Goal: Task Accomplishment & Management: Complete application form

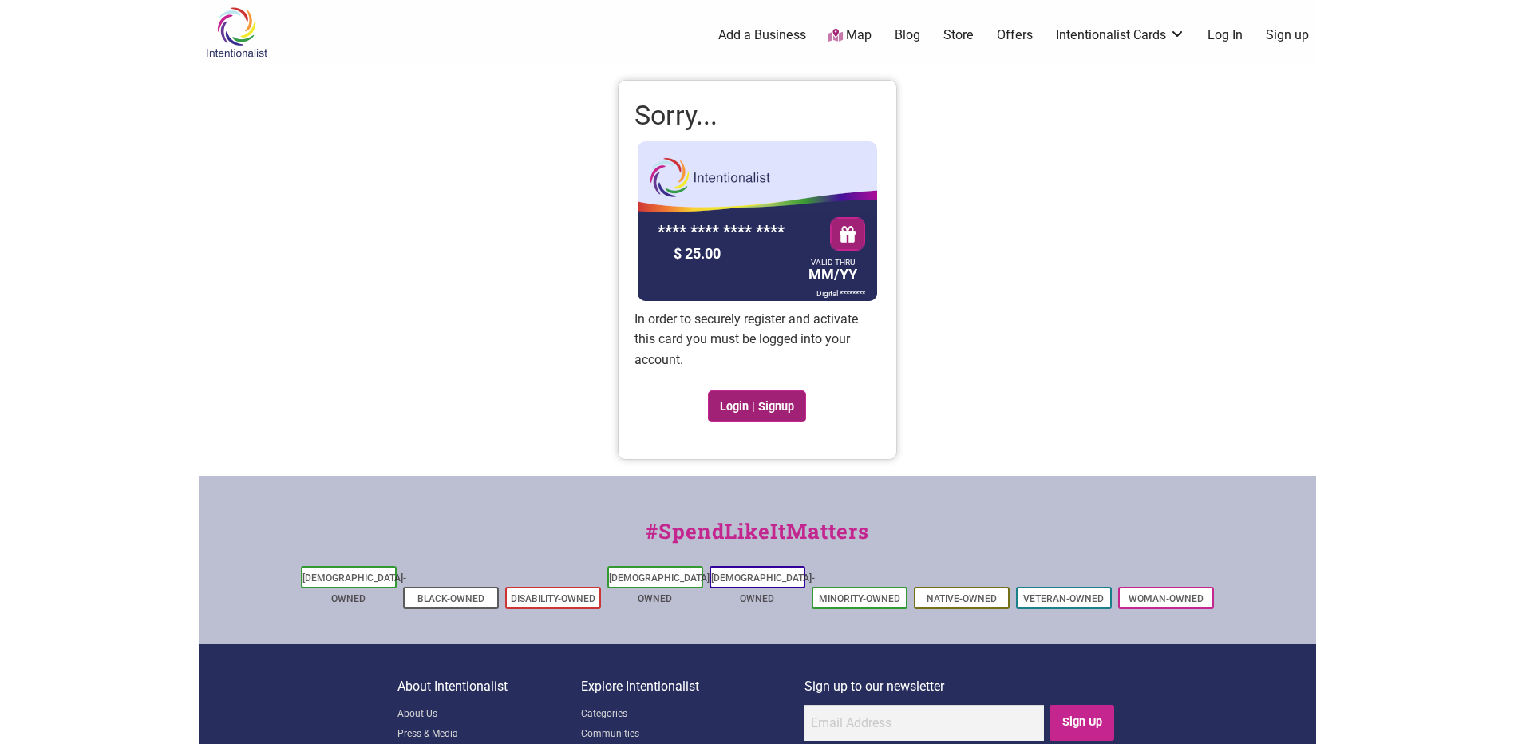
click at [737, 400] on link "Login | Signup" at bounding box center [757, 406] width 99 height 32
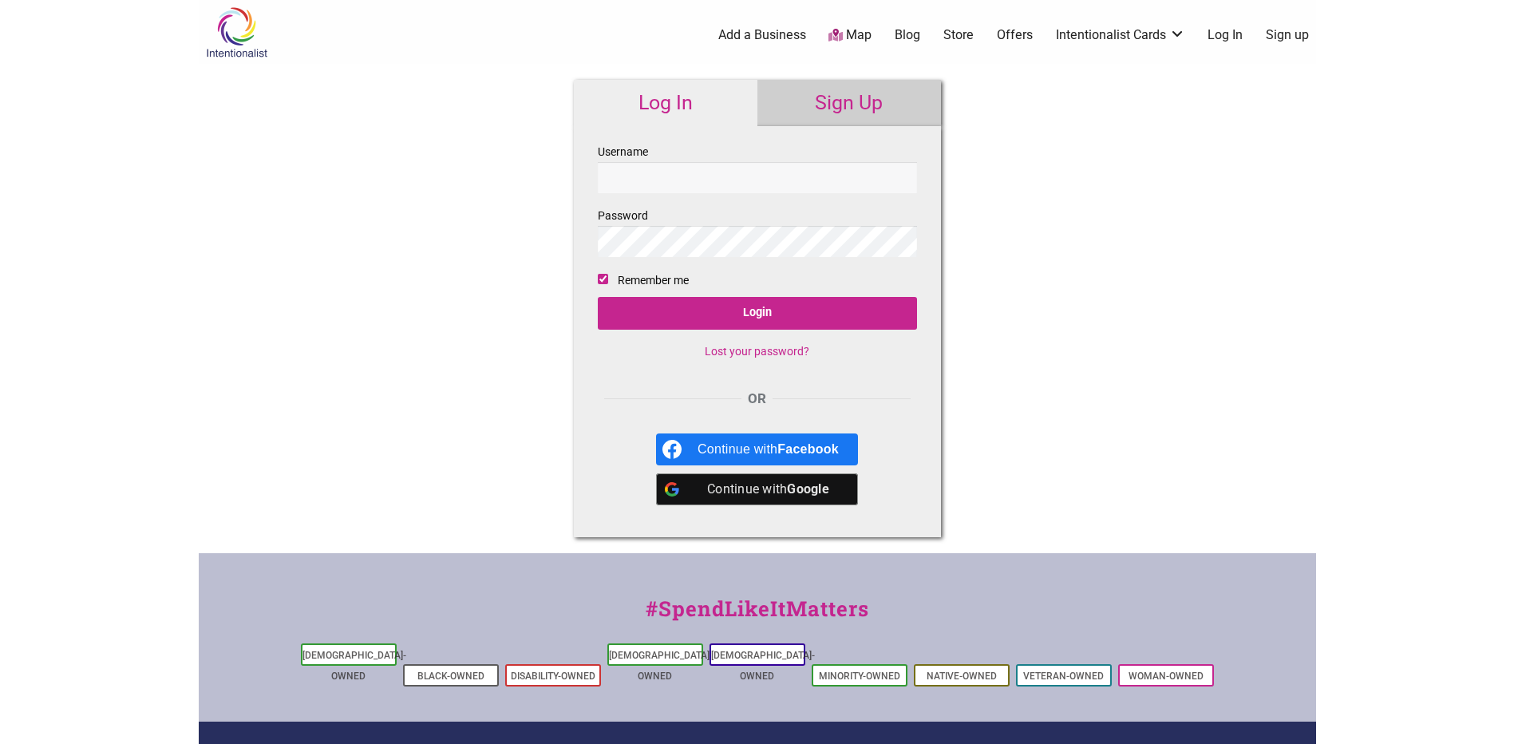
click at [760, 499] on div "Continue with Google" at bounding box center [767, 489] width 141 height 32
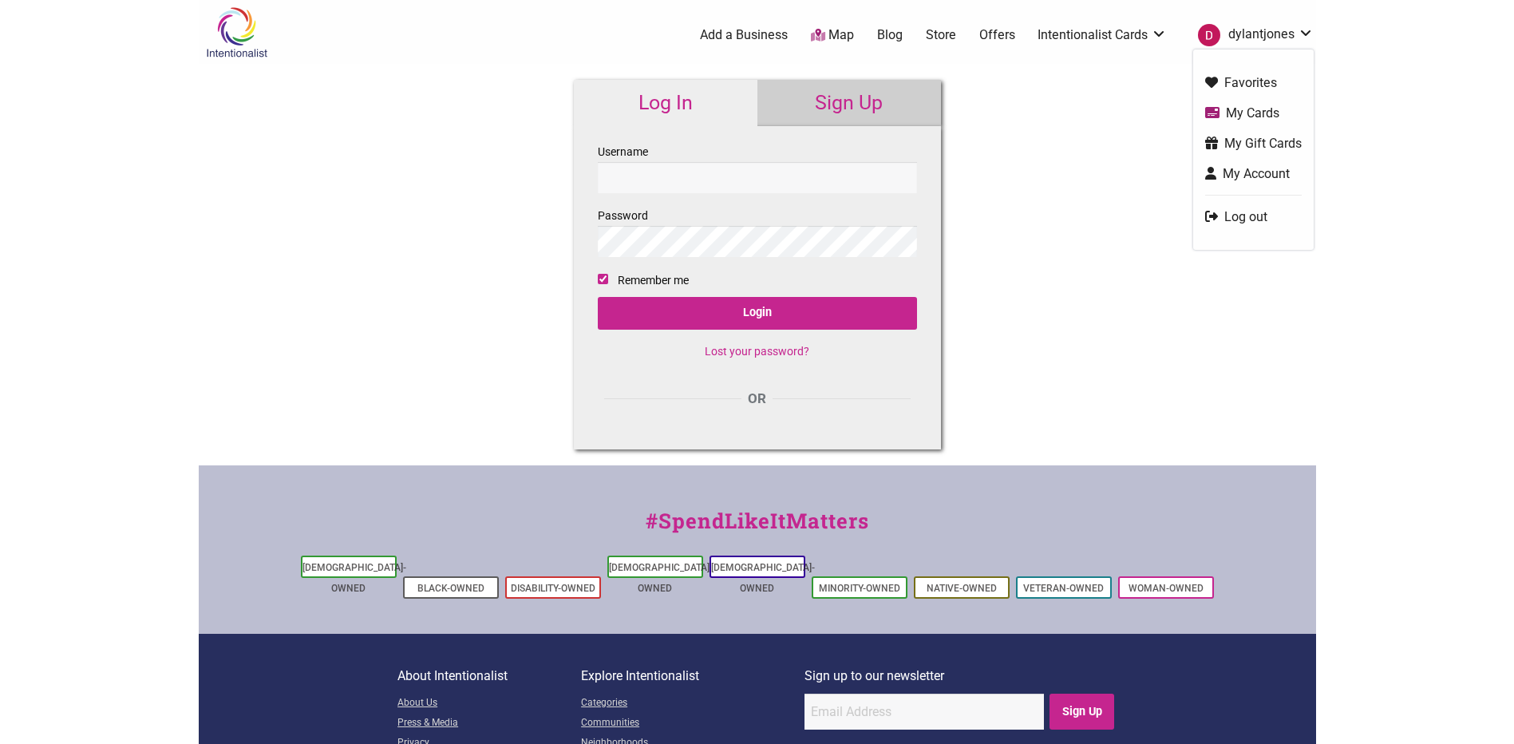
click at [1307, 34] on link "dylantjones" at bounding box center [1252, 35] width 124 height 29
click at [1242, 111] on link "My Cards" at bounding box center [1253, 113] width 97 height 18
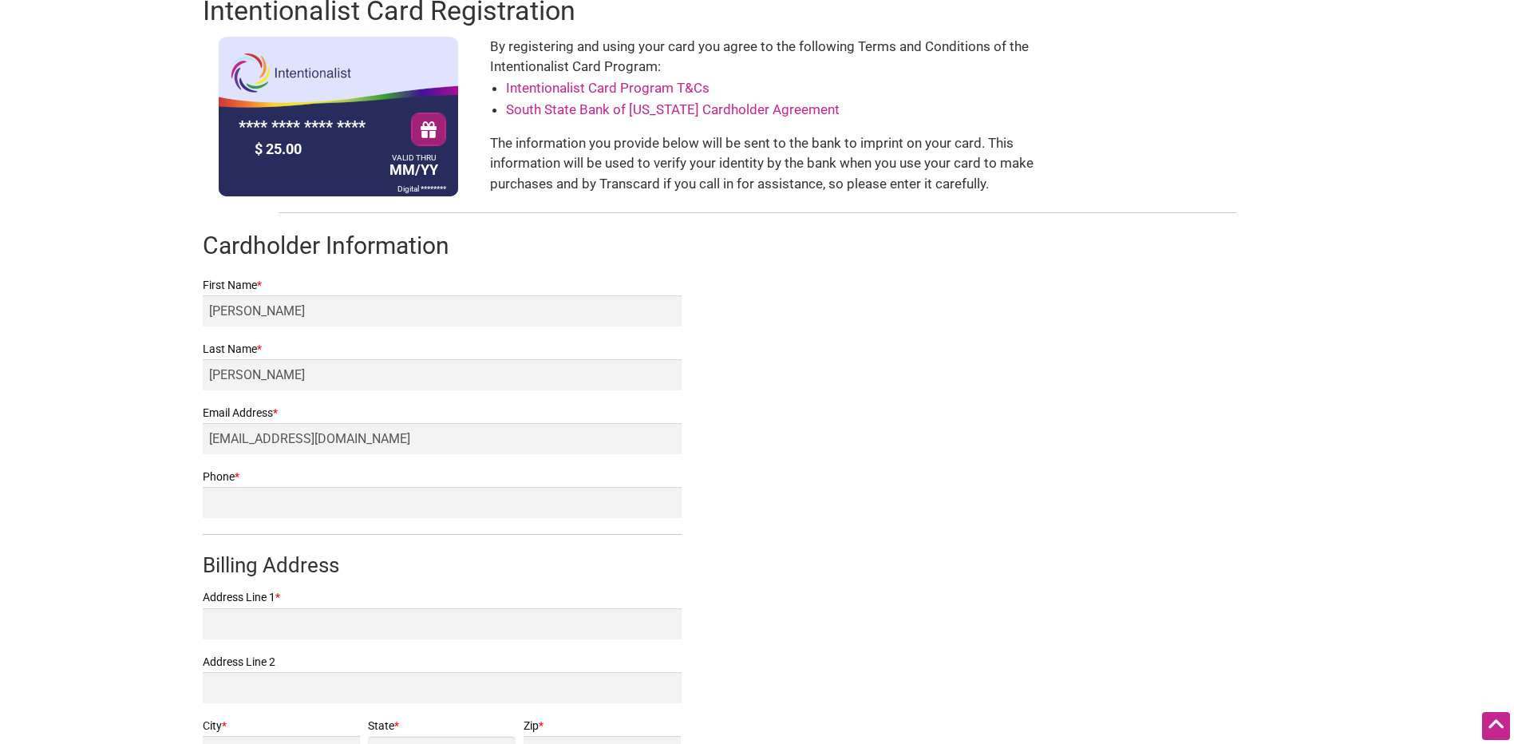
scroll to position [160, 0]
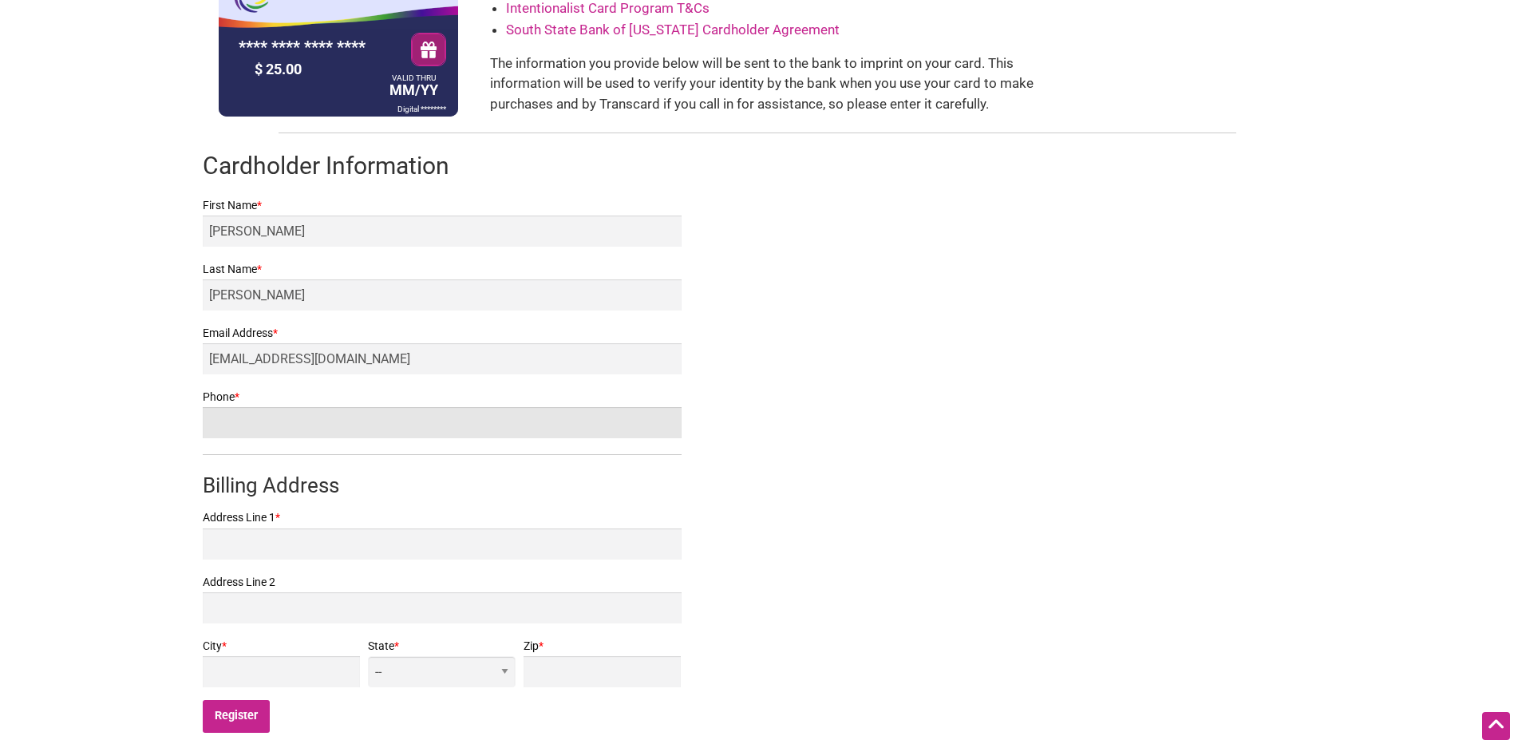
click at [302, 417] on input "Phone *" at bounding box center [442, 422] width 479 height 31
type input "6025730570"
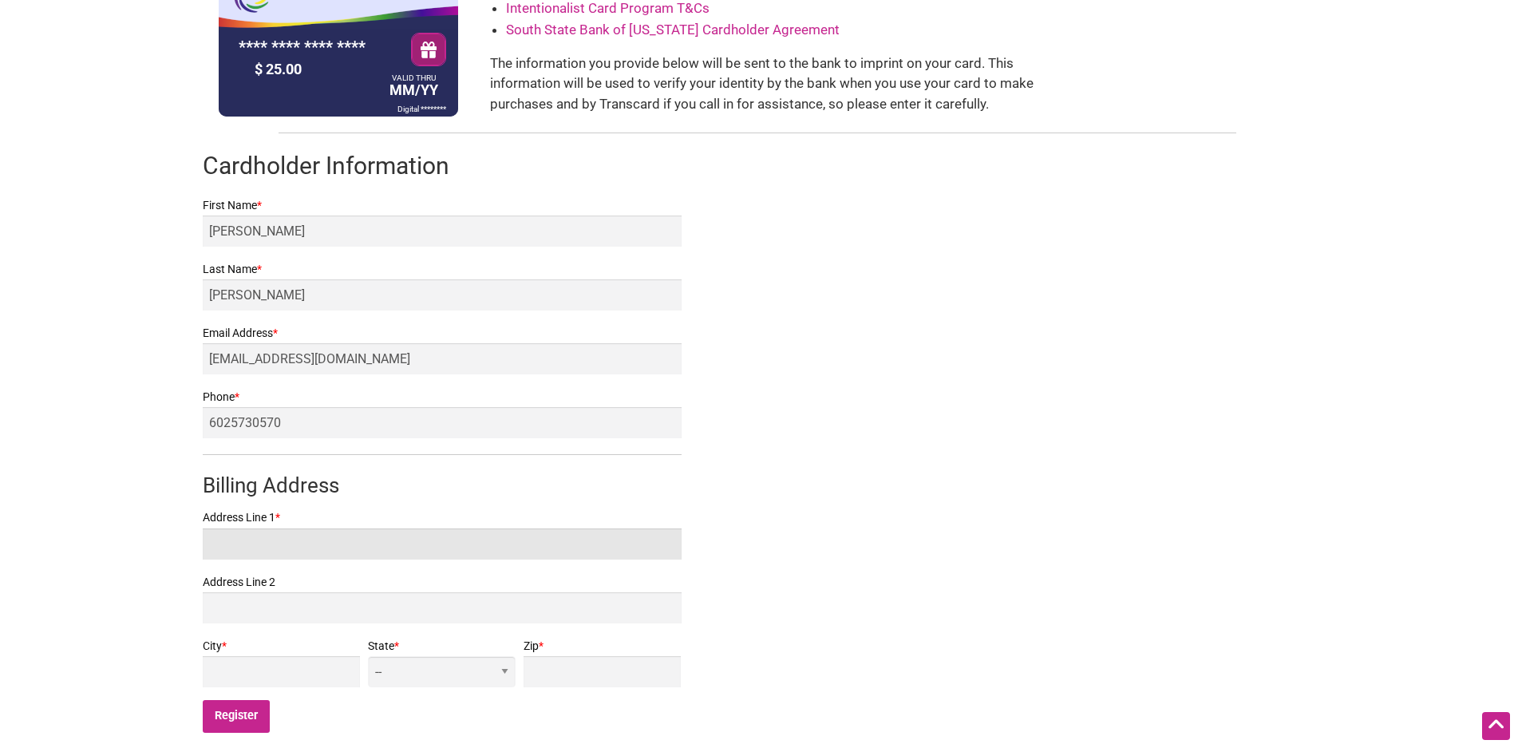
click at [314, 538] on input "Address Line 1 *" at bounding box center [442, 543] width 479 height 31
type input "4505 42nd Ave SW Unit 705"
type input "Seattle"
select select "WA"
type input "98116"
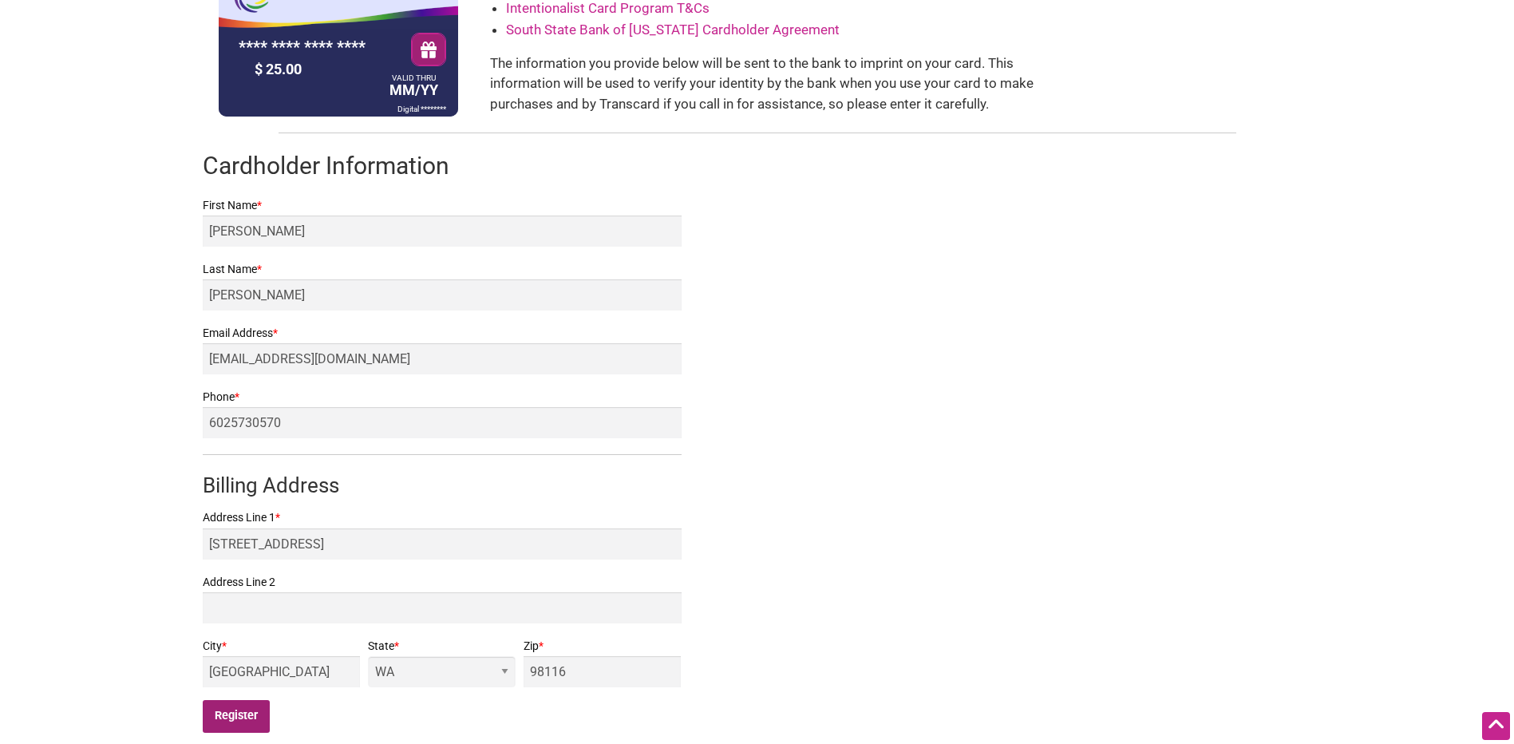
click at [248, 717] on input "Register" at bounding box center [237, 716] width 68 height 33
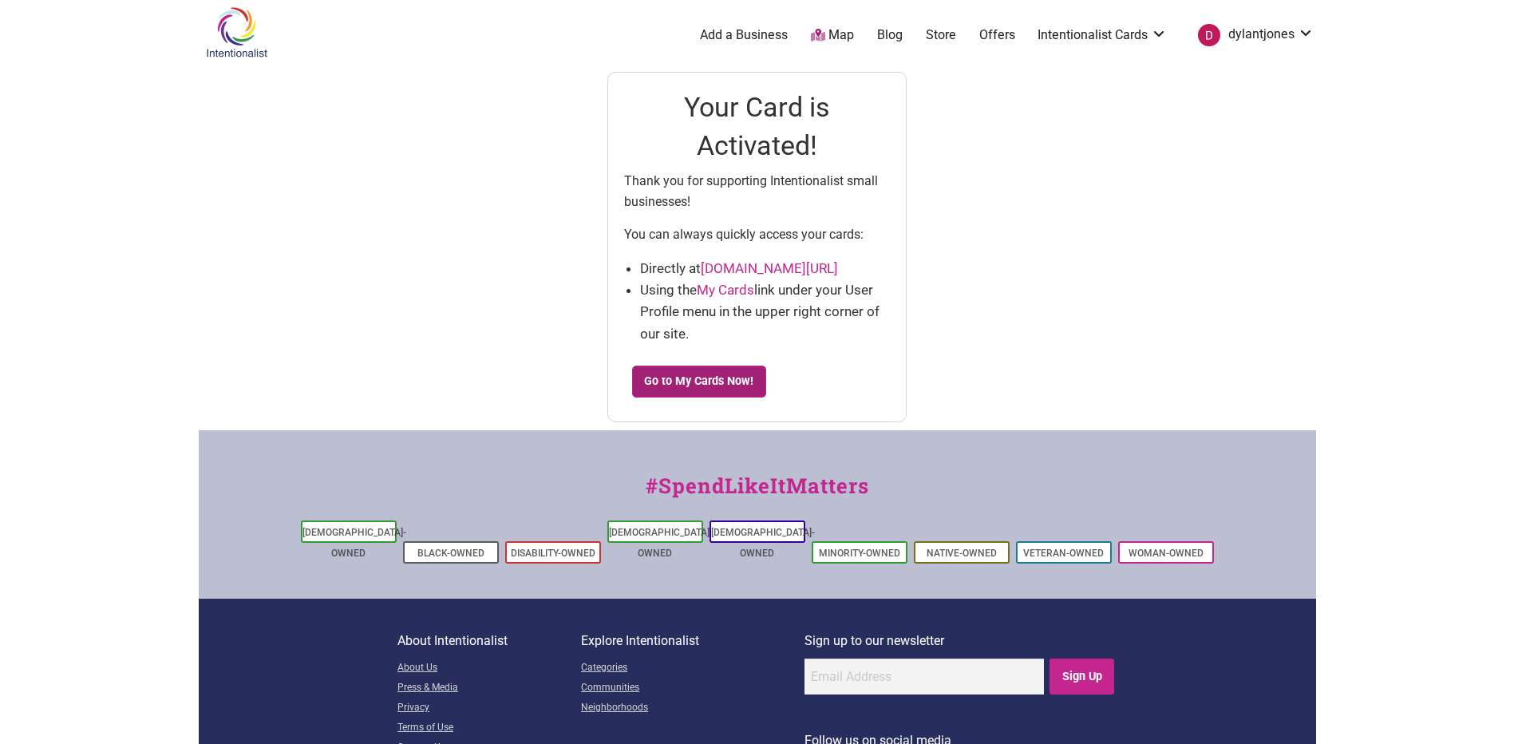
click at [717, 375] on link "Go to My Cards Now!" at bounding box center [699, 381] width 134 height 32
click at [705, 380] on link "Go to My Cards Now!" at bounding box center [699, 381] width 134 height 32
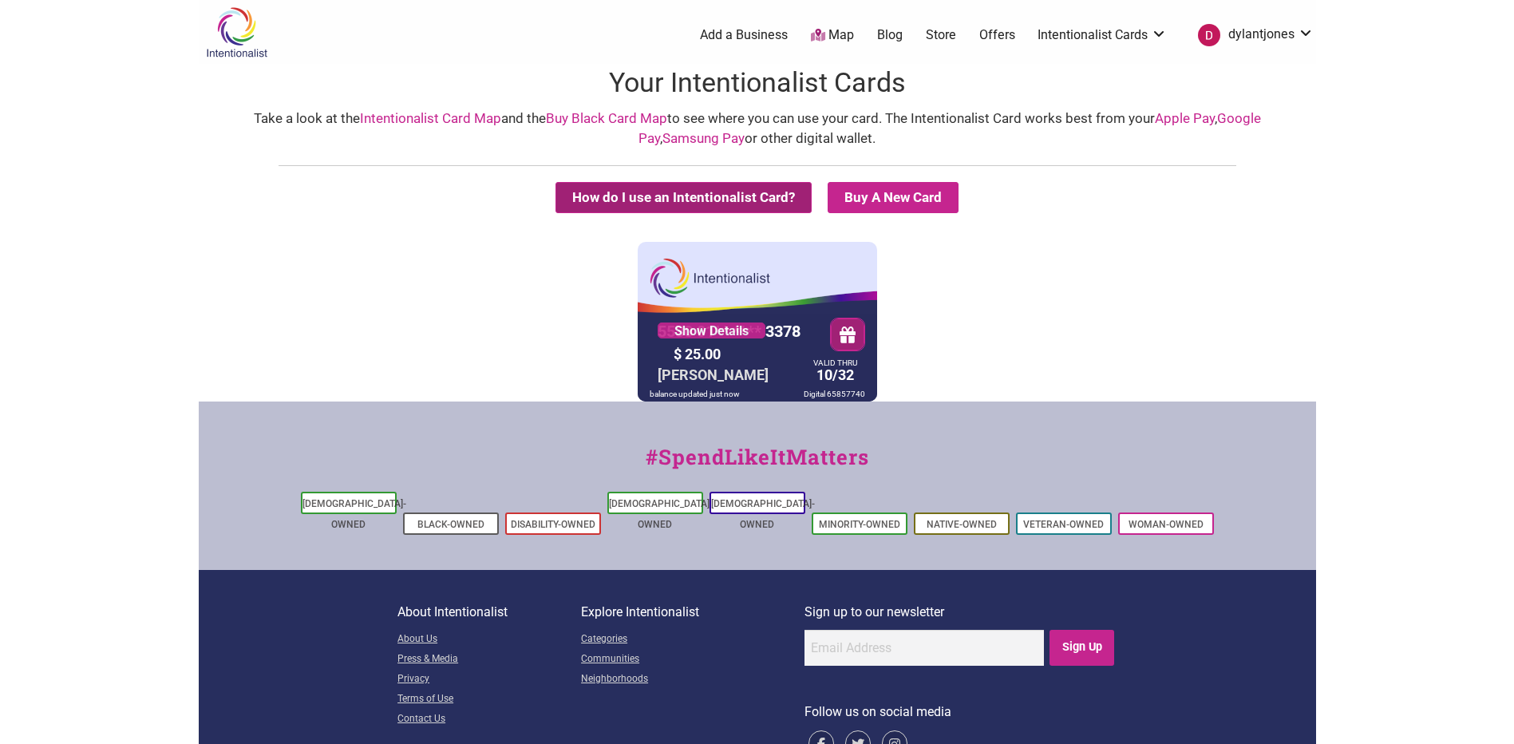
click at [661, 198] on button "How do I use an Intentionalist Card?" at bounding box center [683, 197] width 256 height 31
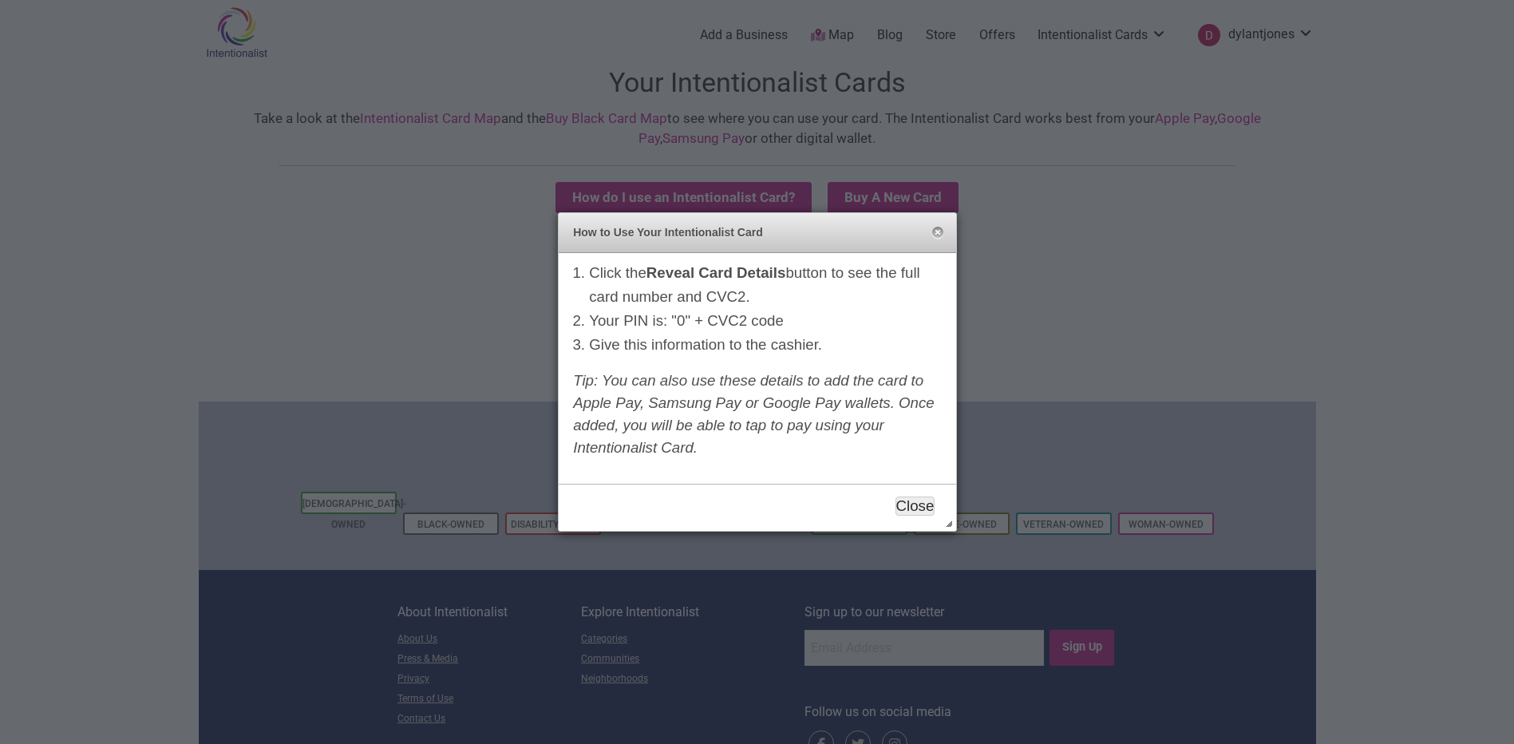
click at [911, 499] on button "Close" at bounding box center [915, 505] width 40 height 19
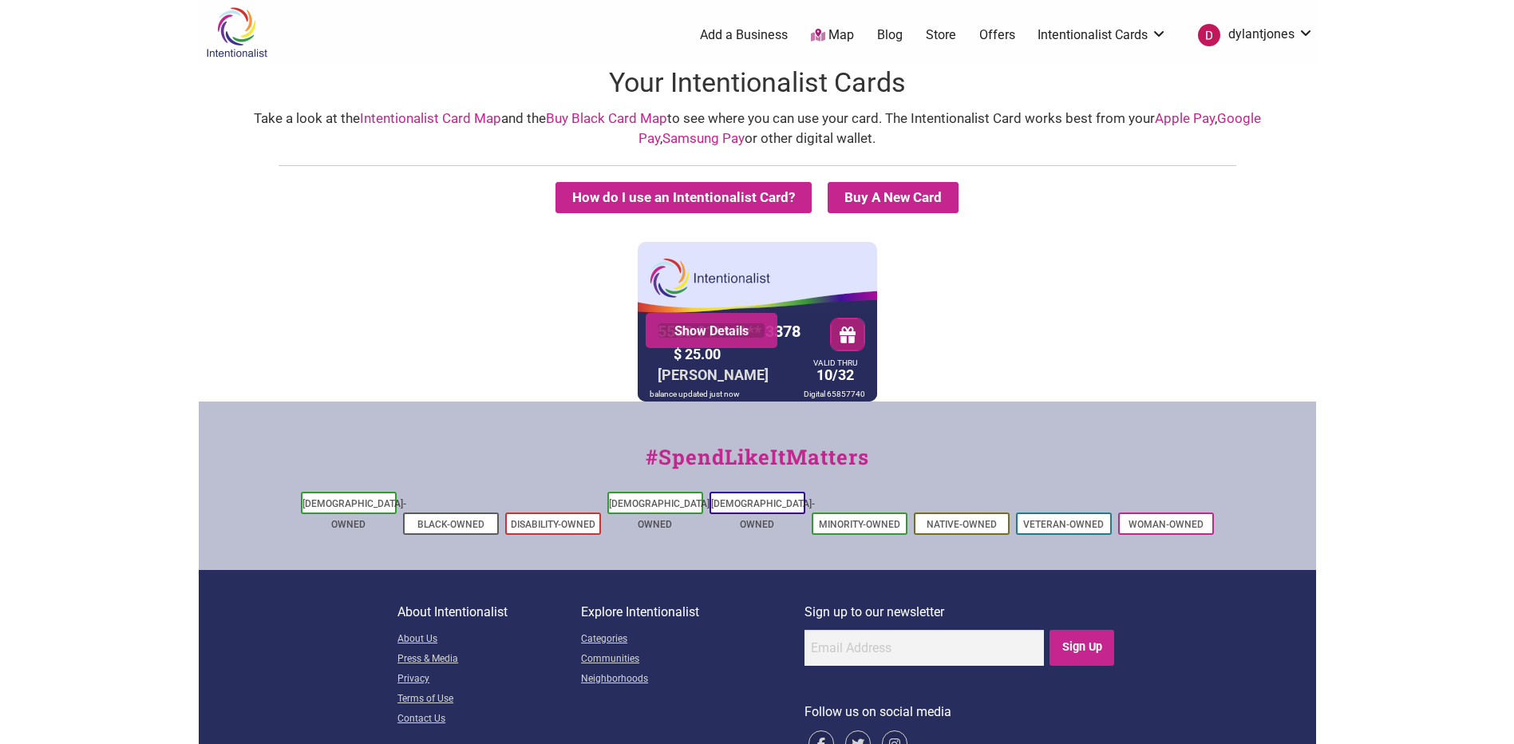
click at [729, 334] on link "Show Details" at bounding box center [711, 330] width 108 height 16
click at [839, 33] on link "Map" at bounding box center [832, 35] width 43 height 18
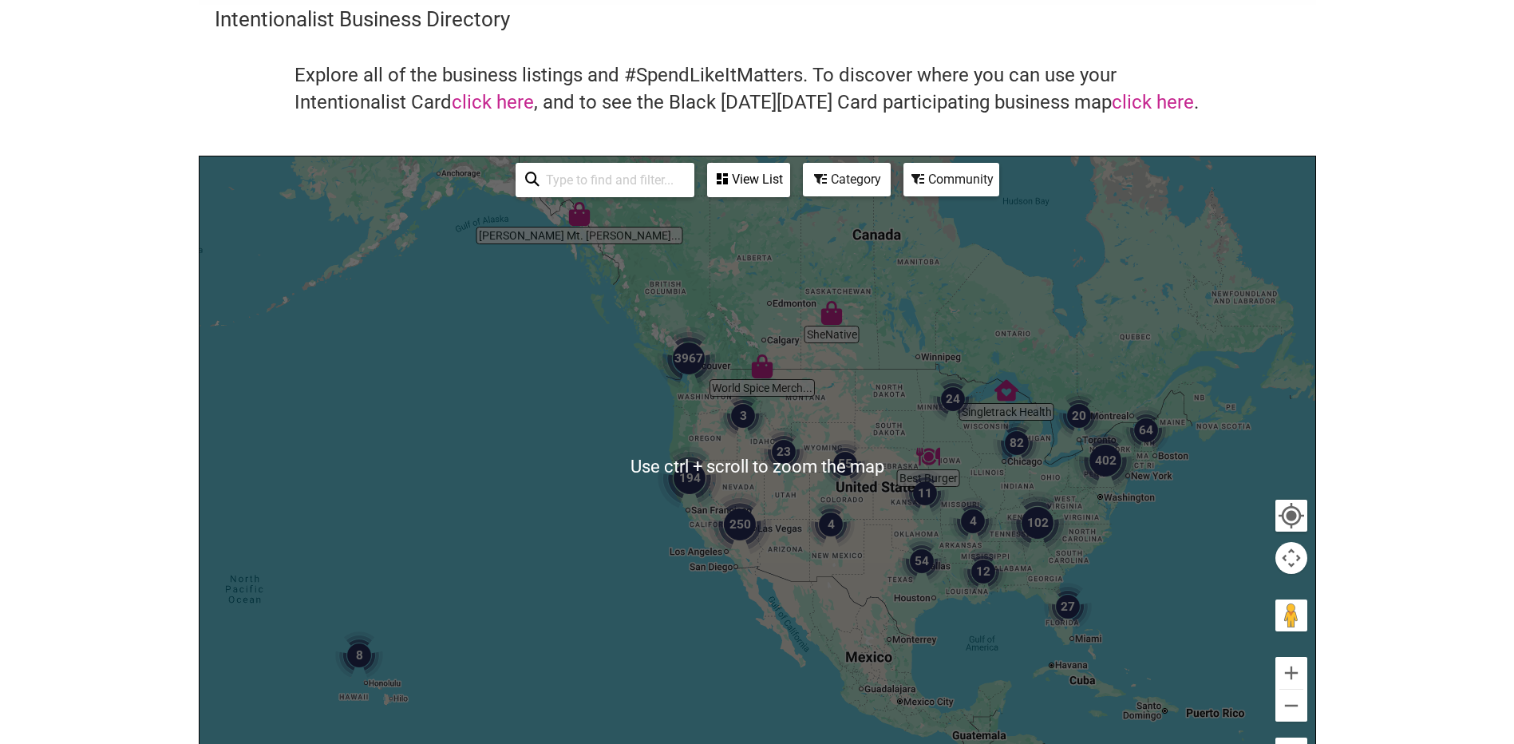
scroll to position [80, 0]
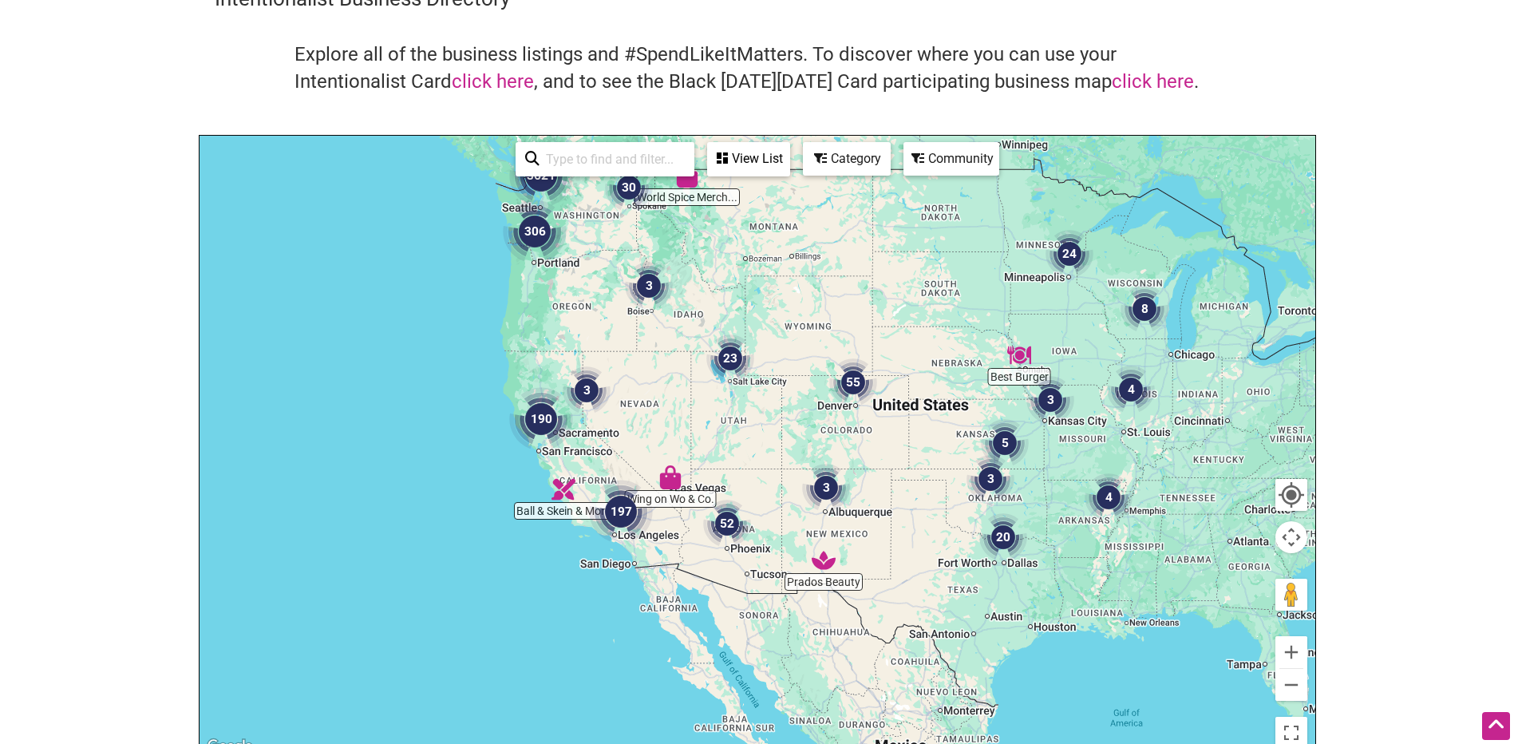
drag, startPoint x: 812, startPoint y: 440, endPoint x: 650, endPoint y: 255, distance: 245.4
click at [650, 255] on div at bounding box center [757, 446] width 1116 height 621
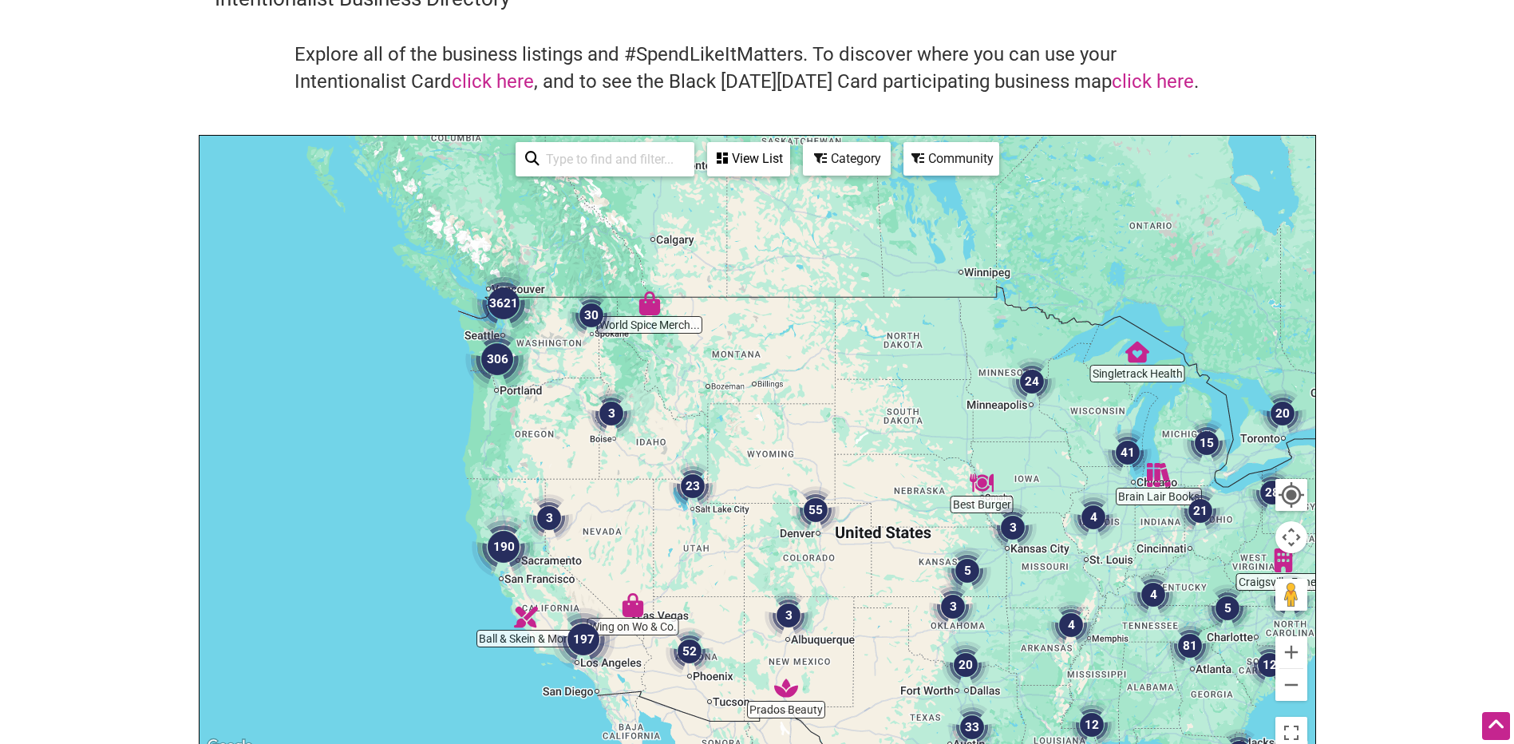
drag, startPoint x: 937, startPoint y: 312, endPoint x: 944, endPoint y: 468, distance: 156.6
click at [944, 468] on div at bounding box center [757, 446] width 1116 height 621
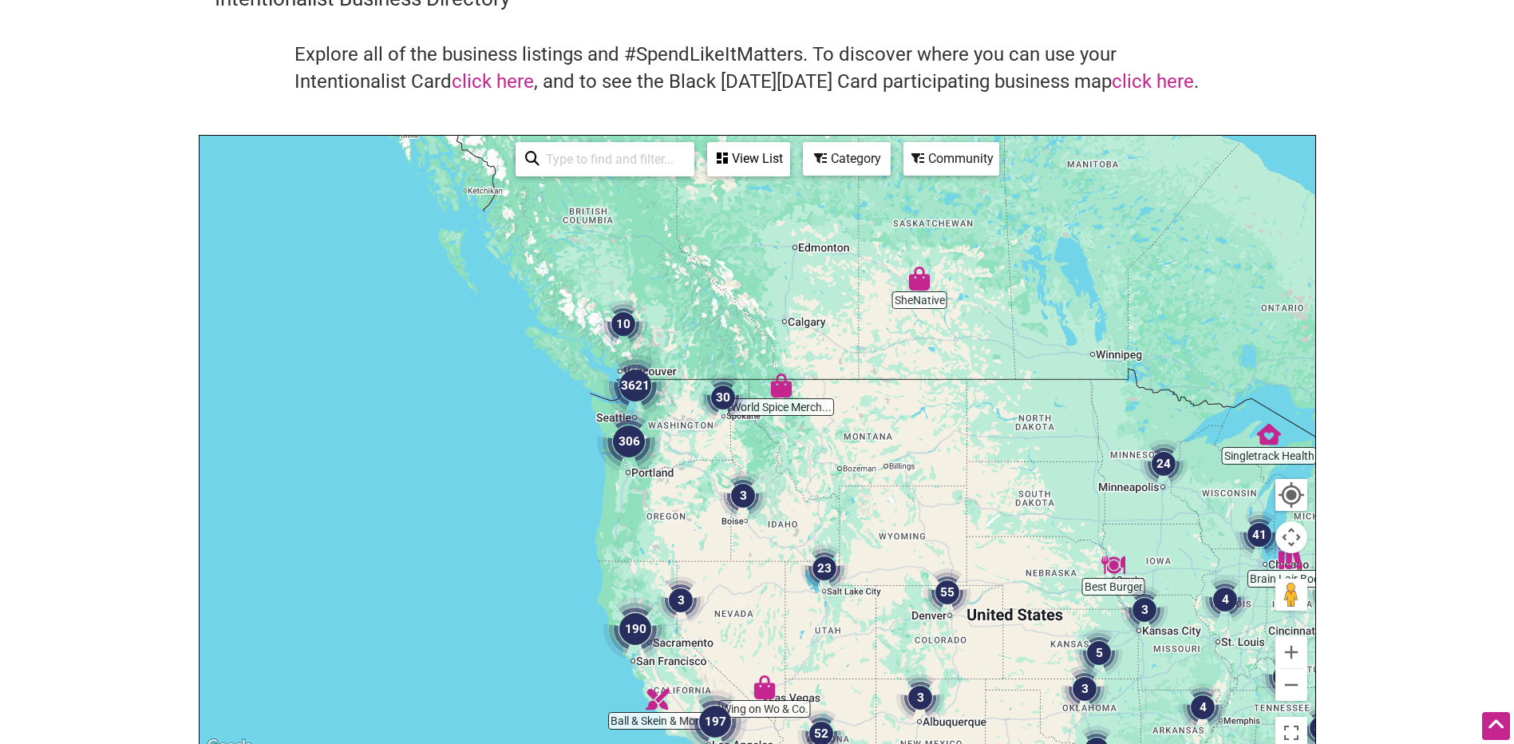
drag, startPoint x: 676, startPoint y: 444, endPoint x: 713, endPoint y: 467, distance: 43.7
click at [713, 465] on div at bounding box center [757, 446] width 1116 height 621
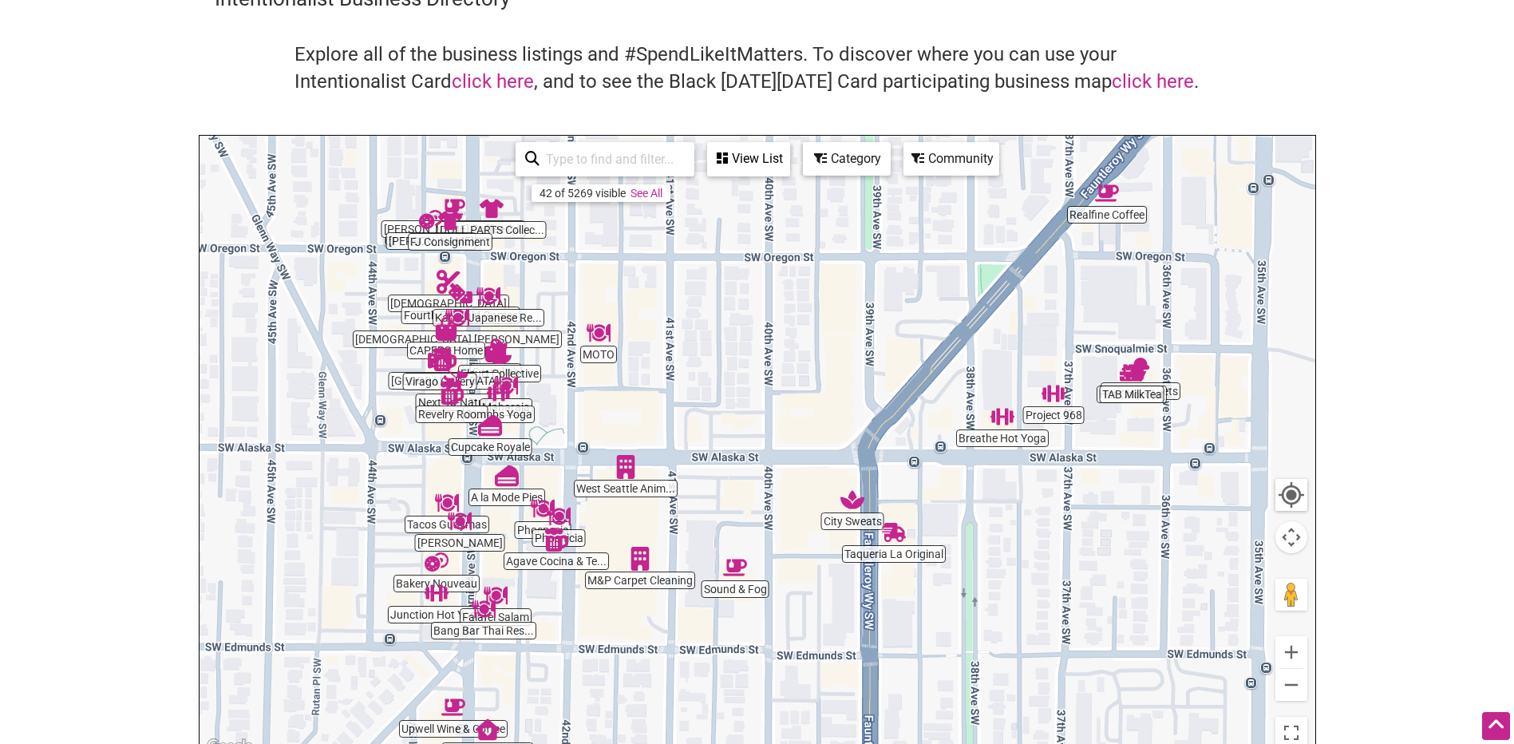
click at [596, 339] on img "MOTO" at bounding box center [598, 333] width 24 height 24
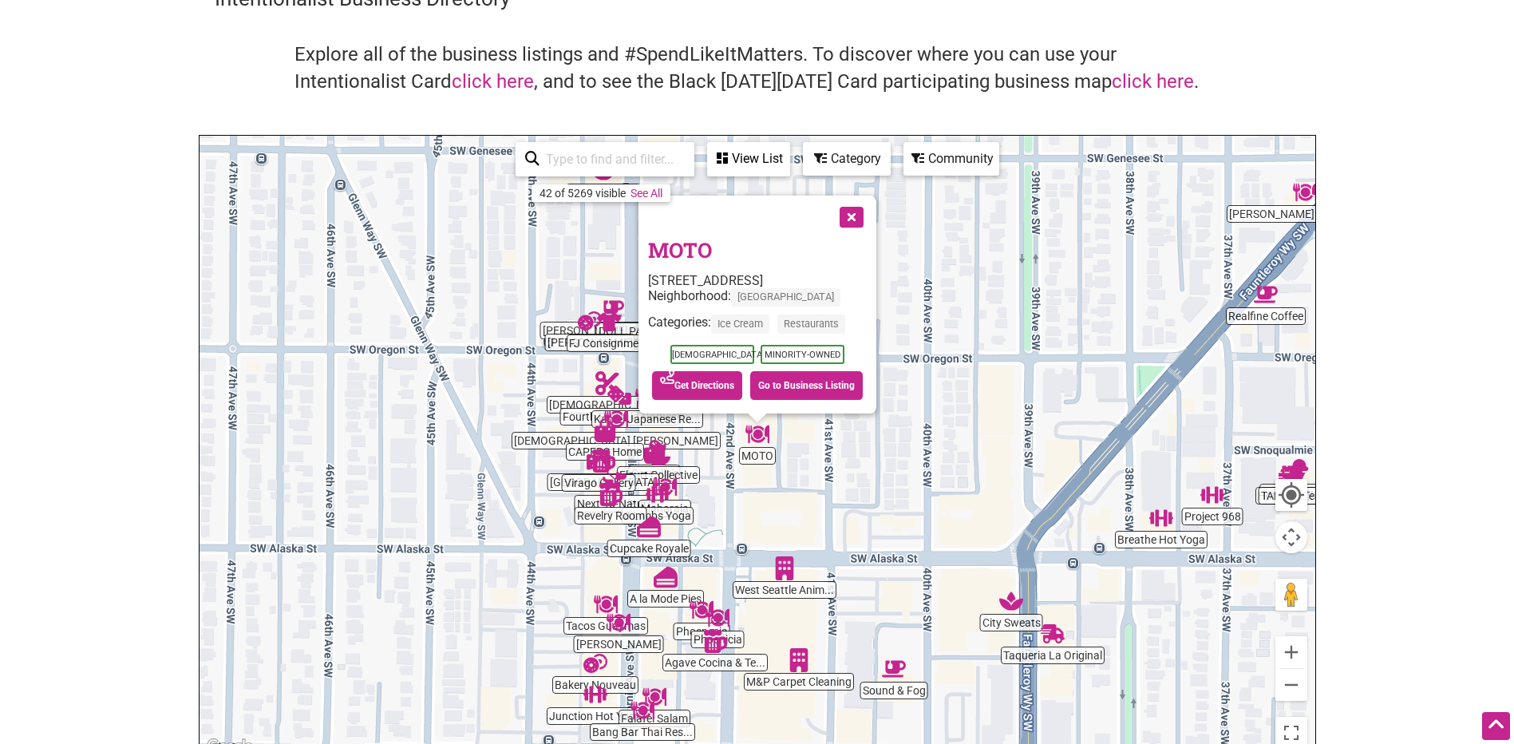
click at [854, 215] on button "Close" at bounding box center [850, 215] width 40 height 40
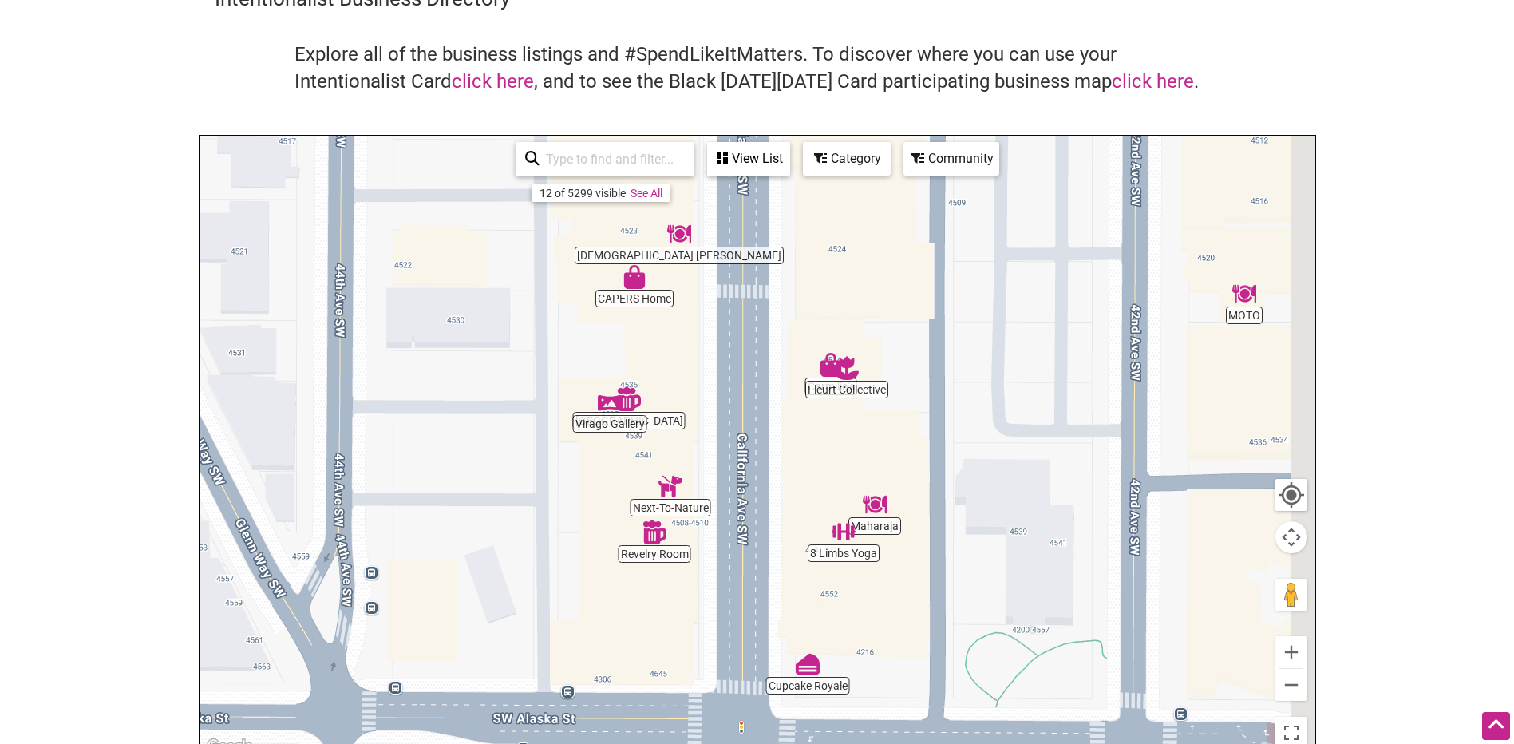
drag, startPoint x: 746, startPoint y: 364, endPoint x: 710, endPoint y: 474, distance: 115.8
click at [710, 474] on div "To navigate, press the arrow keys." at bounding box center [757, 446] width 1116 height 621
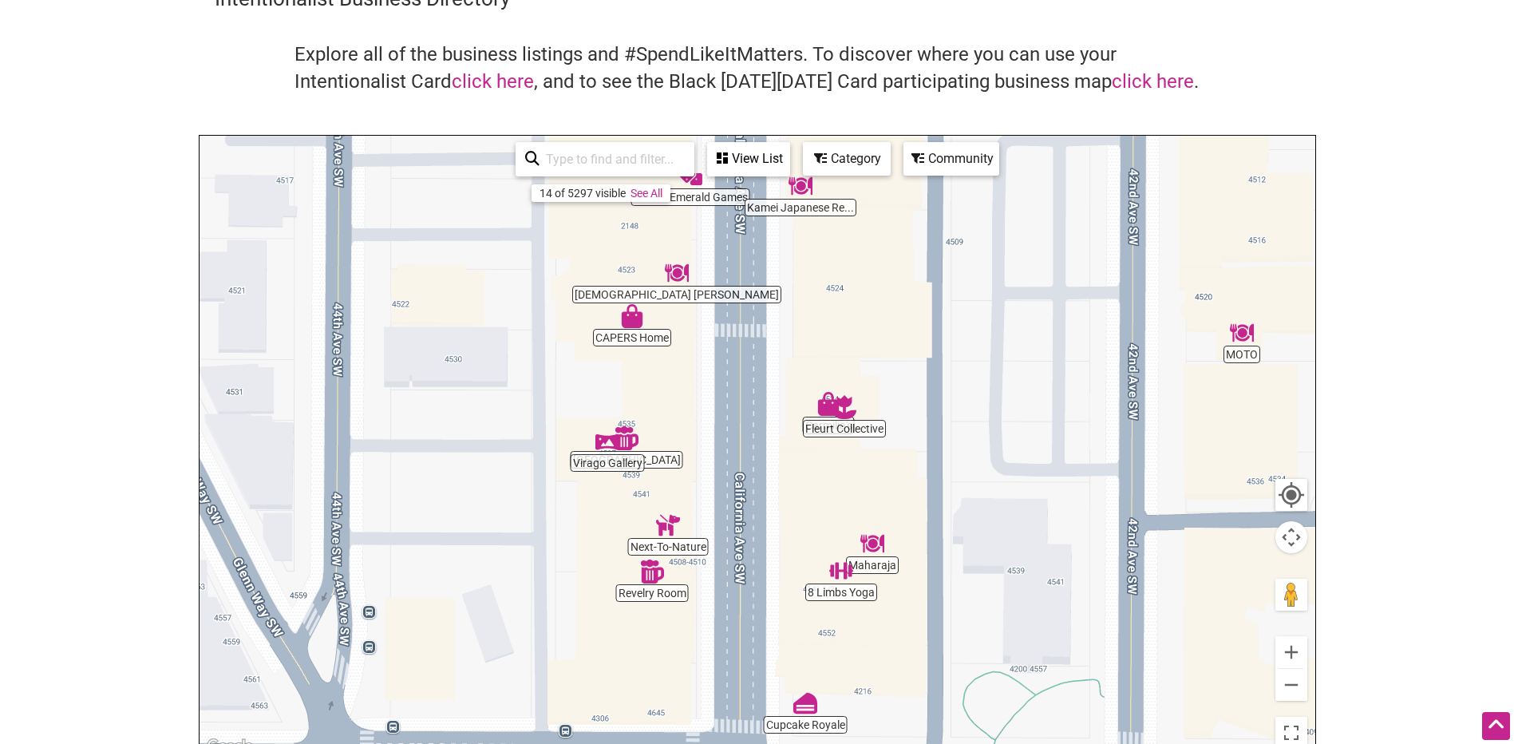
drag, startPoint x: 751, startPoint y: 393, endPoint x: 764, endPoint y: 508, distance: 116.4
click at [764, 508] on div "To navigate, press the arrow keys." at bounding box center [757, 446] width 1116 height 621
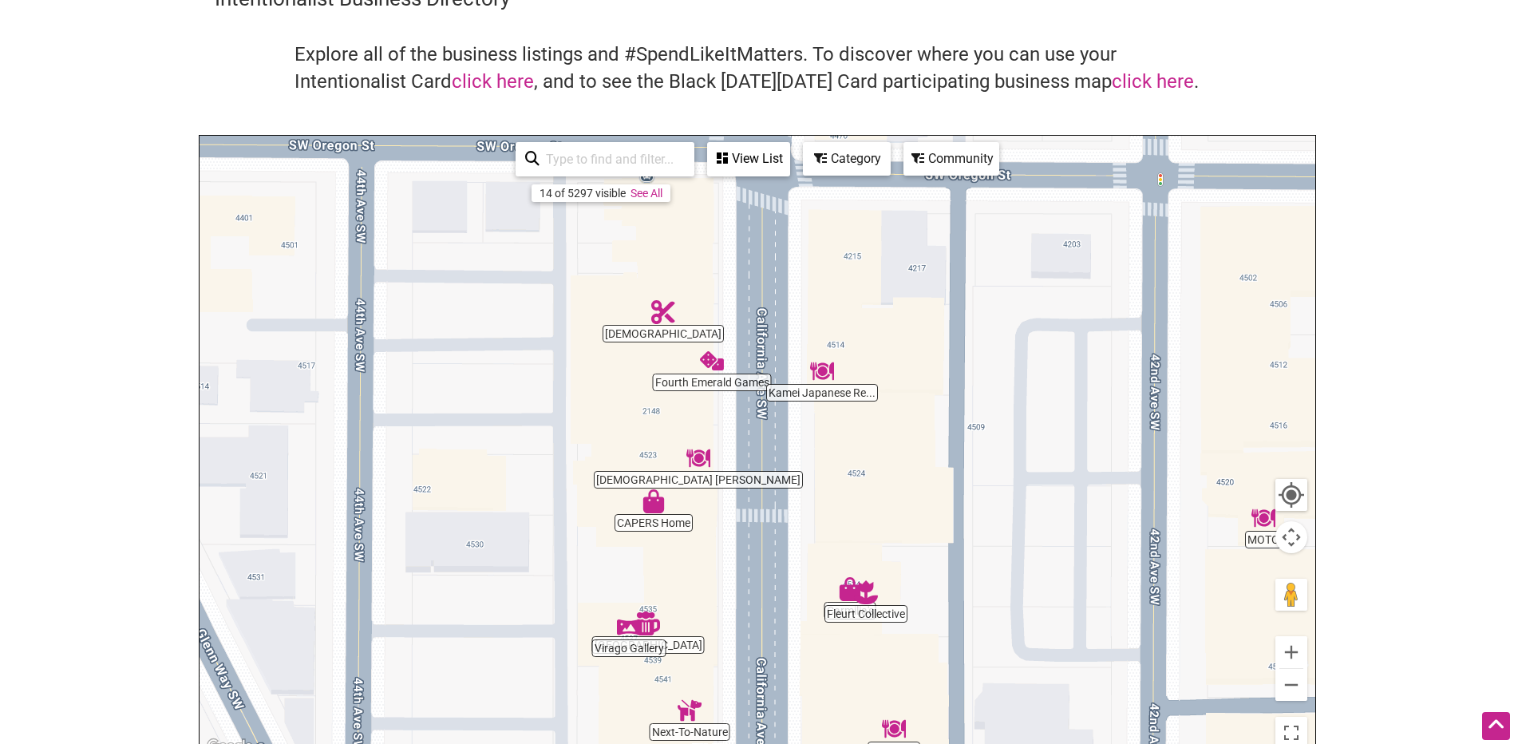
drag, startPoint x: 758, startPoint y: 397, endPoint x: 768, endPoint y: 527, distance: 129.6
click at [768, 527] on div "To navigate, press the arrow keys." at bounding box center [757, 446] width 1116 height 621
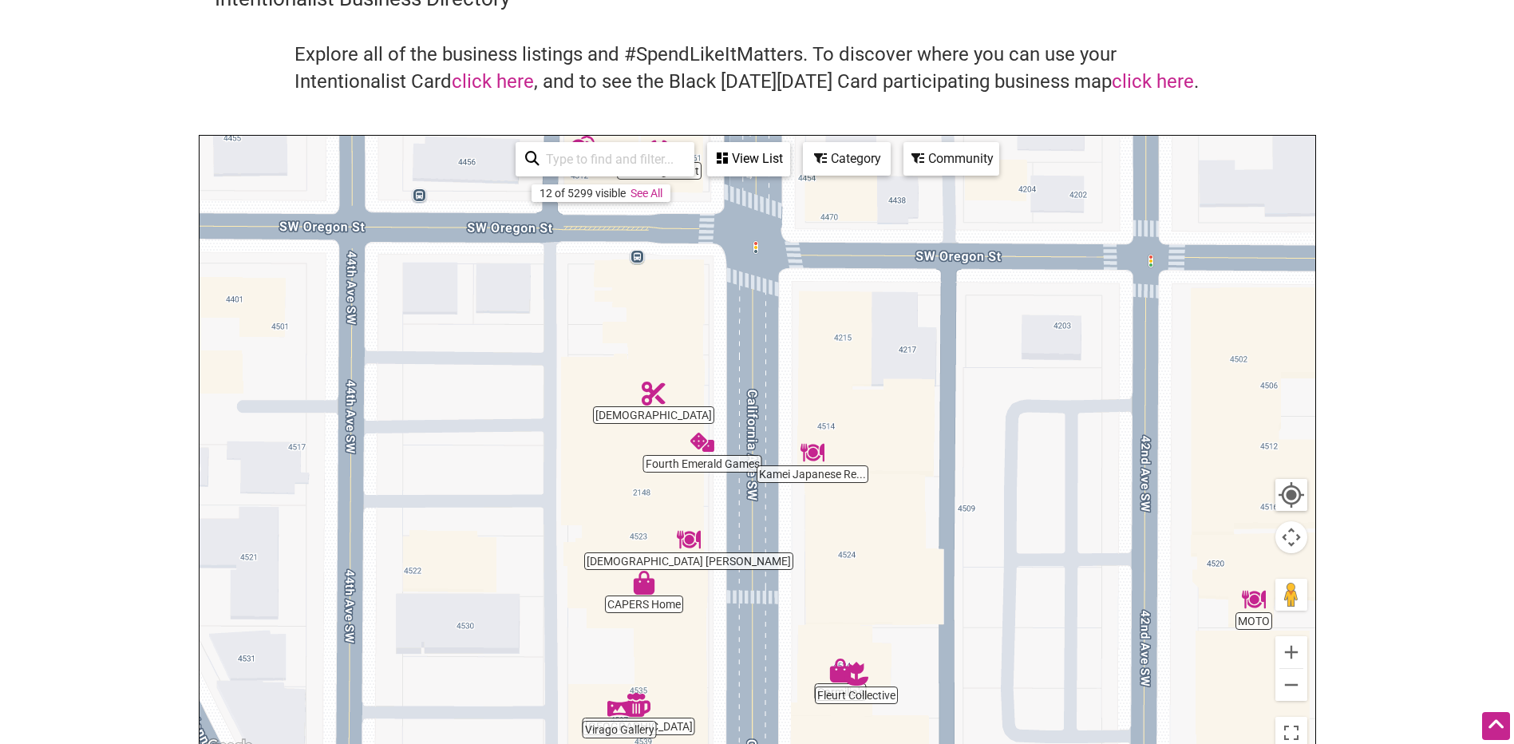
click at [813, 460] on img "Kamei Japanese Restaurant" at bounding box center [812, 452] width 24 height 24
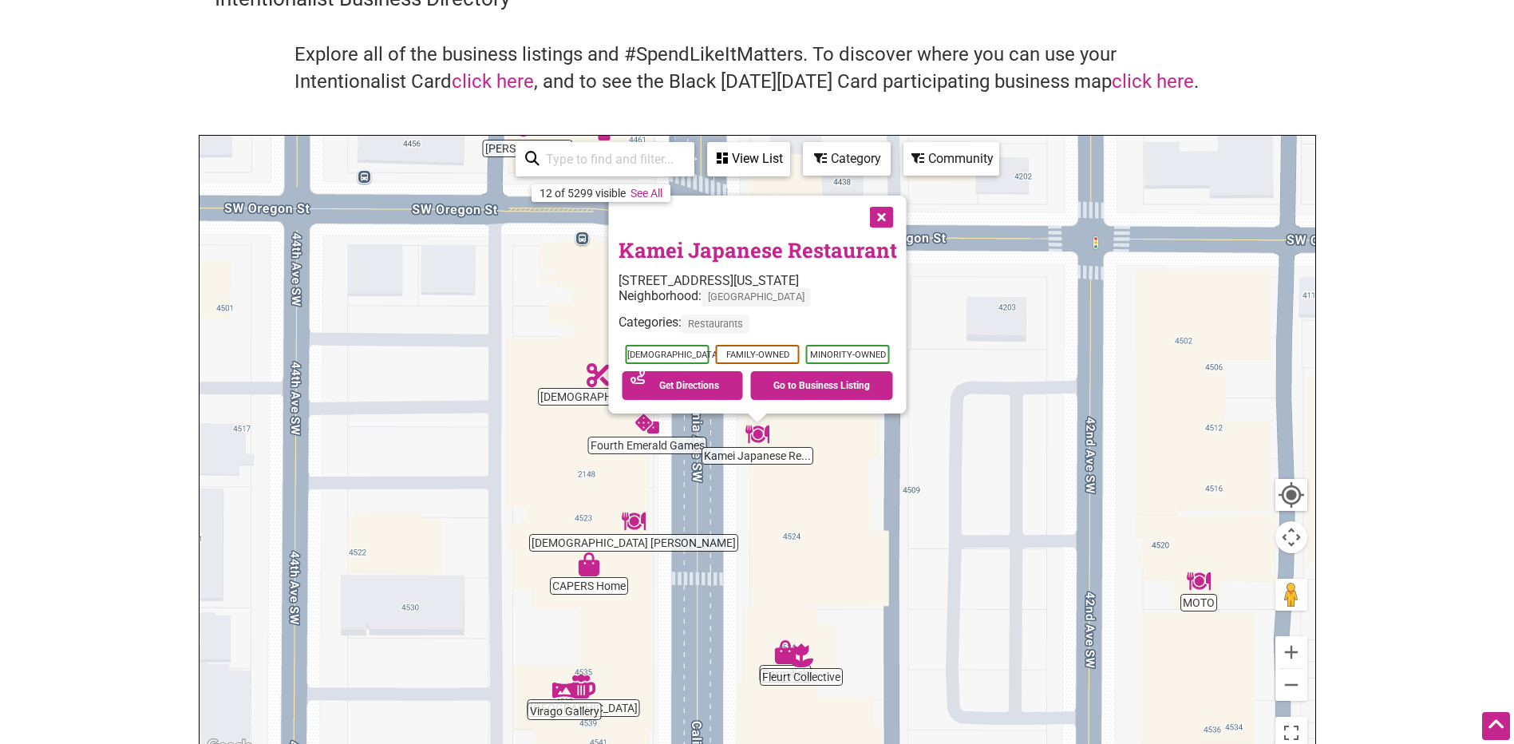
click at [883, 220] on button "Close" at bounding box center [879, 215] width 40 height 40
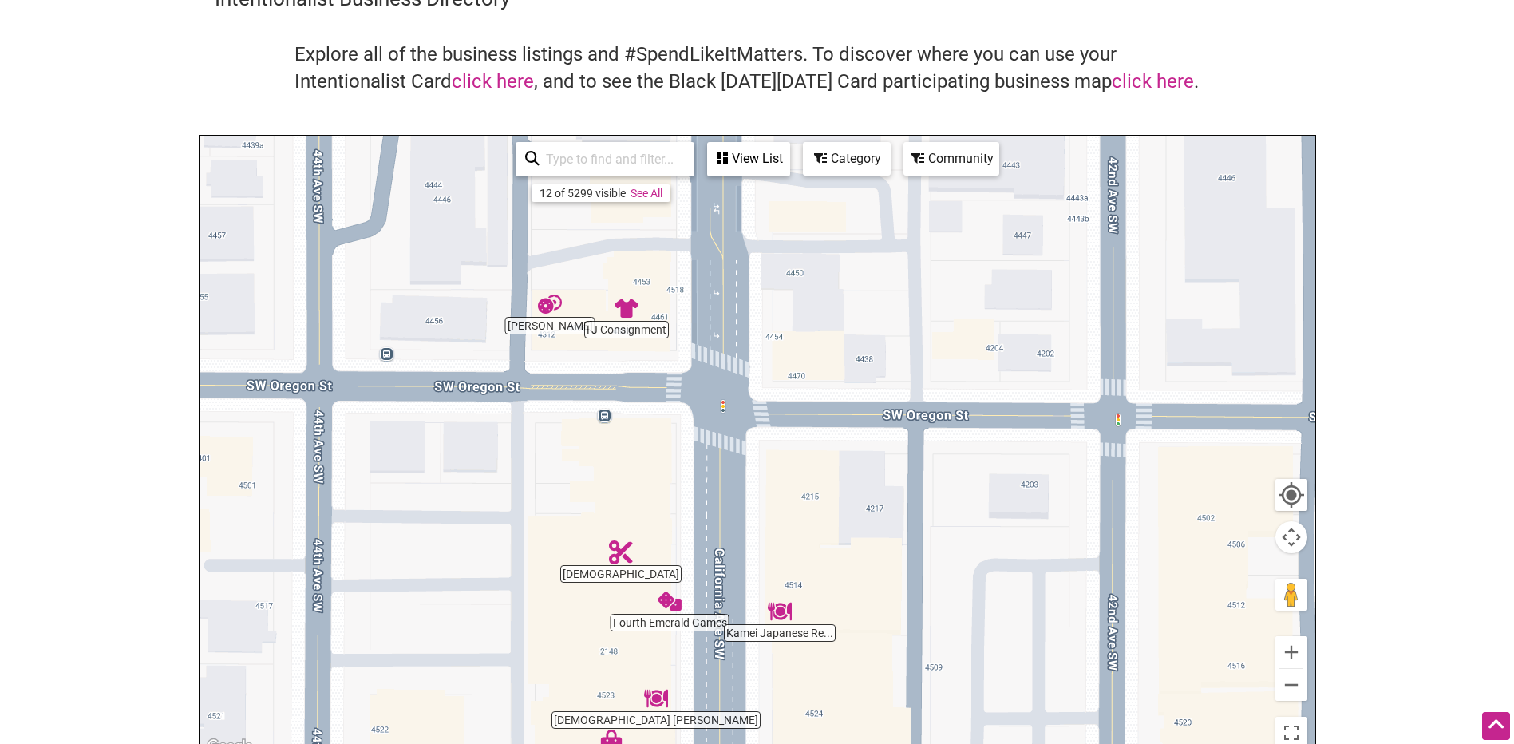
drag, startPoint x: 761, startPoint y: 290, endPoint x: 784, endPoint y: 468, distance: 180.1
click at [784, 468] on div "To navigate, press the arrow keys." at bounding box center [757, 446] width 1116 height 621
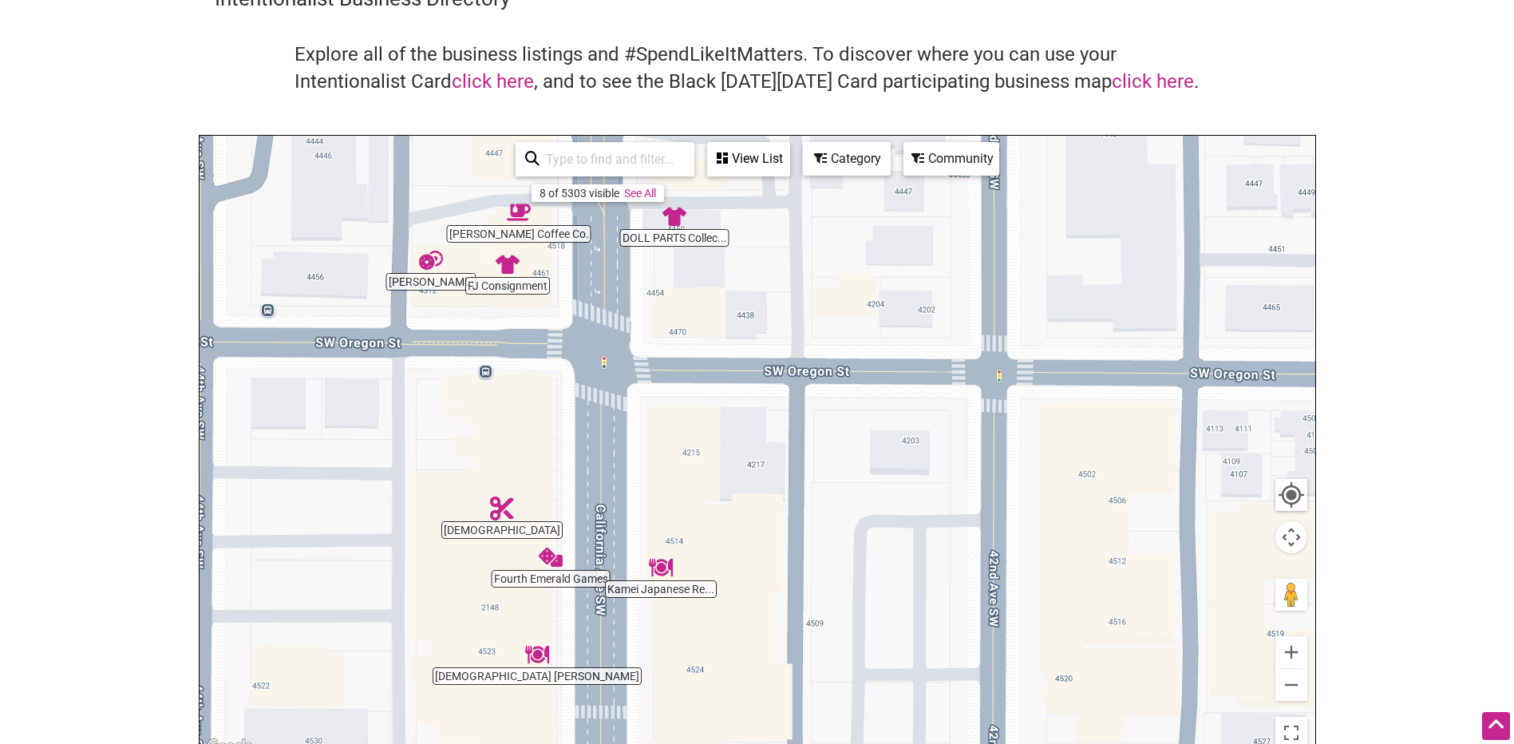
drag, startPoint x: 847, startPoint y: 456, endPoint x: 524, endPoint y: 243, distance: 387.1
click at [524, 243] on div "To navigate, press the arrow keys." at bounding box center [757, 446] width 1116 height 621
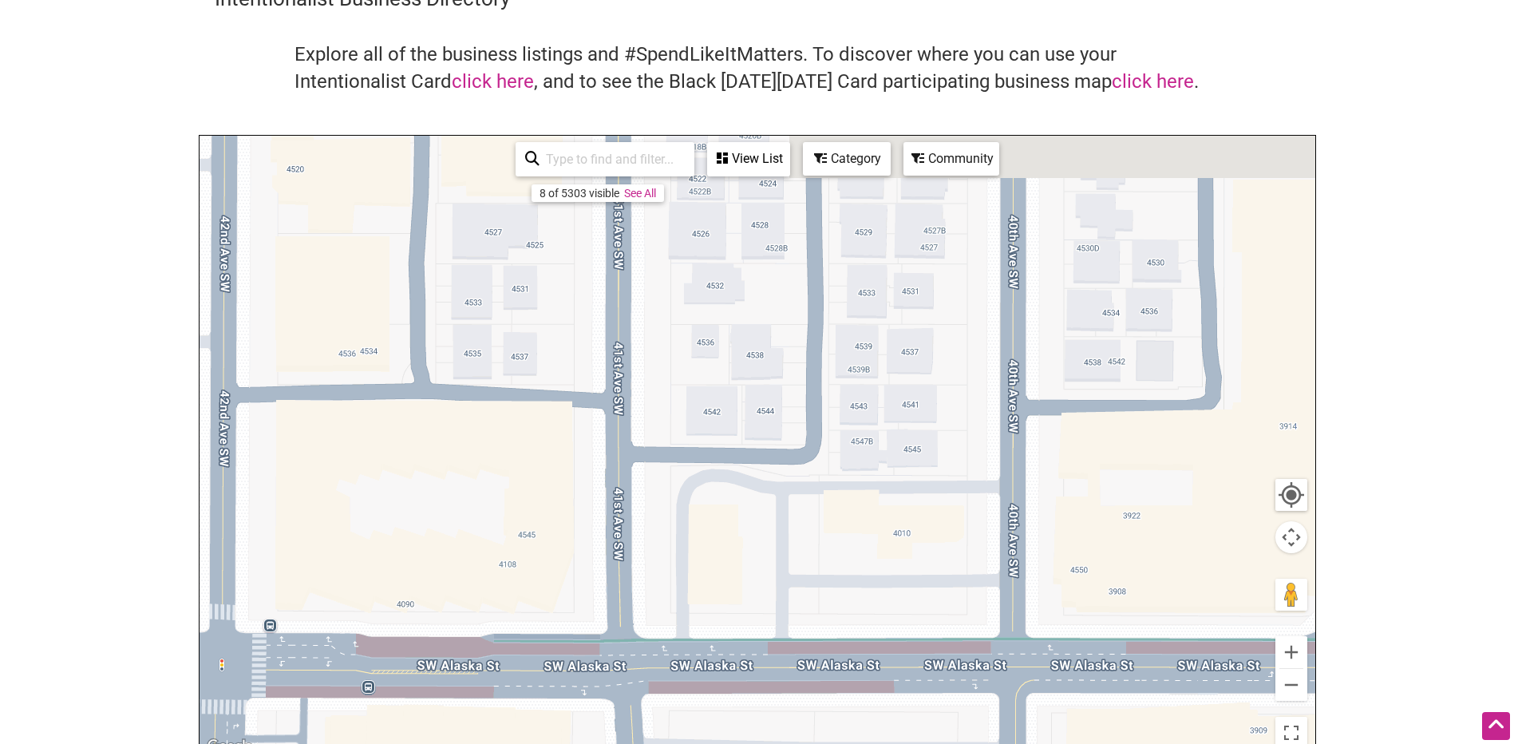
drag, startPoint x: 529, startPoint y: 245, endPoint x: 1009, endPoint y: 518, distance: 552.5
click at [961, 497] on div "To navigate, press the arrow keys." at bounding box center [757, 446] width 1116 height 621
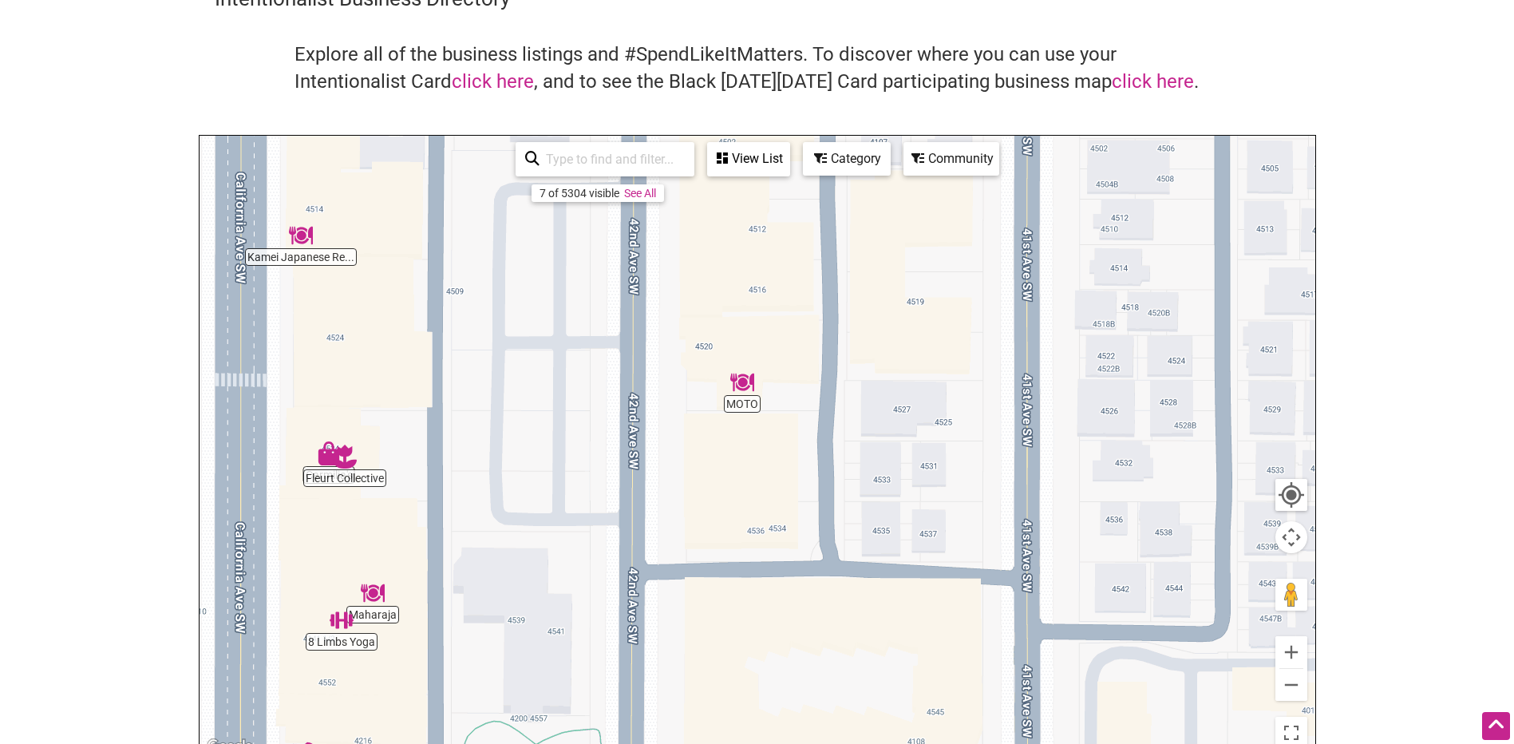
drag, startPoint x: 689, startPoint y: 464, endPoint x: 766, endPoint y: 548, distance: 114.1
click at [766, 548] on div "To navigate, press the arrow keys." at bounding box center [757, 446] width 1116 height 621
drag, startPoint x: 663, startPoint y: 564, endPoint x: 693, endPoint y: 460, distance: 108.8
click at [692, 464] on div "To navigate, press the arrow keys." at bounding box center [757, 446] width 1116 height 621
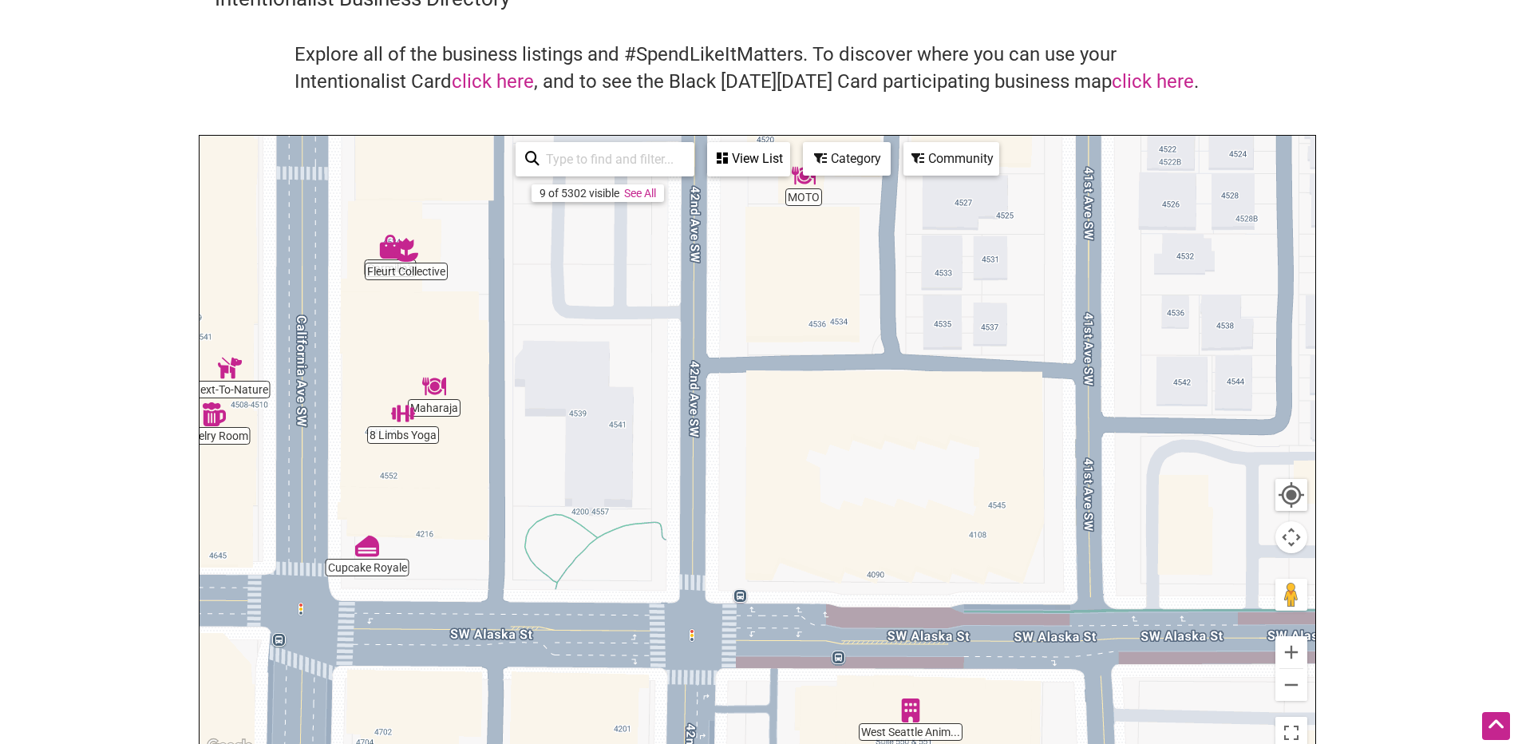
click at [751, 420] on div "To navigate, press the arrow keys." at bounding box center [757, 446] width 1116 height 621
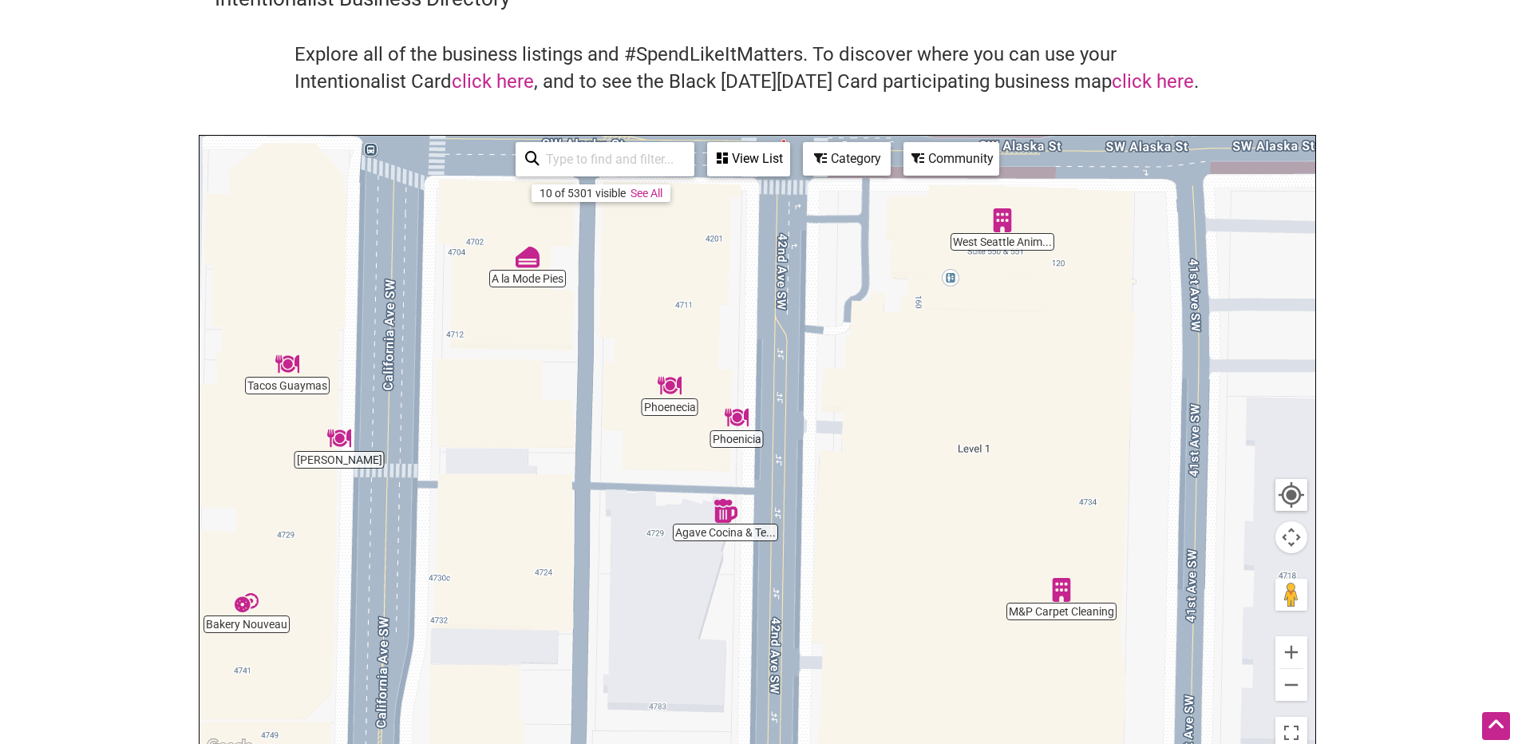
drag, startPoint x: 805, startPoint y: 608, endPoint x: 823, endPoint y: 480, distance: 129.0
click at [823, 484] on div "To navigate, press the arrow keys." at bounding box center [757, 446] width 1116 height 621
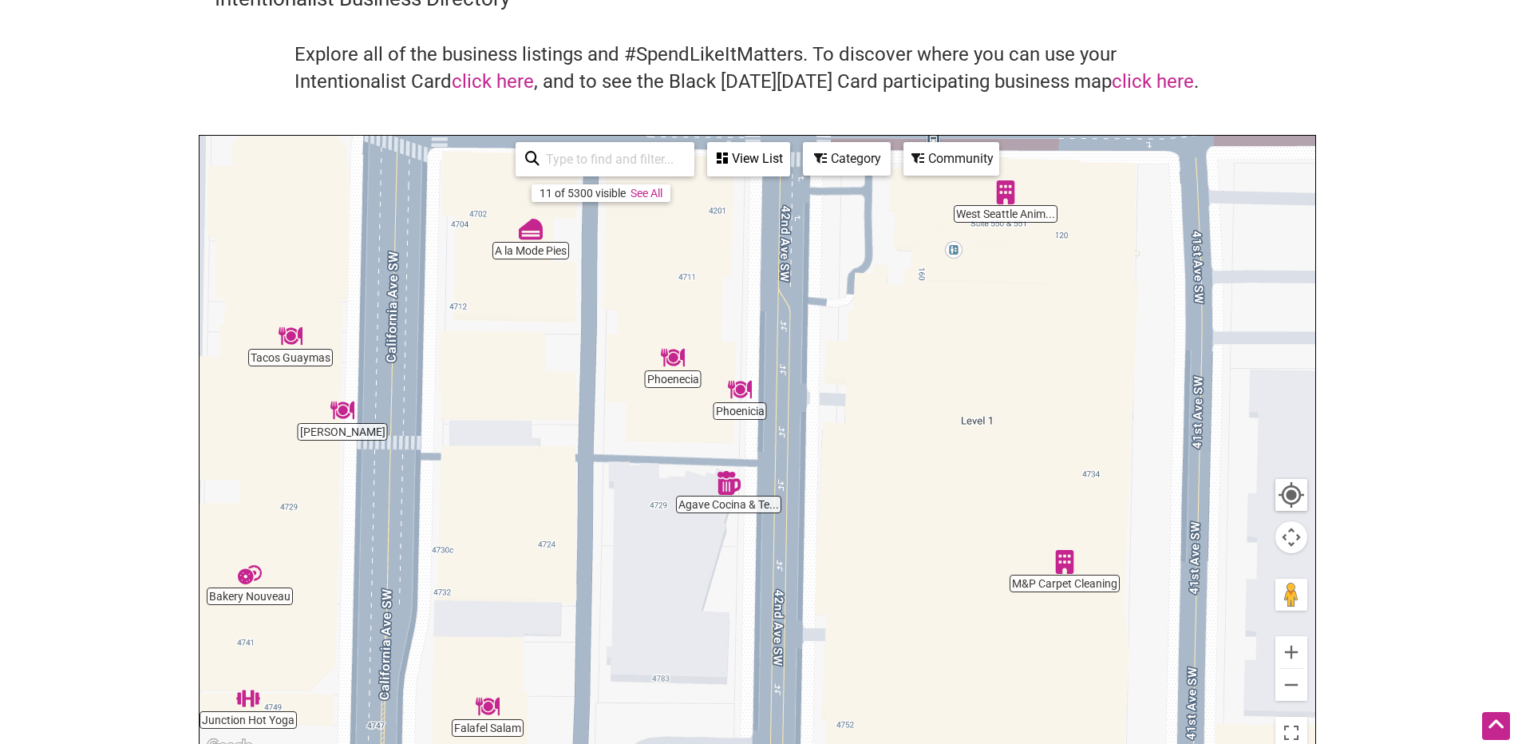
click at [727, 486] on img "Agave Cocina & Tequila" at bounding box center [729, 483] width 24 height 24
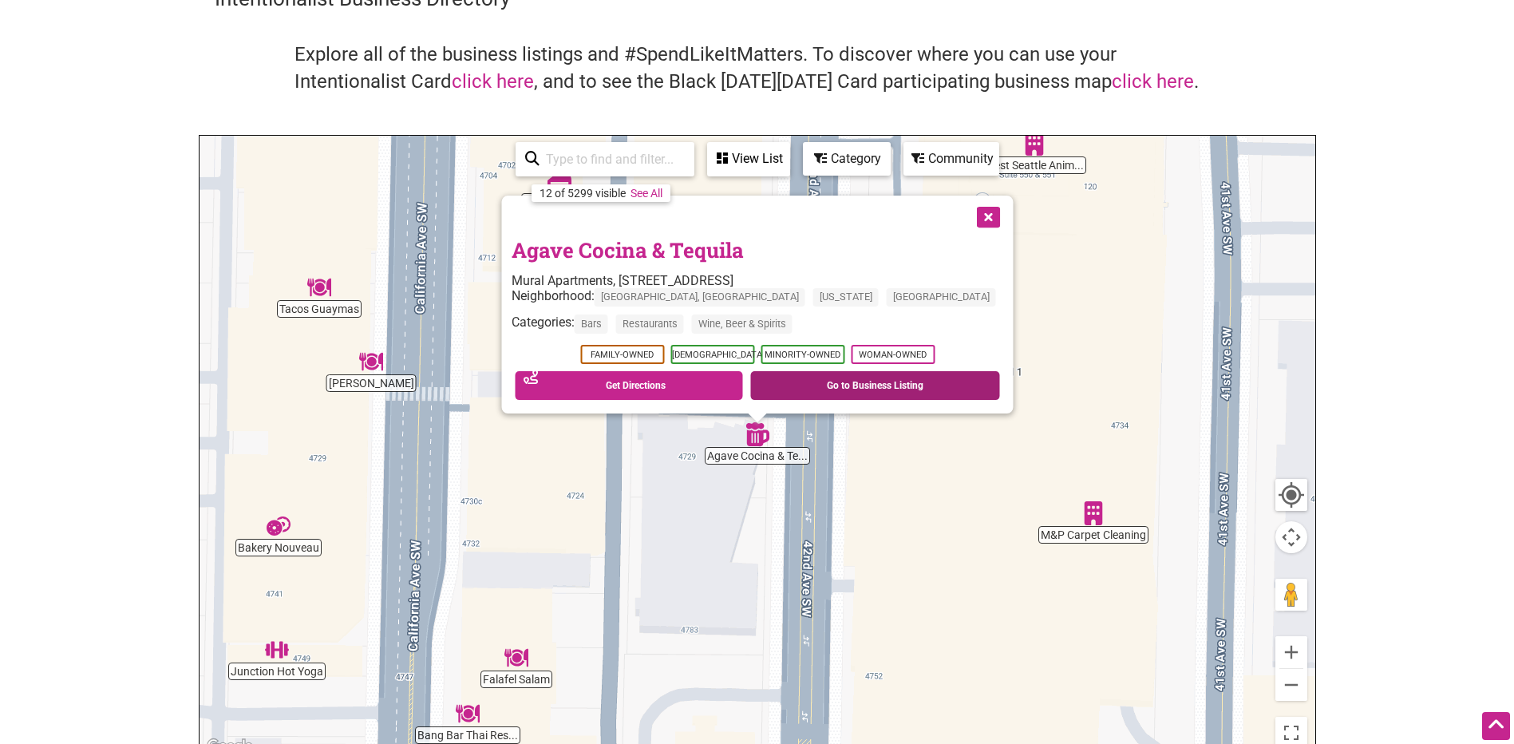
click at [863, 386] on link "Go to Business Listing" at bounding box center [875, 385] width 250 height 29
click at [966, 219] on button "Close" at bounding box center [986, 215] width 40 height 40
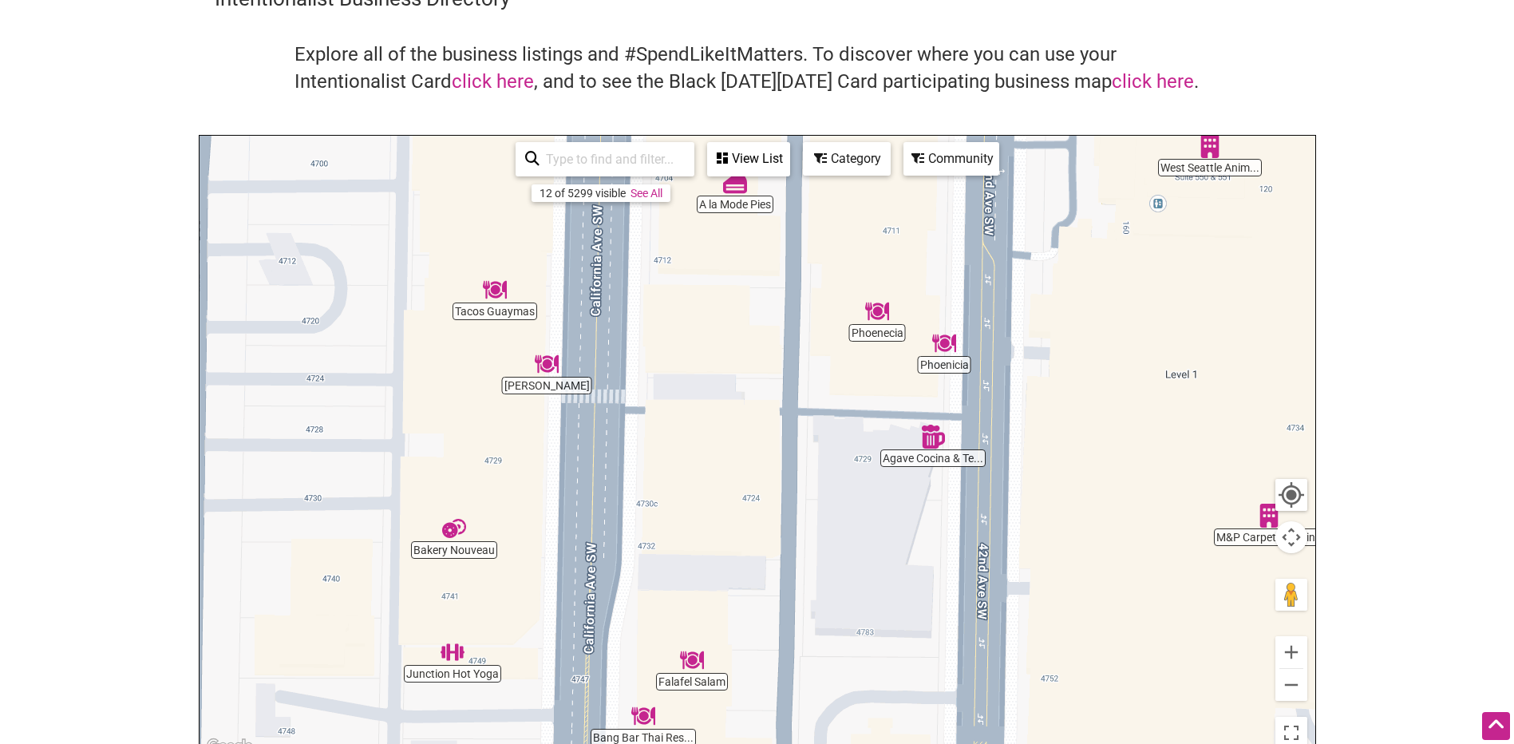
click at [491, 294] on img "Tacos Guaymas" at bounding box center [495, 290] width 24 height 24
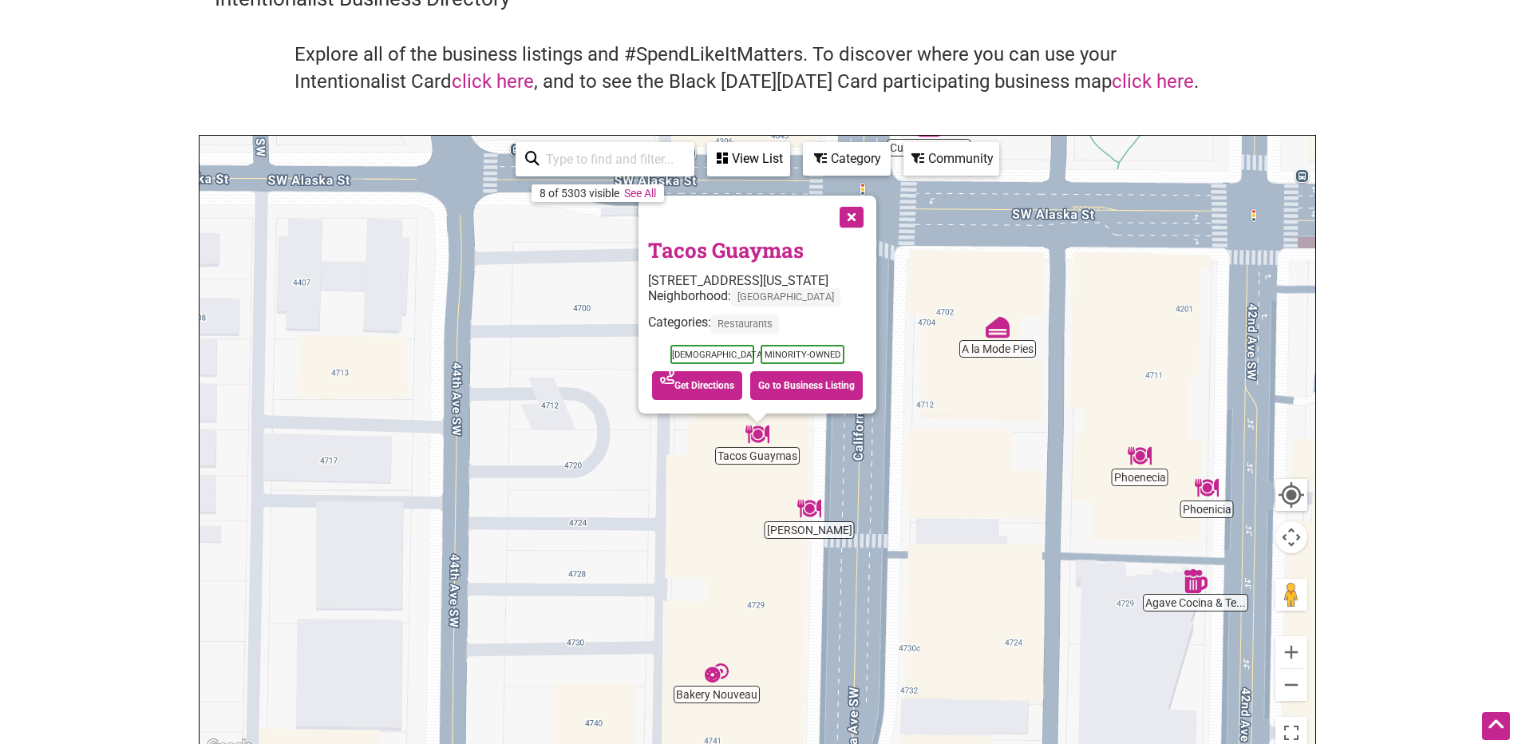
click at [867, 205] on button "Close" at bounding box center [850, 215] width 40 height 40
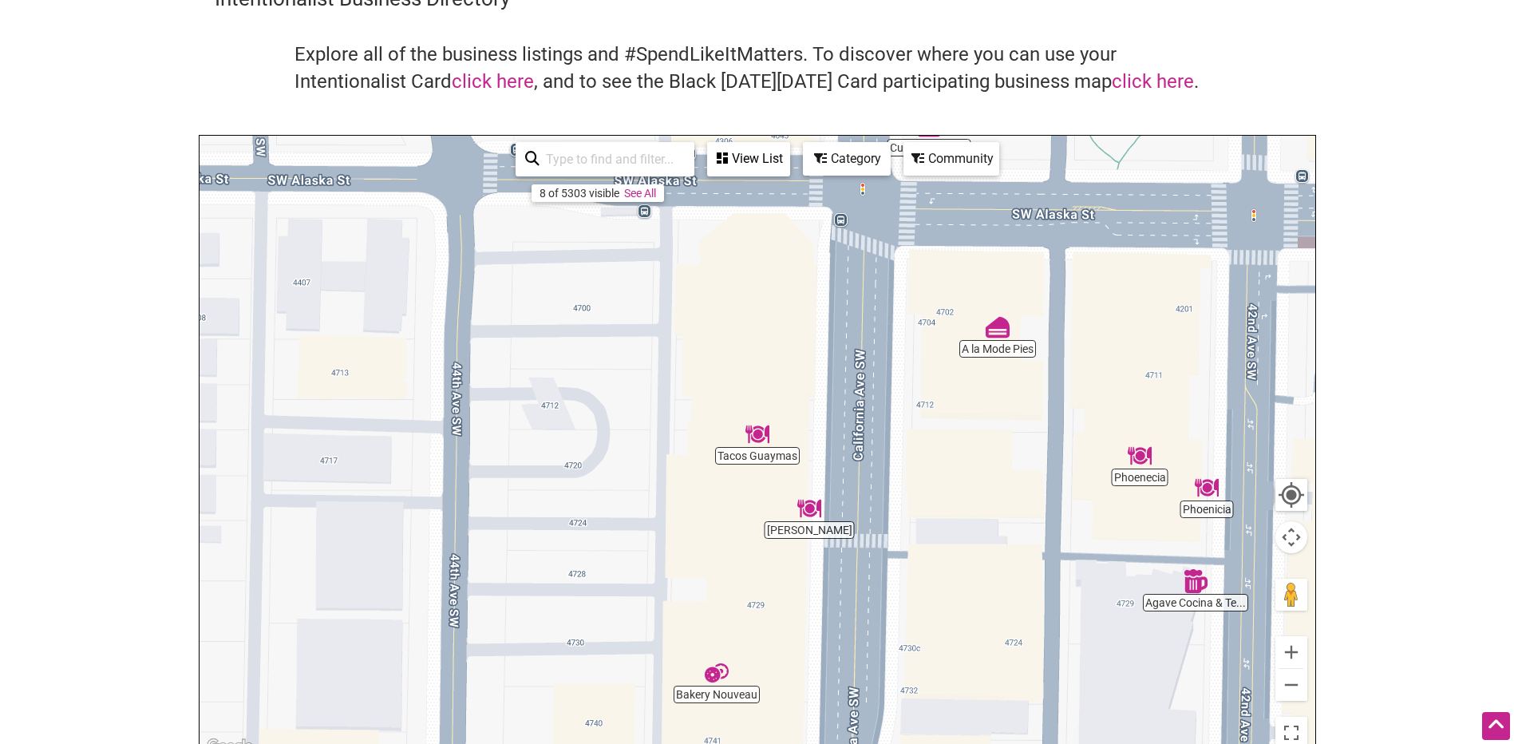
drag, startPoint x: 824, startPoint y: 472, endPoint x: 811, endPoint y: 535, distance: 64.5
click at [811, 535] on div "To navigate, press the arrow keys." at bounding box center [757, 446] width 1116 height 621
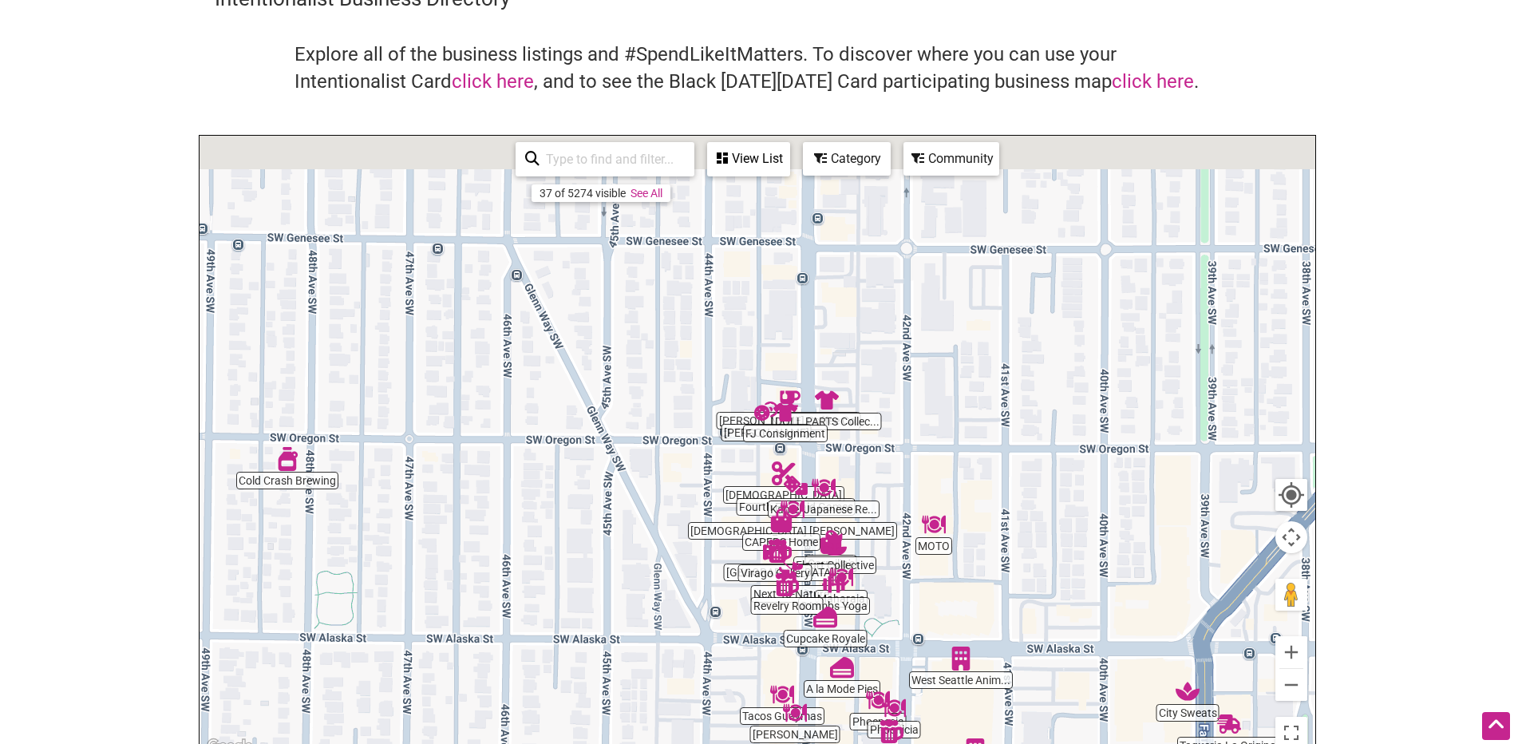
drag, startPoint x: 885, startPoint y: 320, endPoint x: 864, endPoint y: 534, distance: 214.8
click at [864, 534] on div "To navigate, press the arrow keys." at bounding box center [757, 446] width 1116 height 621
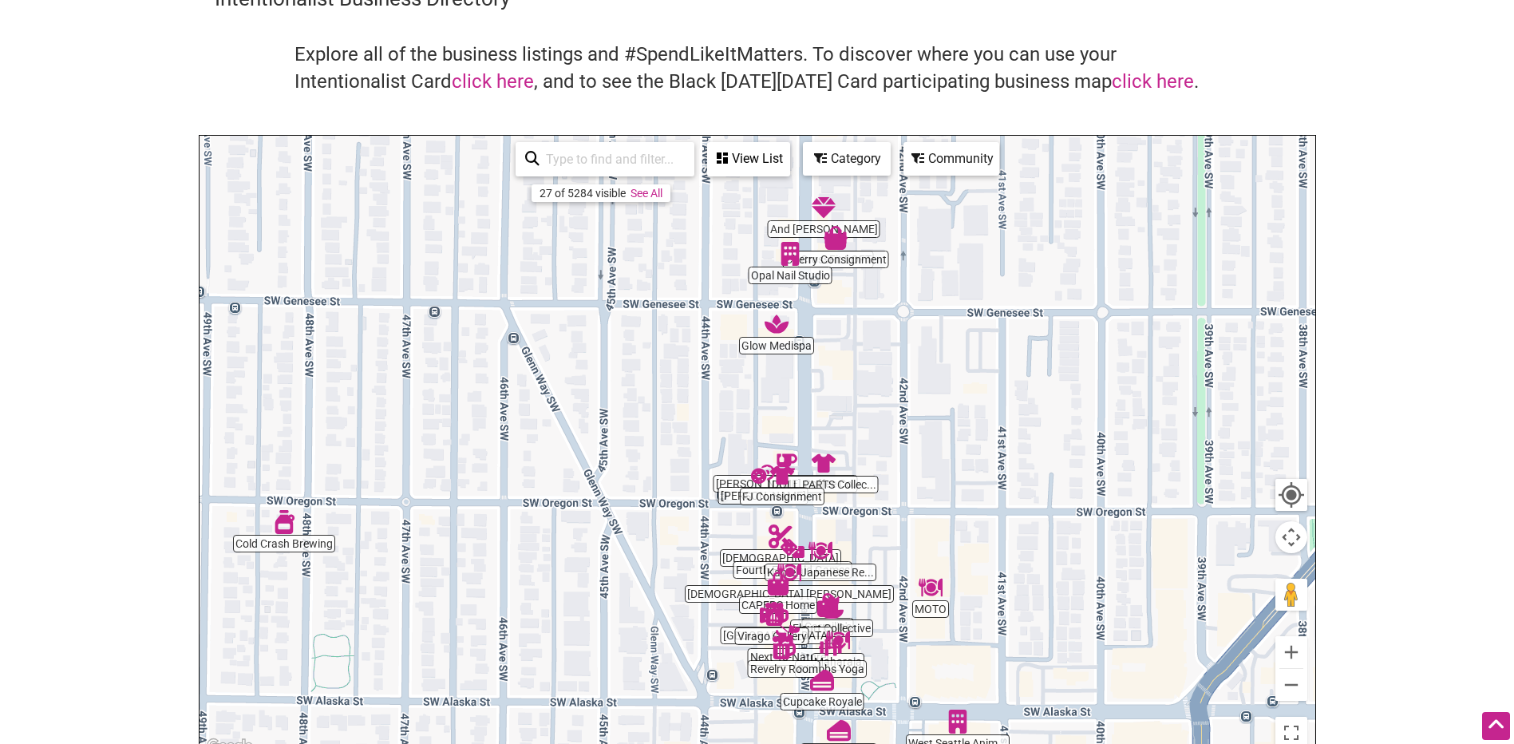
click at [281, 520] on img "Cold Crash Brewing" at bounding box center [284, 522] width 24 height 24
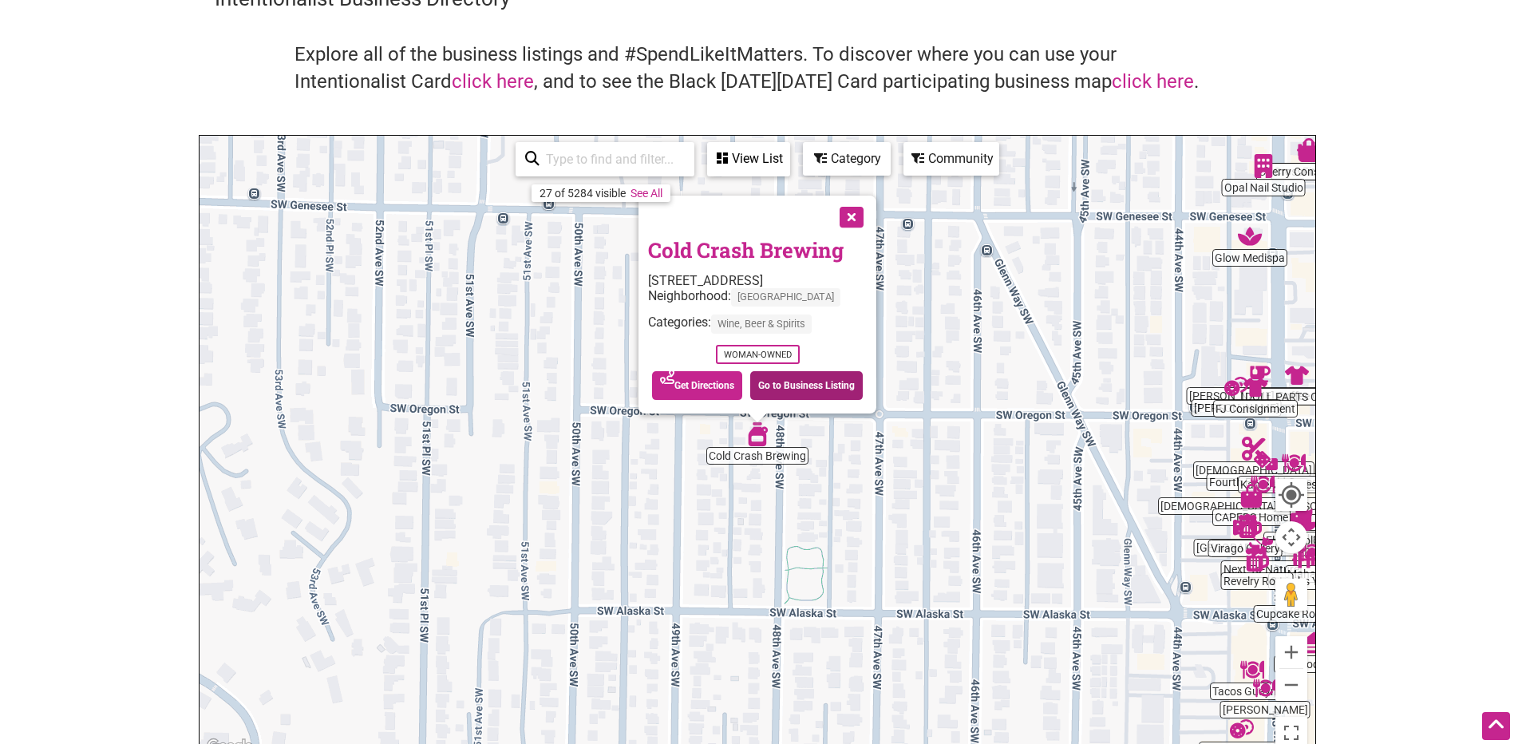
click at [808, 387] on link "Go to Business Listing" at bounding box center [806, 385] width 113 height 29
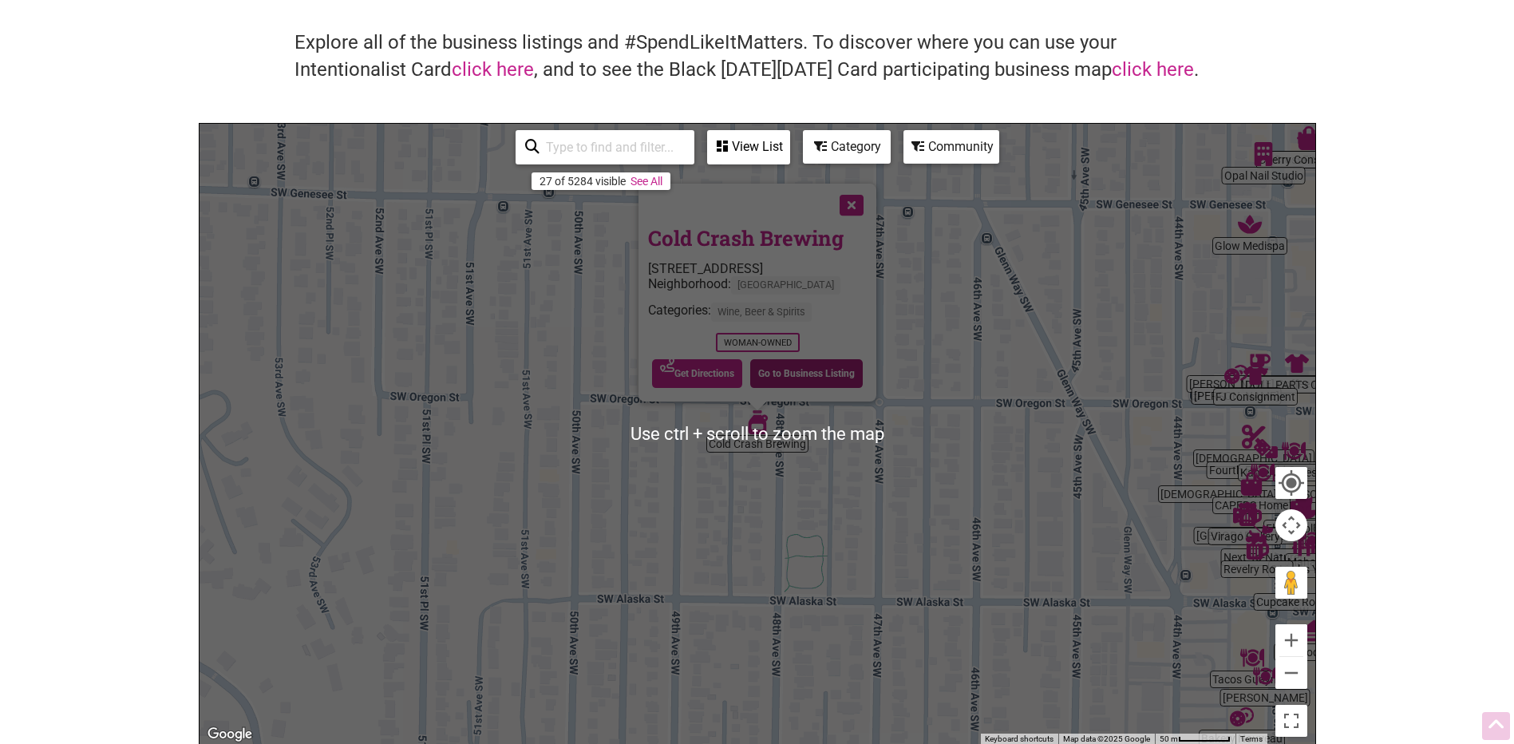
scroll to position [0, 0]
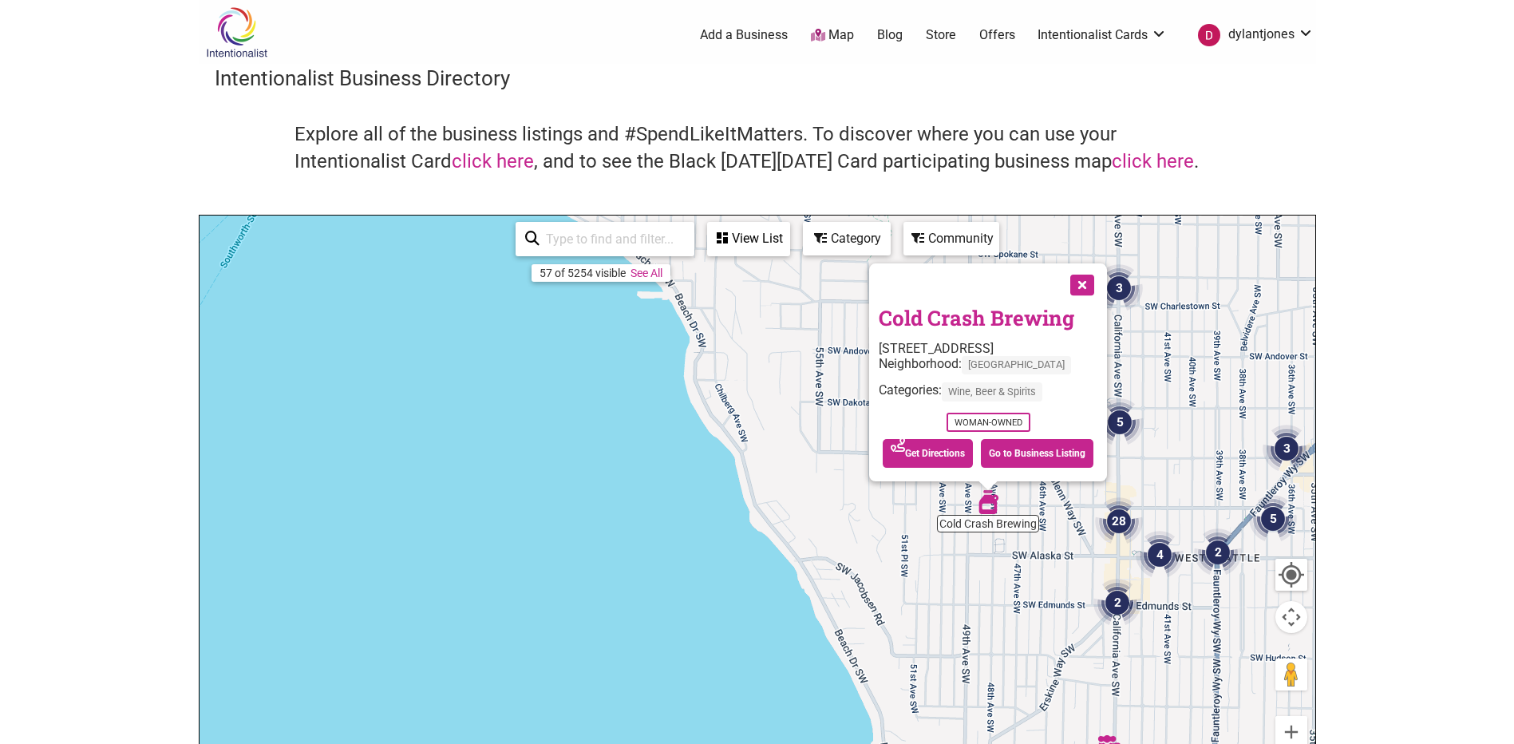
drag, startPoint x: 1202, startPoint y: 558, endPoint x: 968, endPoint y: 338, distance: 321.8
click at [968, 526] on div "To navigate, press the arrow keys. Cold Crash Brewing 4507 48th Ave SW, Seattle…" at bounding box center [1315, 526] width 1116 height 0
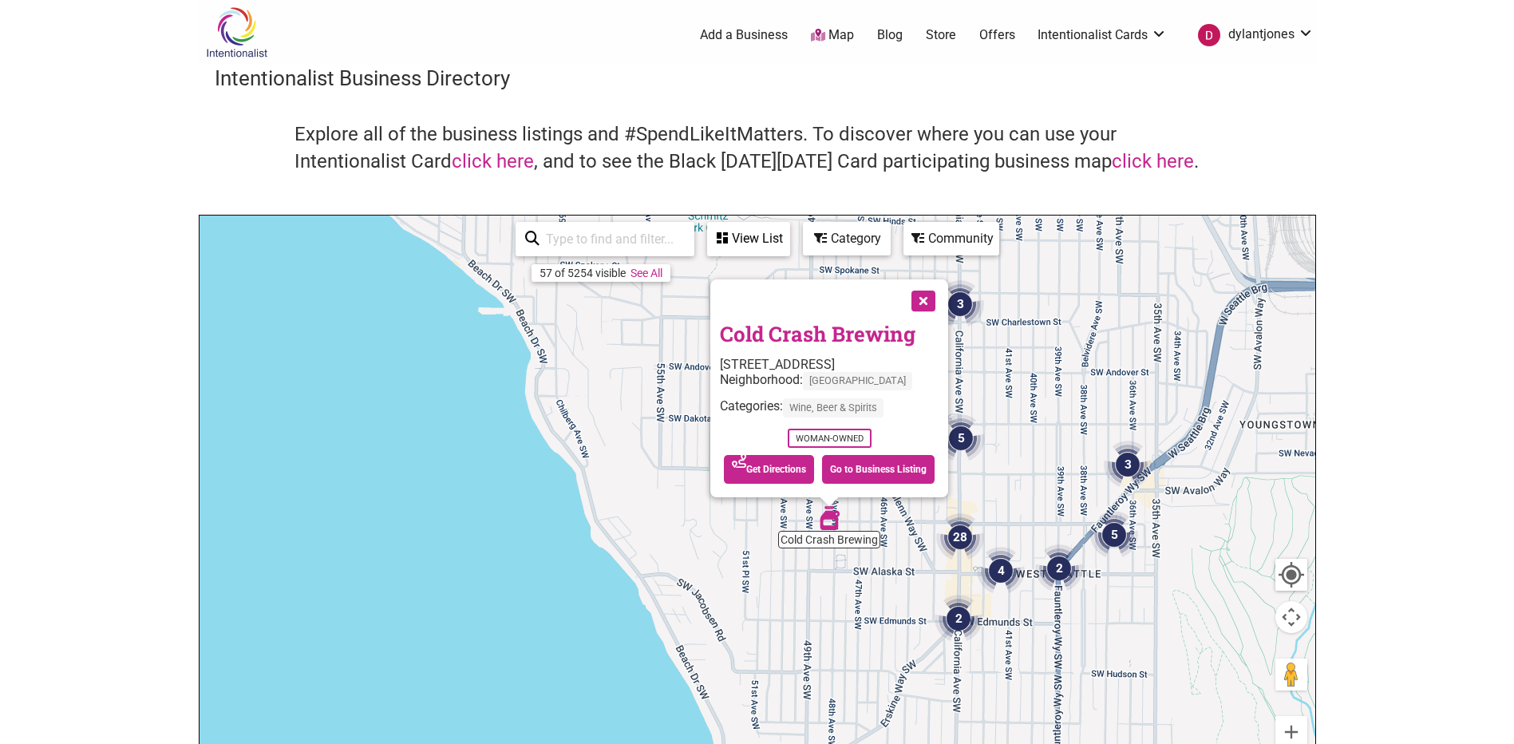
drag, startPoint x: 1175, startPoint y: 452, endPoint x: 879, endPoint y: 453, distance: 296.0
click at [900, 453] on div "Cold Crash Brewing 4507 48th Ave SW, Seattle, WA 98116 Neighborhood: West Seatt…" at bounding box center [757, 525] width 1116 height 621
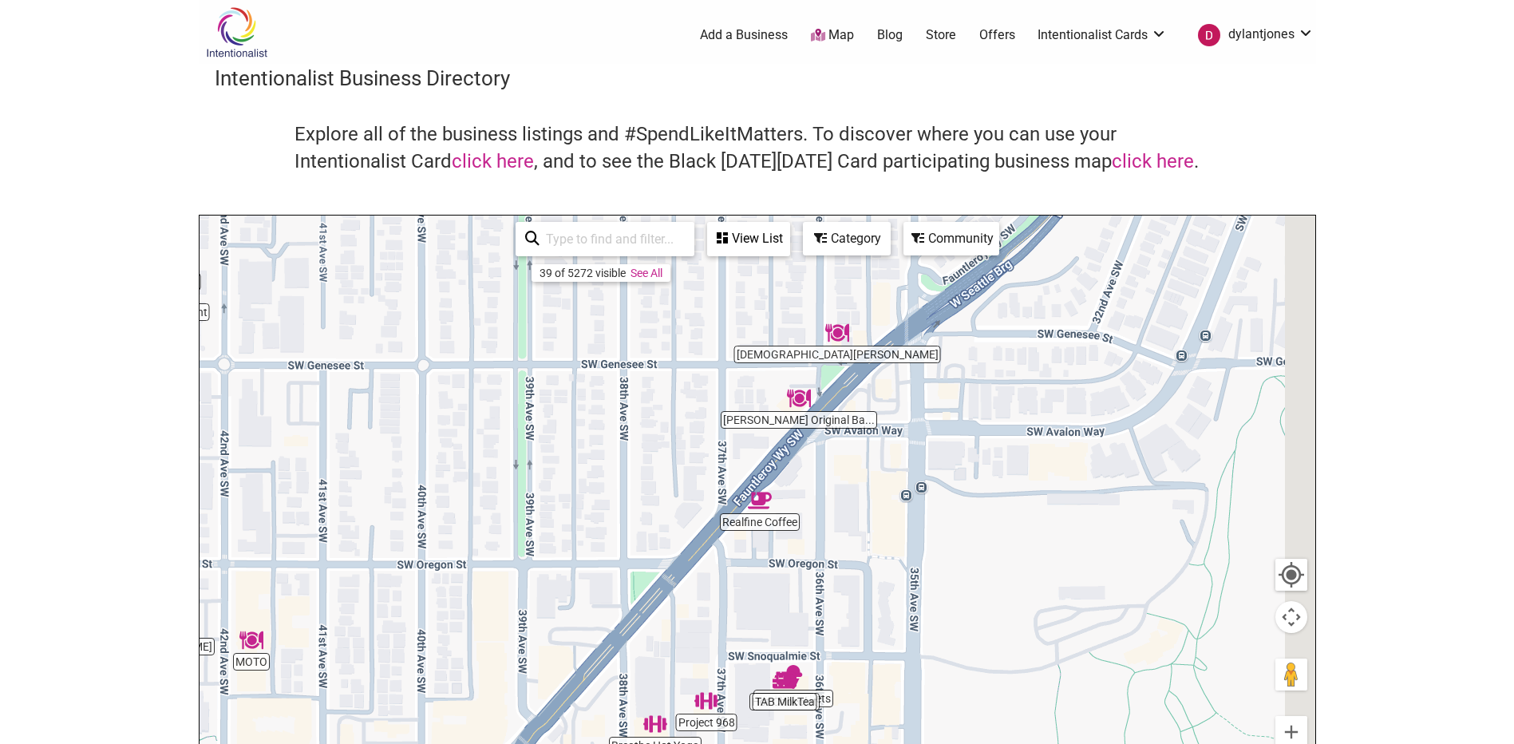
drag, startPoint x: 1089, startPoint y: 426, endPoint x: 686, endPoint y: 487, distance: 407.5
click at [689, 486] on div at bounding box center [757, 525] width 1116 height 621
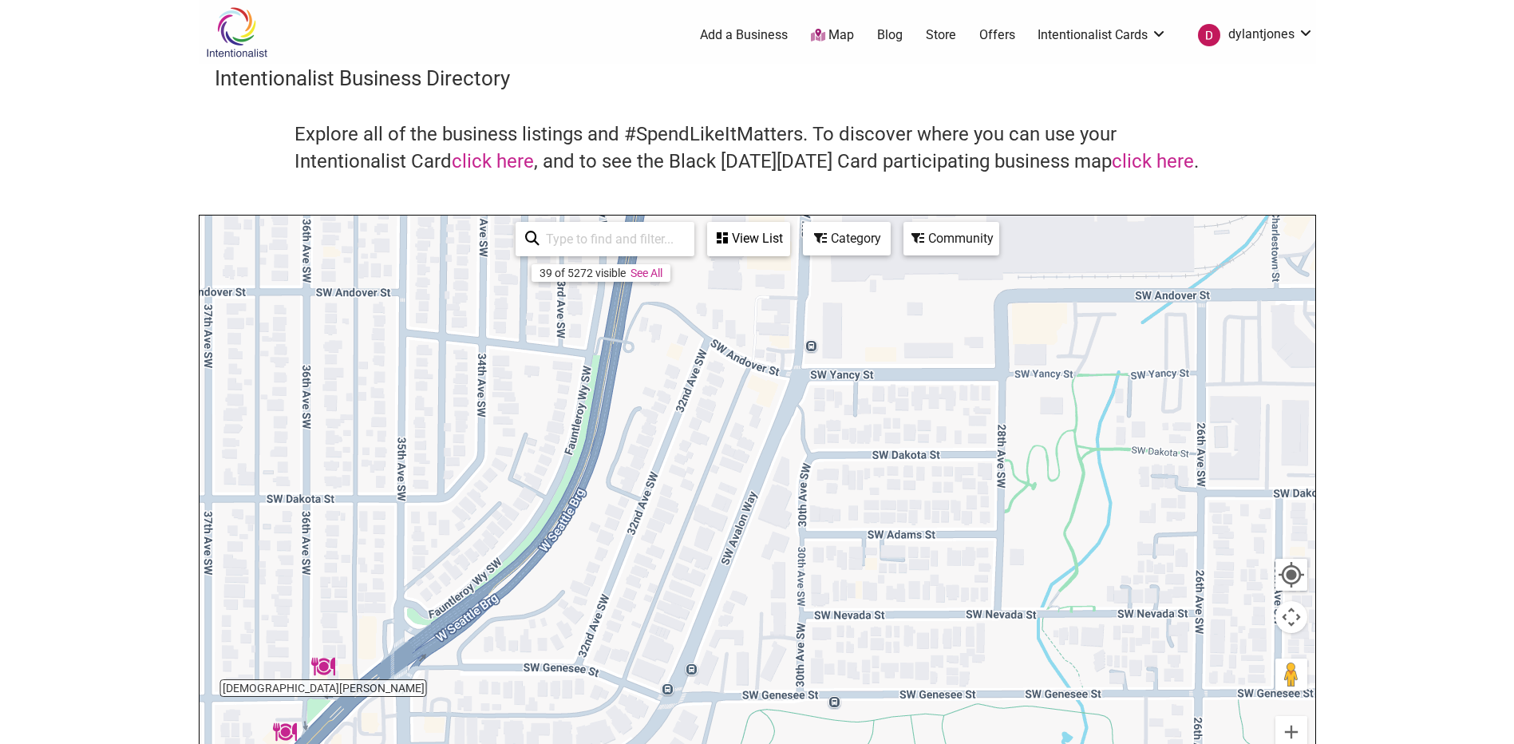
drag, startPoint x: 826, startPoint y: 430, endPoint x: 823, endPoint y: 661, distance: 231.4
click at [823, 661] on div at bounding box center [757, 525] width 1116 height 621
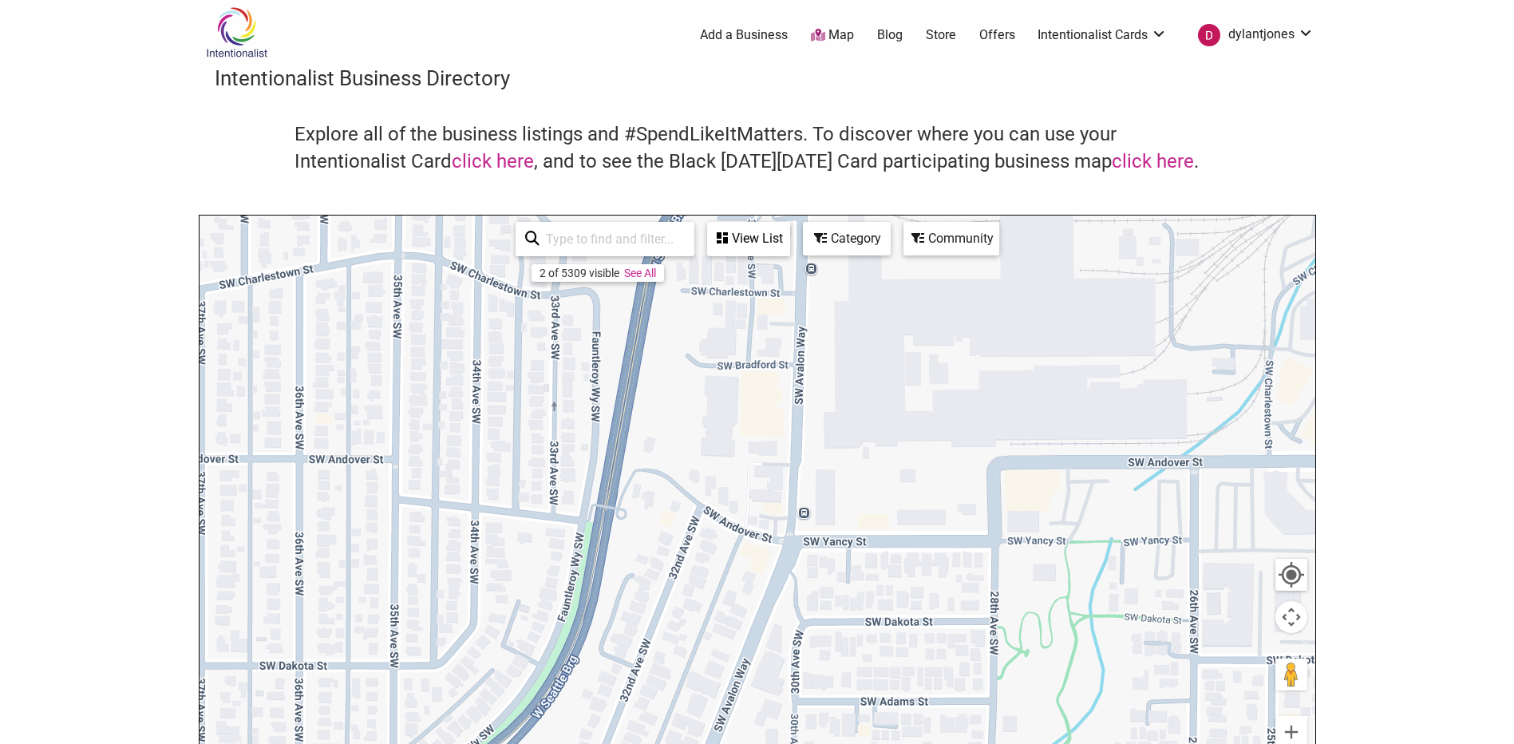
drag, startPoint x: 913, startPoint y: 476, endPoint x: 898, endPoint y: 645, distance: 169.0
click at [898, 645] on div at bounding box center [757, 525] width 1116 height 621
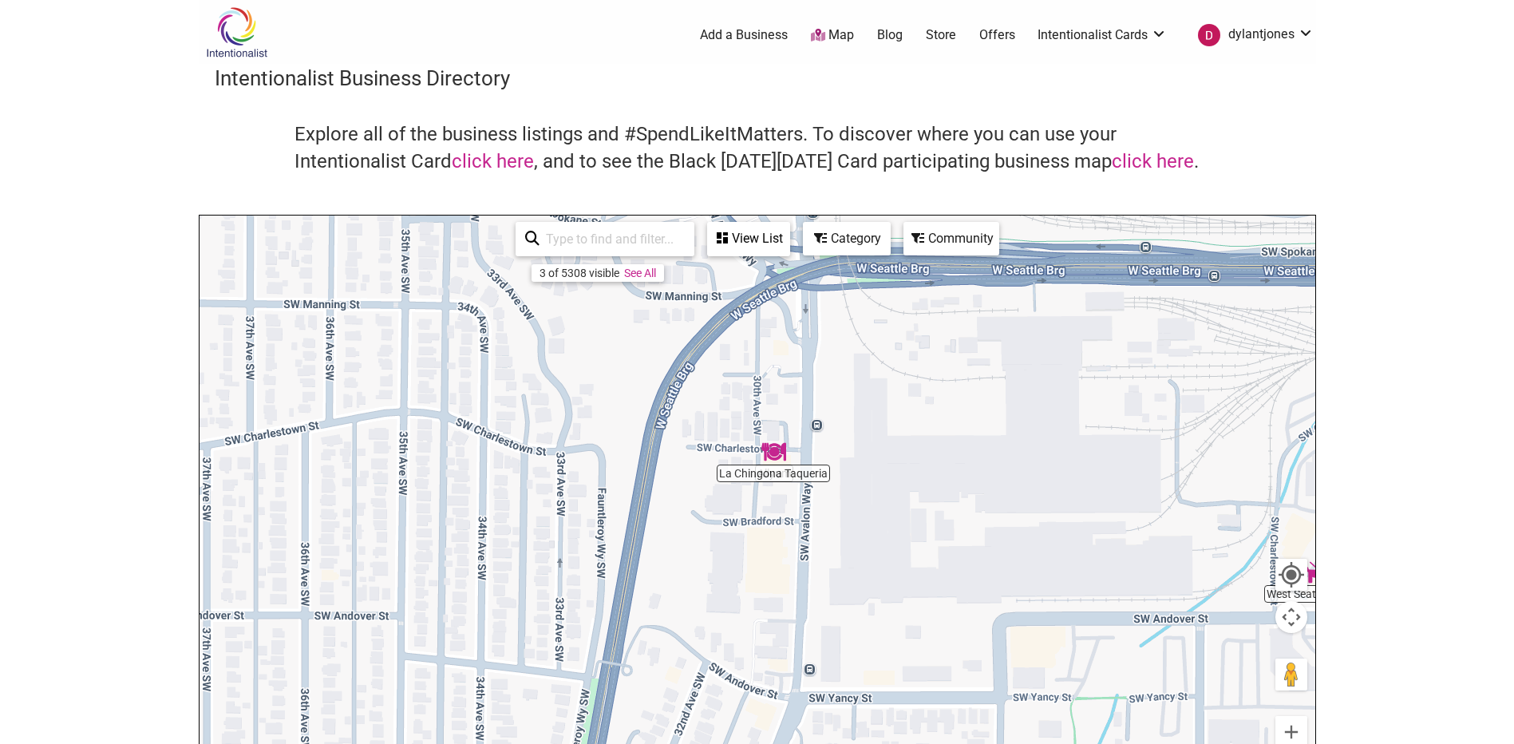
drag, startPoint x: 949, startPoint y: 497, endPoint x: 958, endPoint y: 547, distance: 50.2
click at [958, 547] on div at bounding box center [757, 525] width 1116 height 621
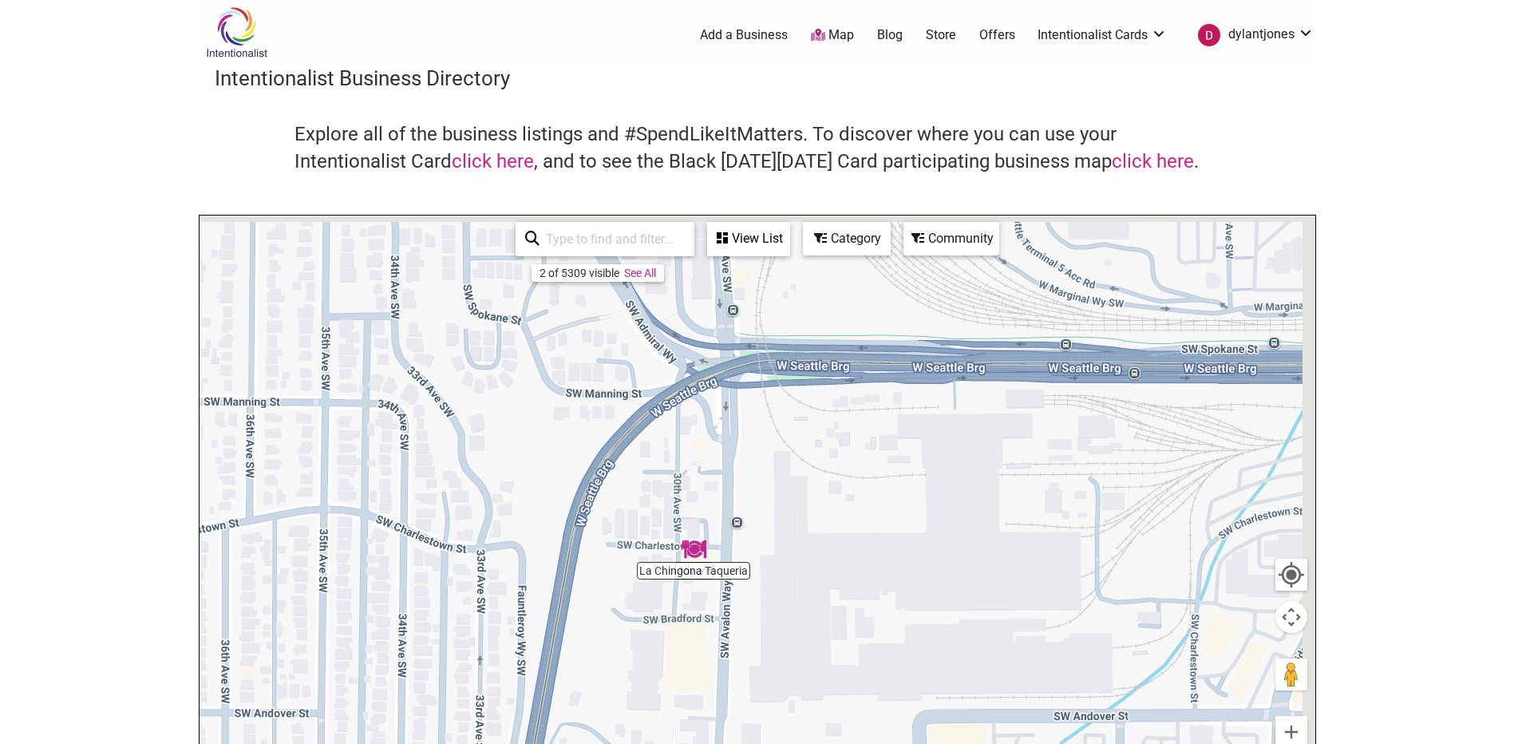
drag, startPoint x: 879, startPoint y: 393, endPoint x: 788, endPoint y: 491, distance: 133.8
click at [791, 490] on div at bounding box center [757, 525] width 1116 height 621
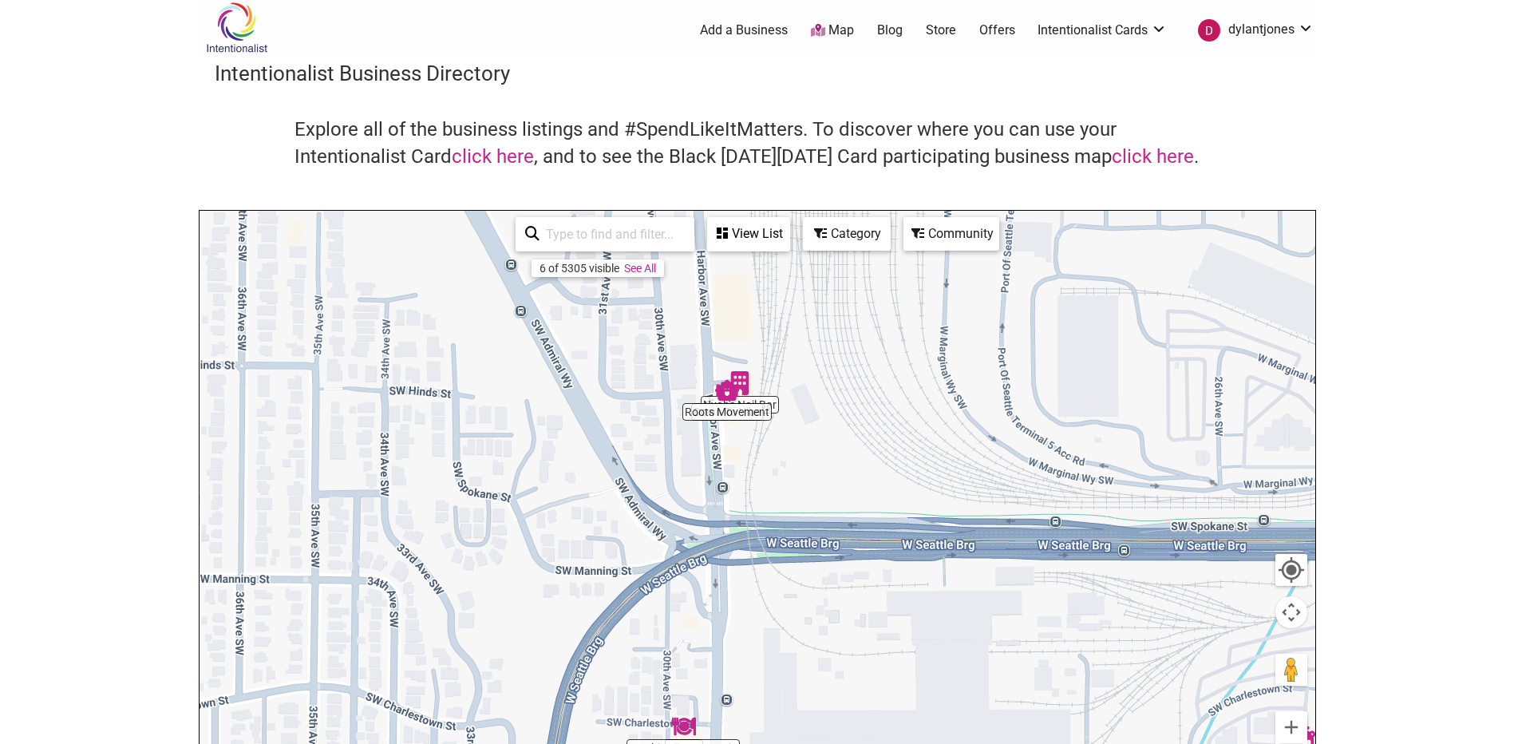
scroll to position [80, 0]
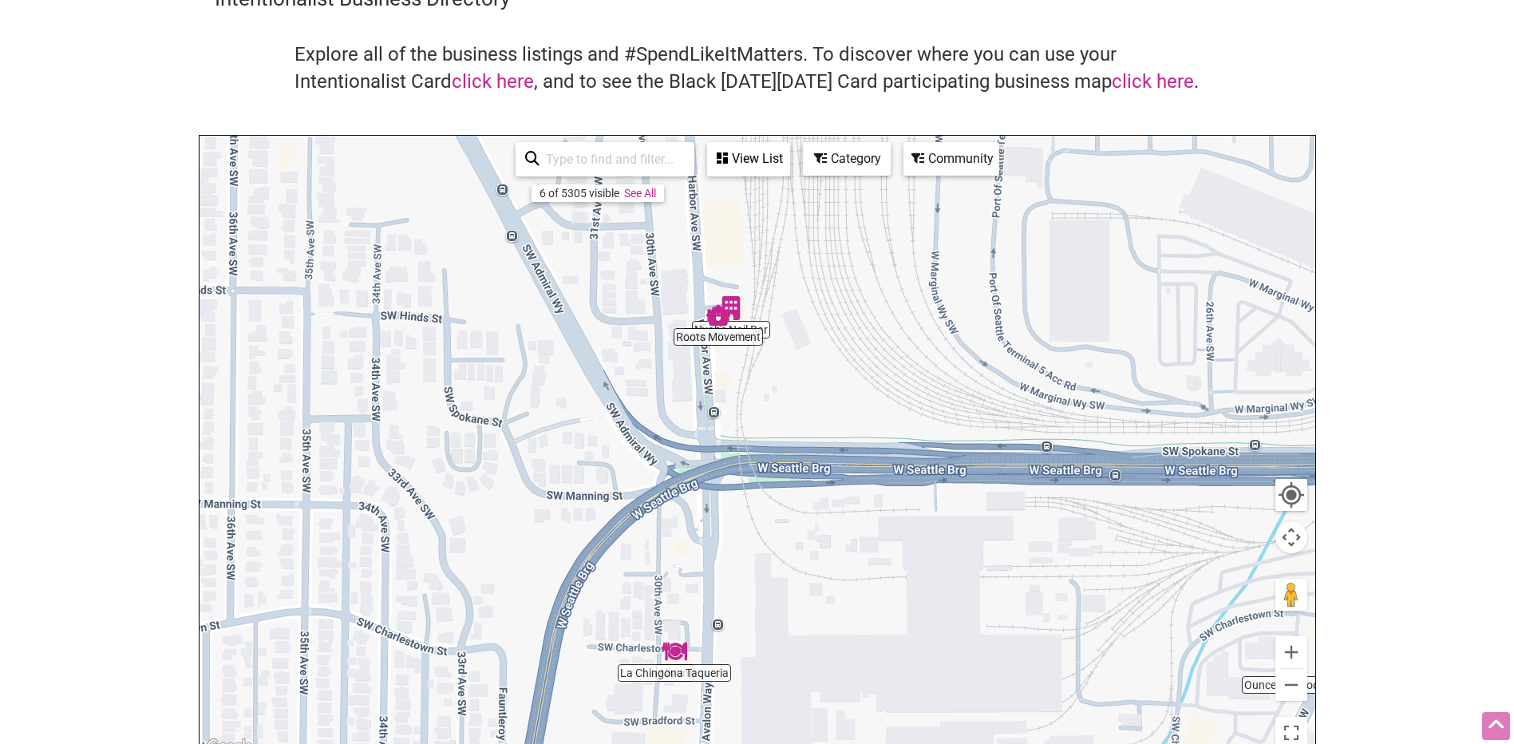
drag, startPoint x: 827, startPoint y: 476, endPoint x: 570, endPoint y: 432, distance: 260.5
click at [571, 436] on div at bounding box center [757, 446] width 1116 height 621
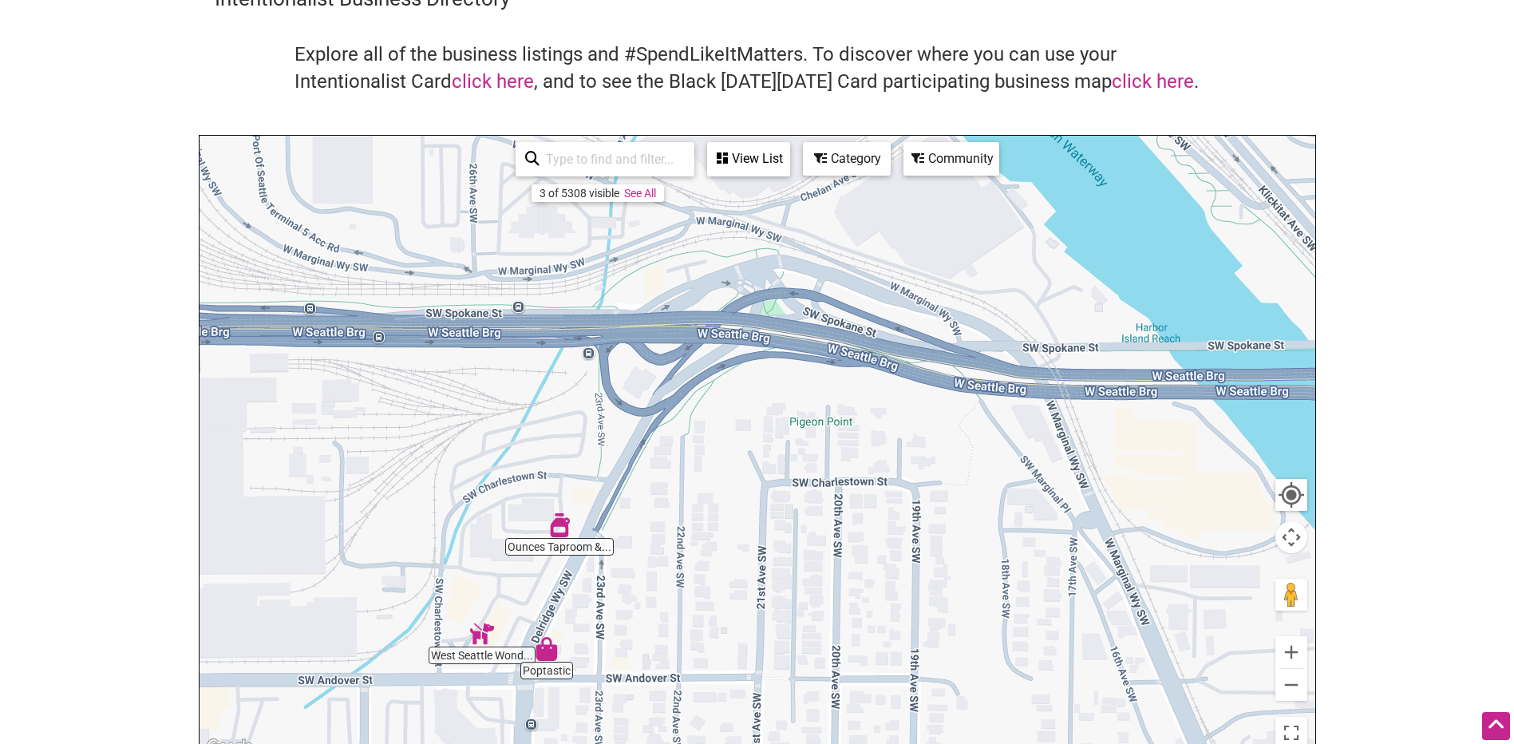
drag, startPoint x: 657, startPoint y: 426, endPoint x: 727, endPoint y: 381, distance: 83.7
click at [727, 381] on div at bounding box center [757, 446] width 1116 height 621
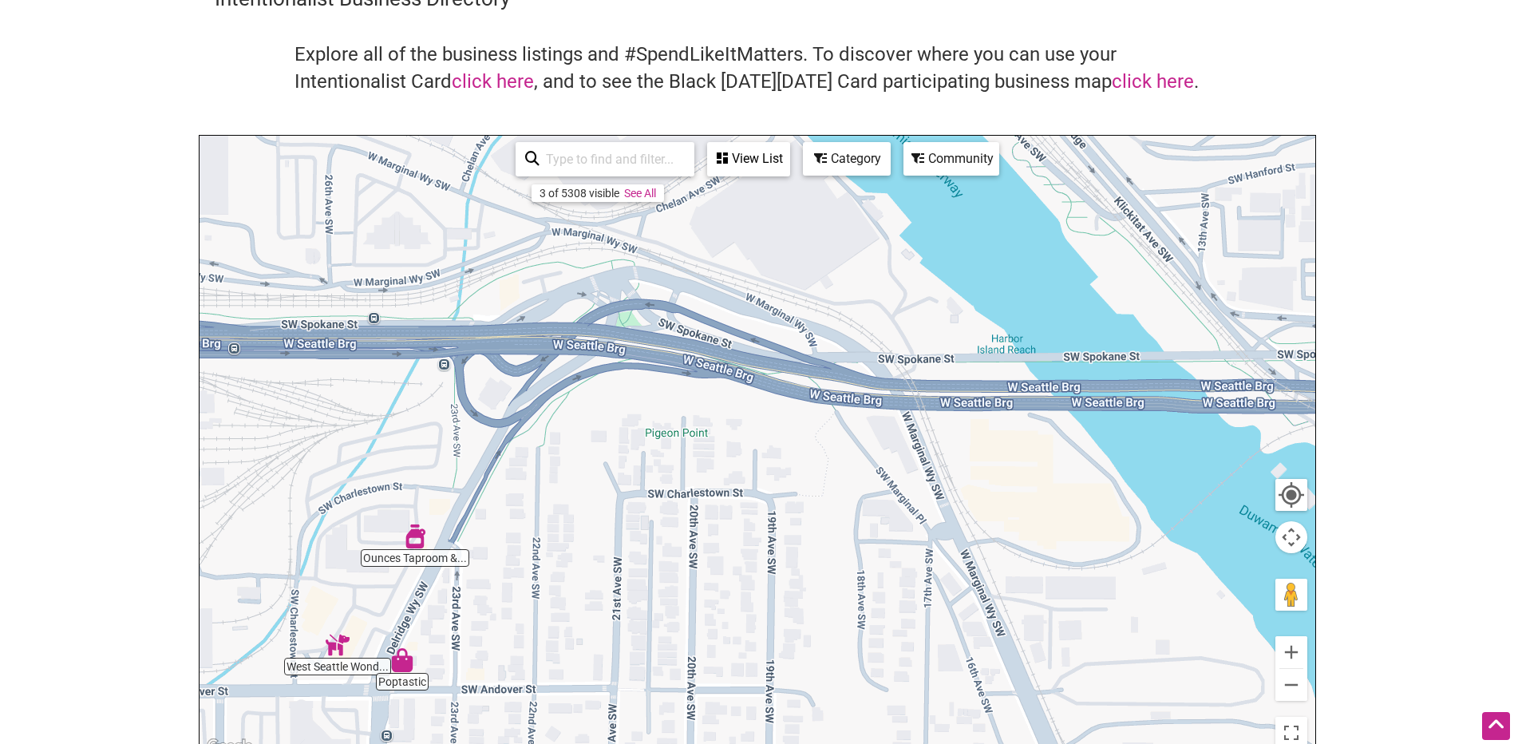
drag, startPoint x: 922, startPoint y: 455, endPoint x: 598, endPoint y: 547, distance: 337.5
click at [598, 547] on div at bounding box center [757, 446] width 1116 height 621
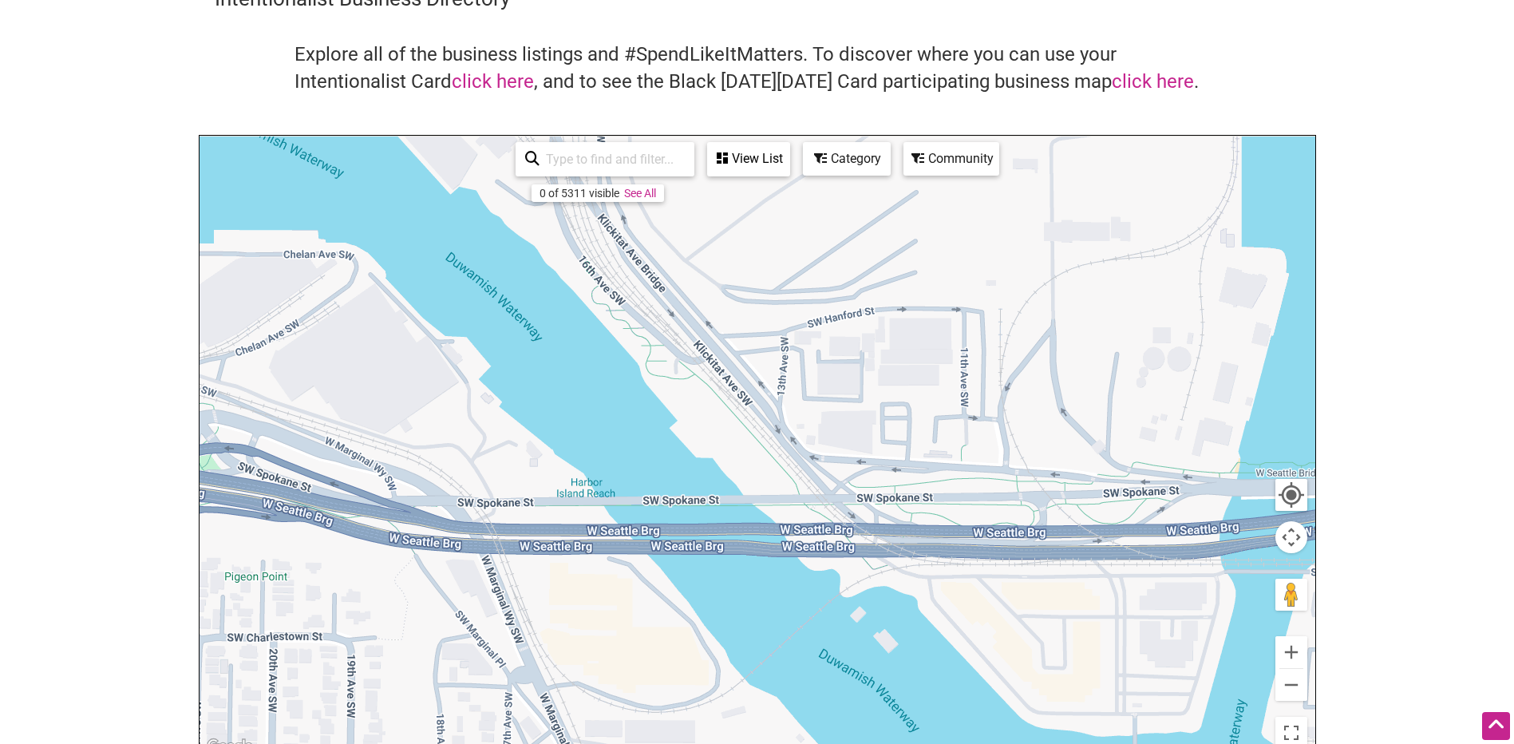
drag, startPoint x: 890, startPoint y: 428, endPoint x: 586, endPoint y: 476, distance: 307.6
click at [612, 475] on div at bounding box center [757, 446] width 1116 height 621
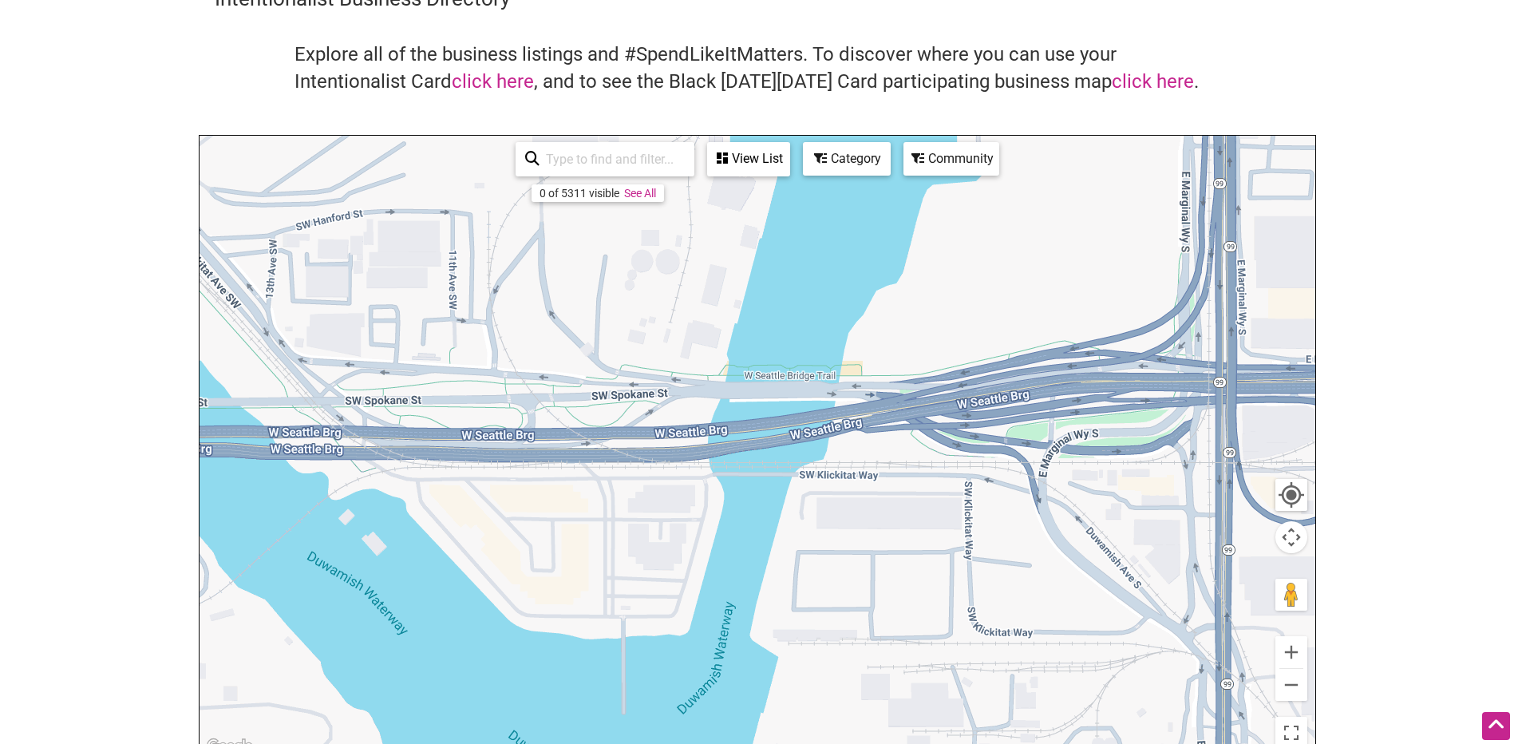
drag, startPoint x: 689, startPoint y: 527, endPoint x: 839, endPoint y: 318, distance: 257.3
click at [839, 318] on div at bounding box center [757, 446] width 1116 height 621
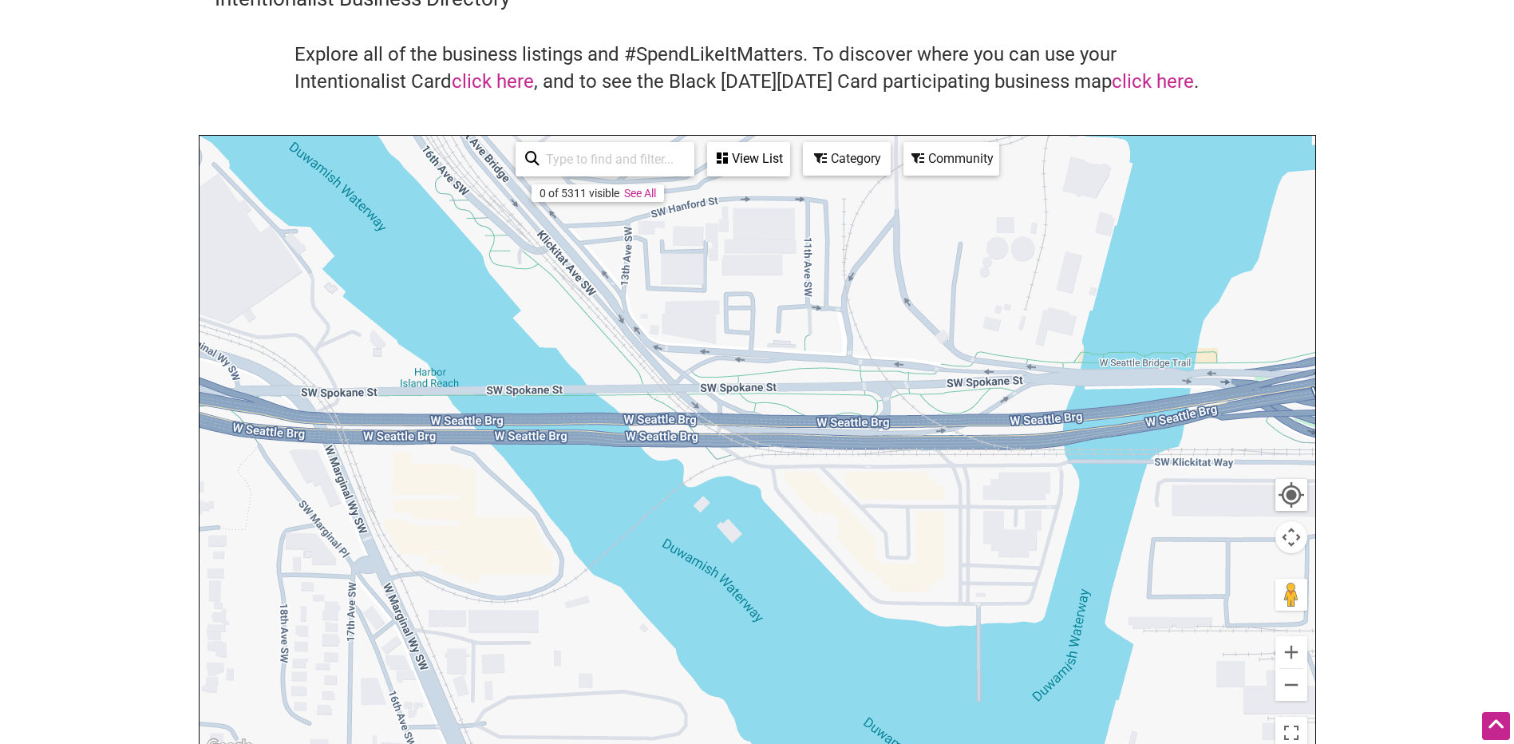
drag, startPoint x: 365, startPoint y: 413, endPoint x: 687, endPoint y: 431, distance: 322.8
click at [687, 431] on div at bounding box center [757, 446] width 1116 height 621
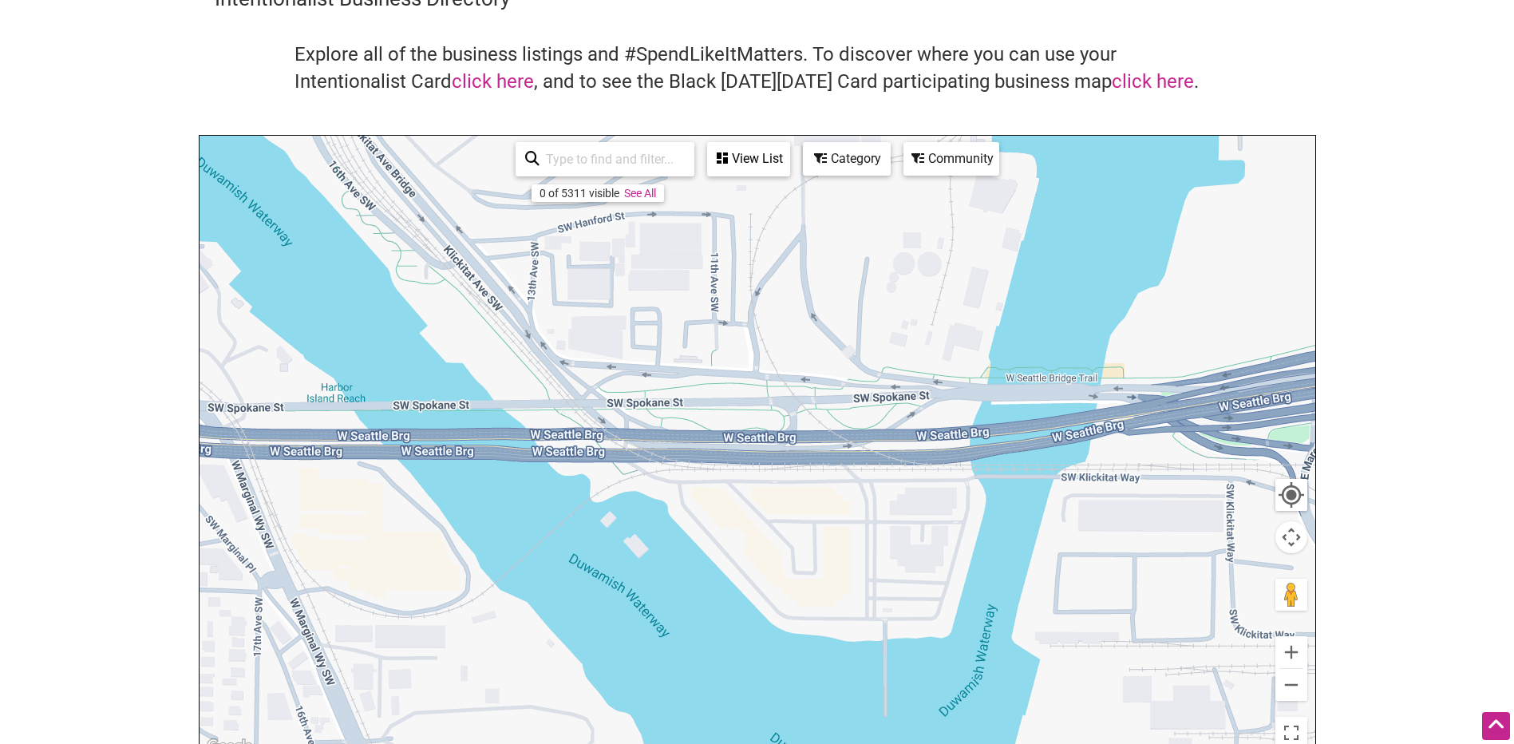
drag, startPoint x: 926, startPoint y: 407, endPoint x: 741, endPoint y: 417, distance: 185.4
click at [744, 417] on div at bounding box center [757, 446] width 1116 height 621
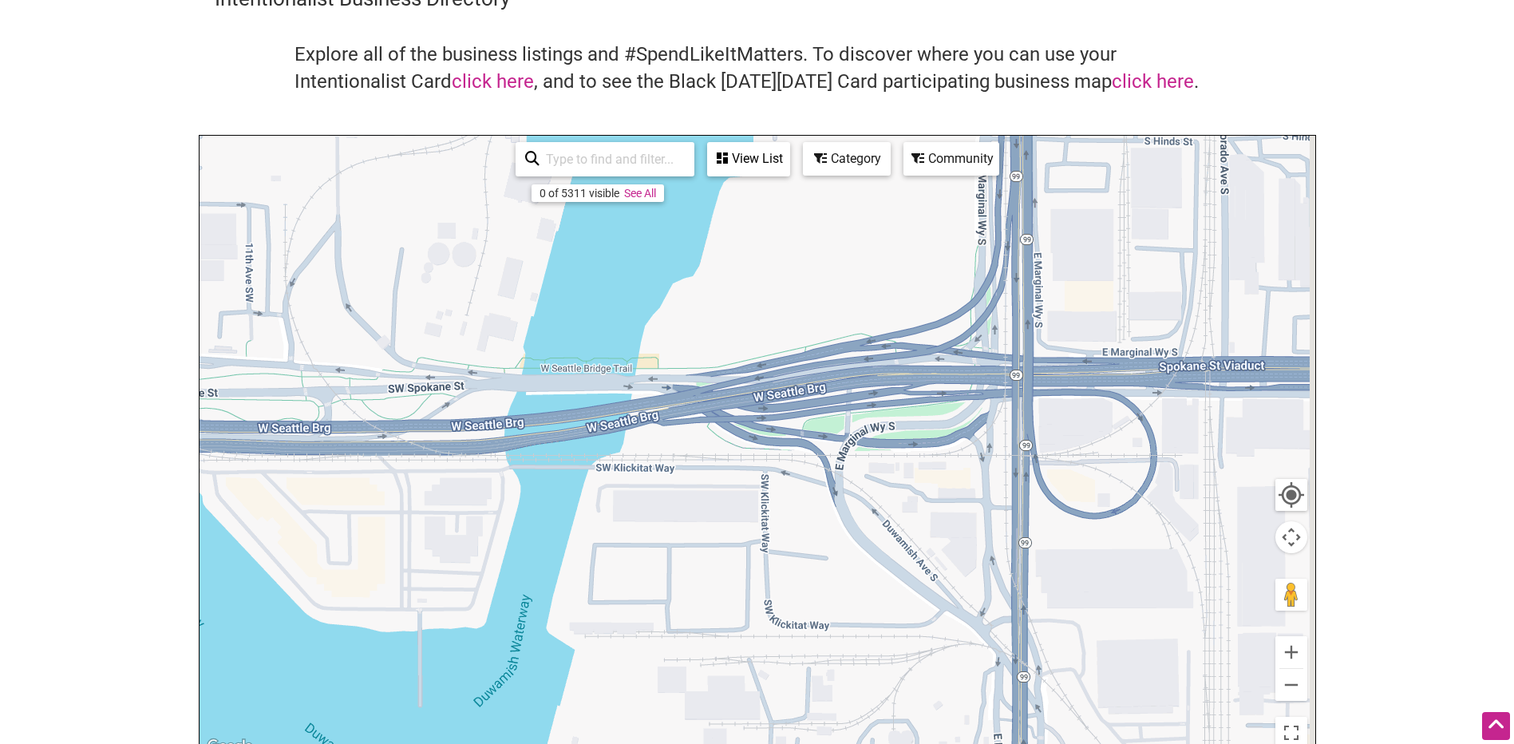
drag, startPoint x: 895, startPoint y: 428, endPoint x: 574, endPoint y: 409, distance: 322.2
click at [576, 409] on div at bounding box center [757, 446] width 1116 height 621
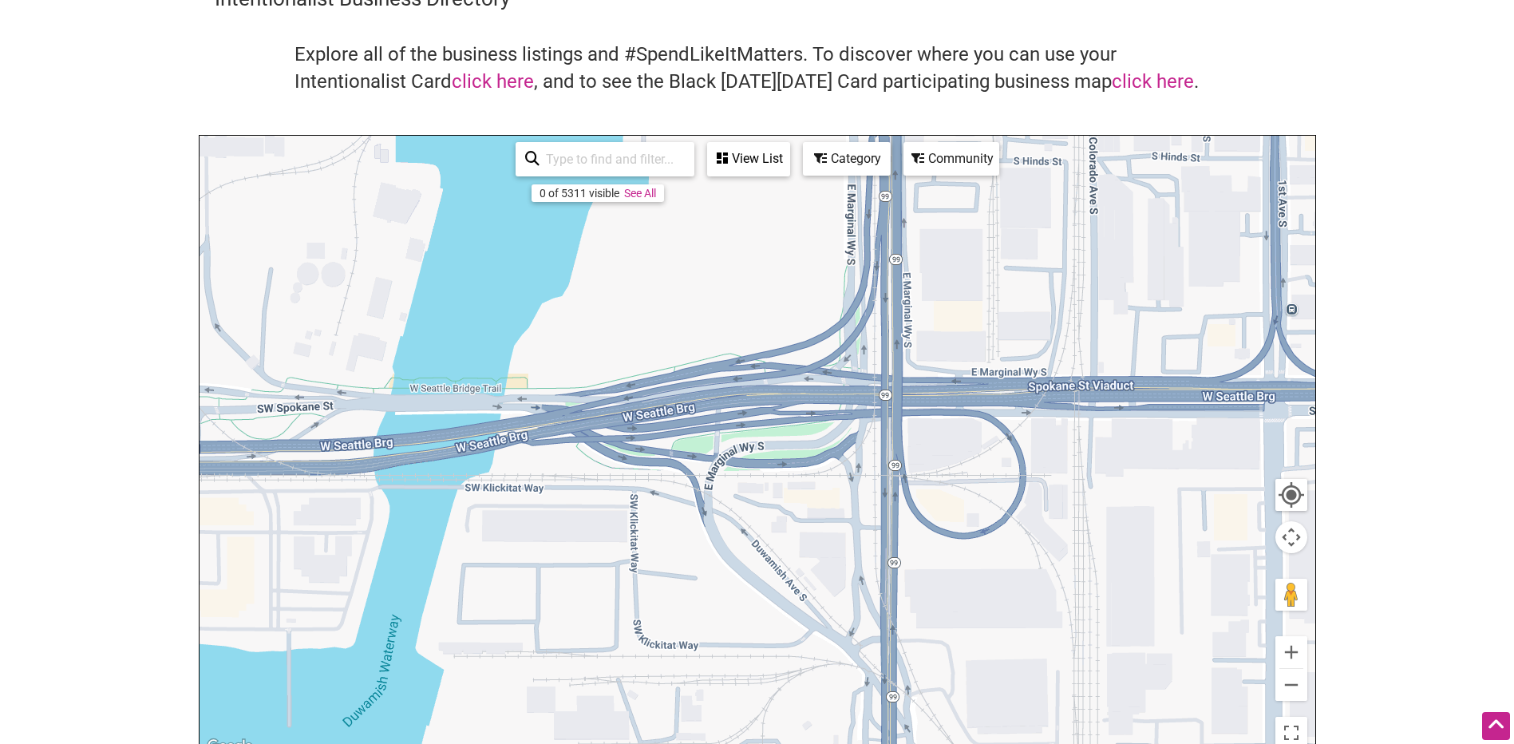
drag, startPoint x: 837, startPoint y: 349, endPoint x: 792, endPoint y: 591, distance: 245.9
click at [793, 588] on div at bounding box center [757, 446] width 1116 height 621
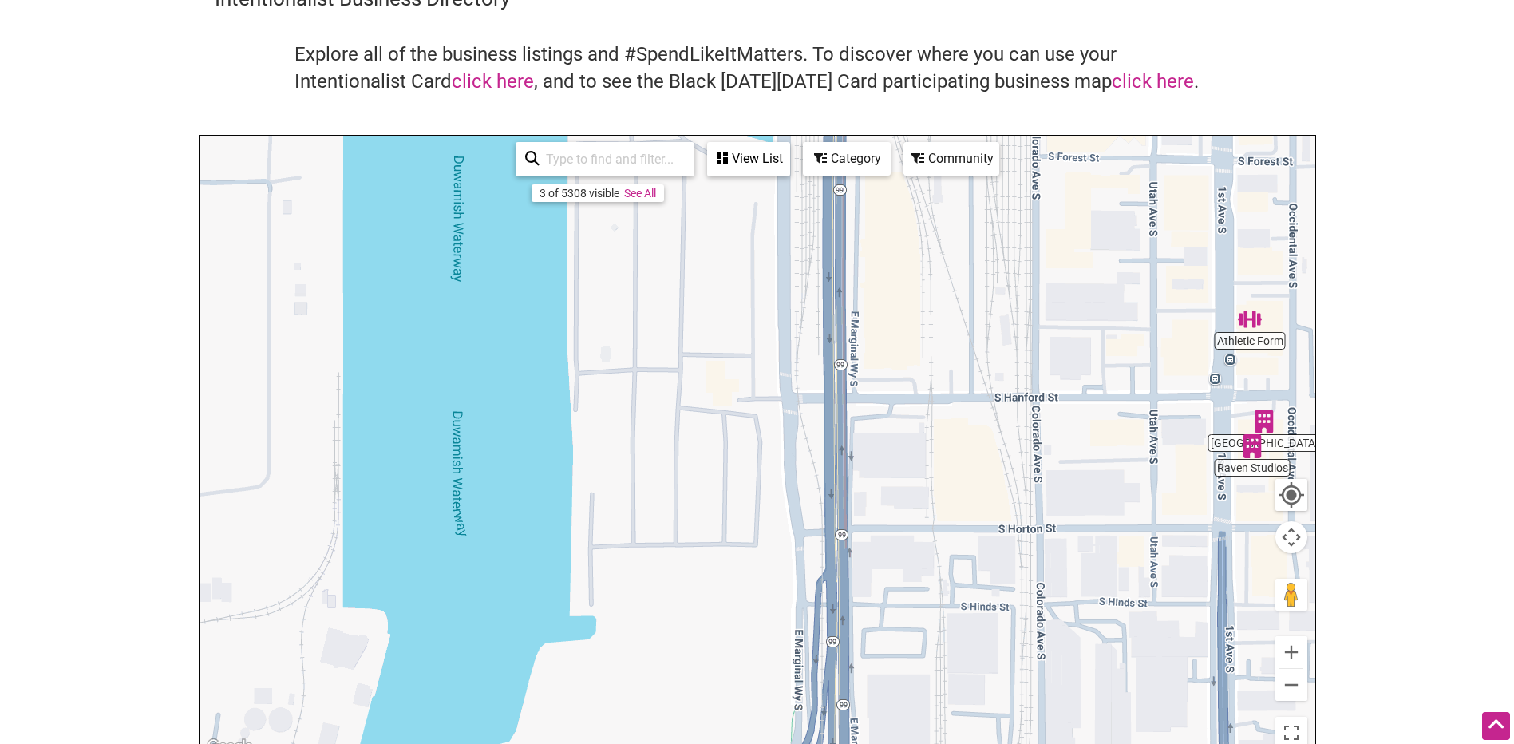
drag, startPoint x: 844, startPoint y: 404, endPoint x: 891, endPoint y: 616, distance: 217.4
click at [891, 616] on div at bounding box center [757, 446] width 1116 height 621
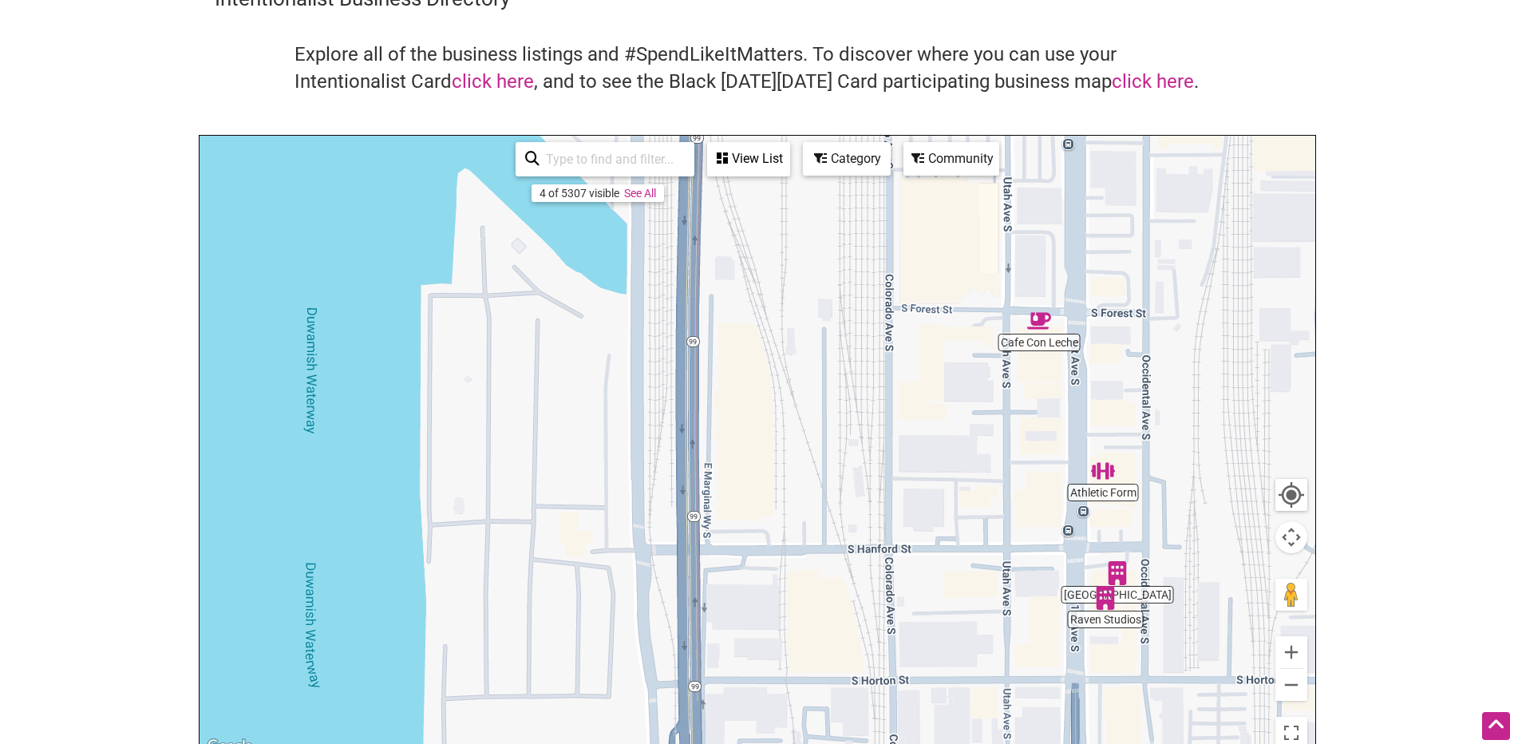
drag, startPoint x: 908, startPoint y: 465, endPoint x: 709, endPoint y: 444, distance: 200.6
click at [709, 444] on div at bounding box center [757, 446] width 1116 height 621
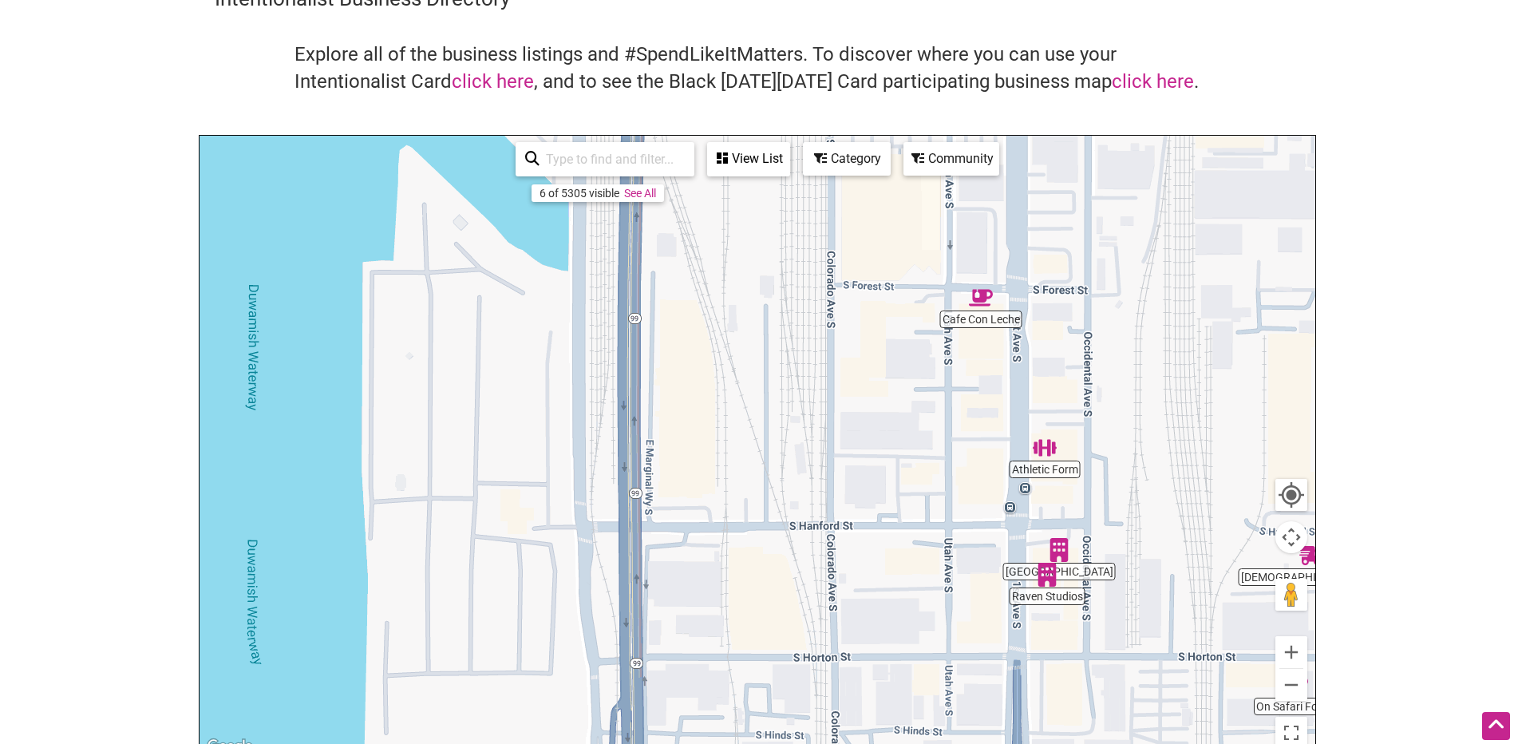
drag, startPoint x: 907, startPoint y: 337, endPoint x: 1041, endPoint y: 676, distance: 364.4
click at [1041, 676] on div at bounding box center [757, 446] width 1116 height 621
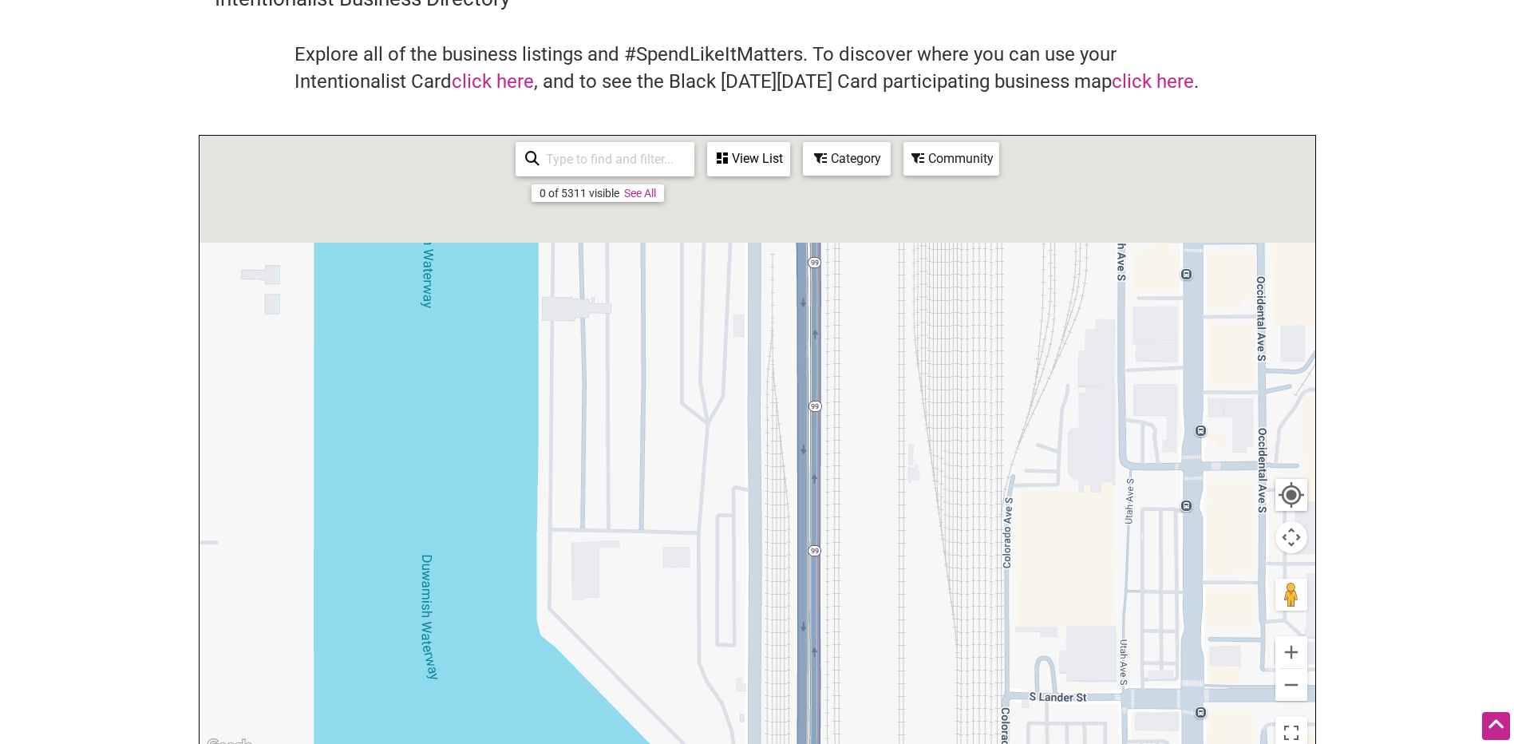
drag, startPoint x: 950, startPoint y: 630, endPoint x: 930, endPoint y: 702, distance: 75.5
click at [933, 697] on div at bounding box center [757, 446] width 1116 height 621
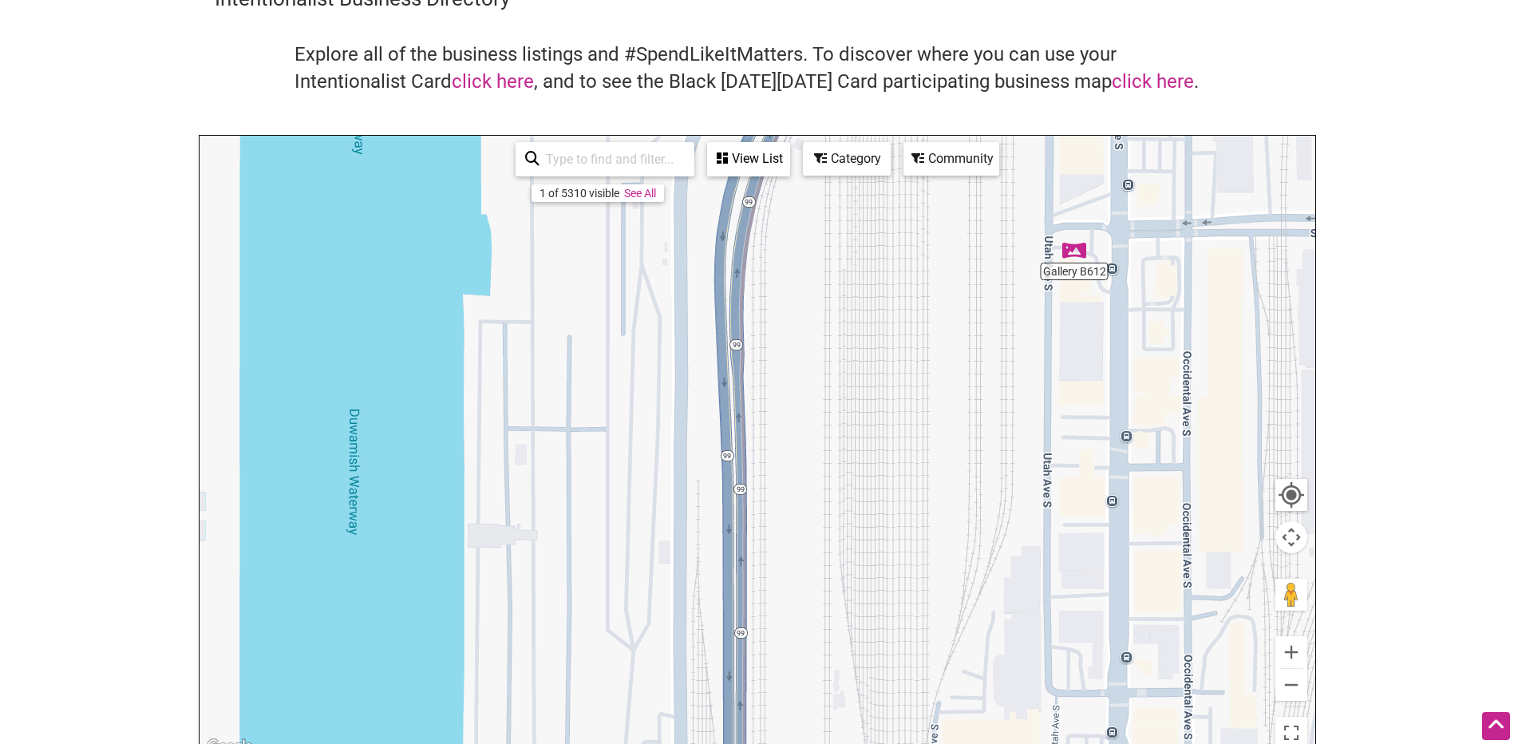
drag, startPoint x: 950, startPoint y: 517, endPoint x: 865, endPoint y: 701, distance: 202.1
click at [867, 698] on div at bounding box center [757, 446] width 1116 height 621
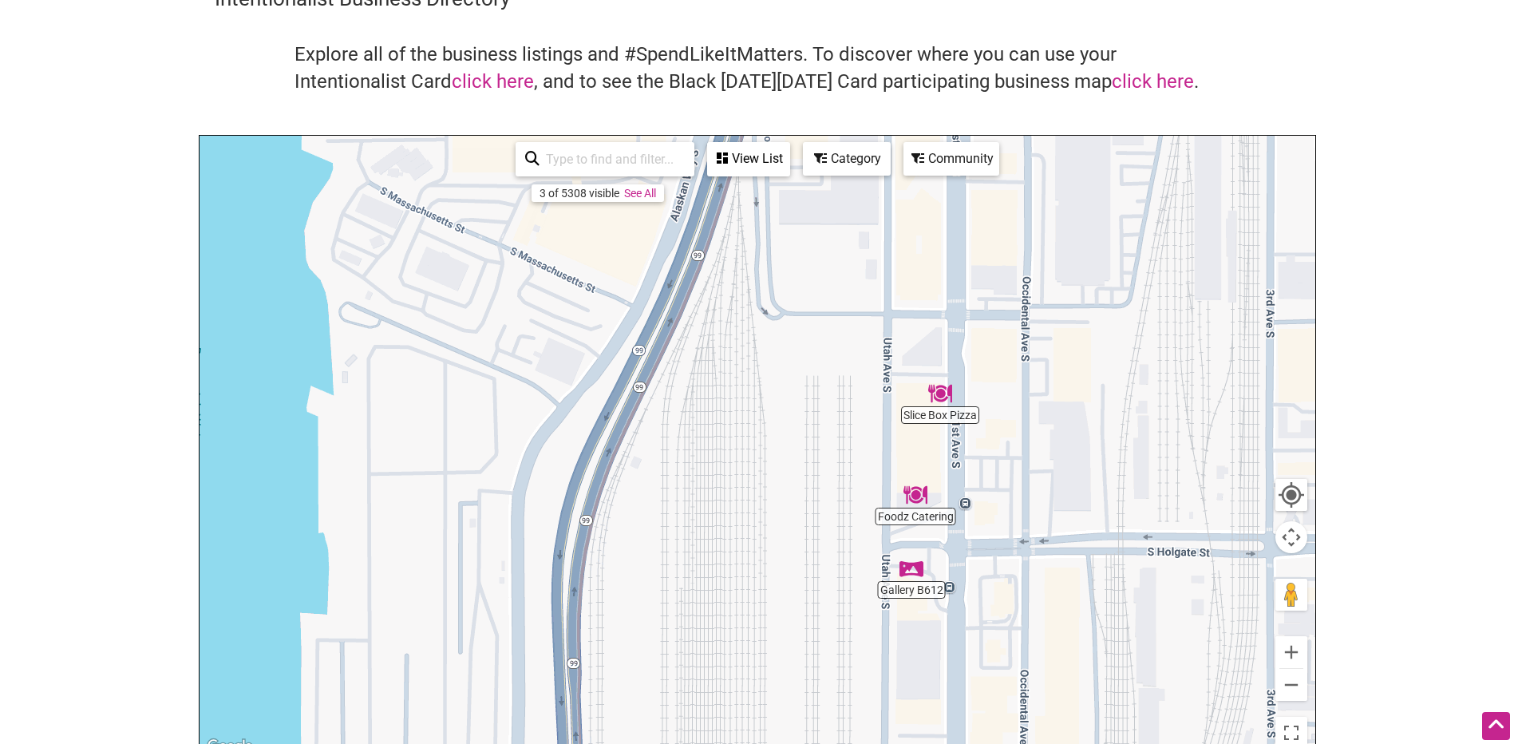
drag, startPoint x: 1093, startPoint y: 532, endPoint x: 962, endPoint y: 679, distance: 197.2
click at [962, 679] on div at bounding box center [757, 446] width 1116 height 621
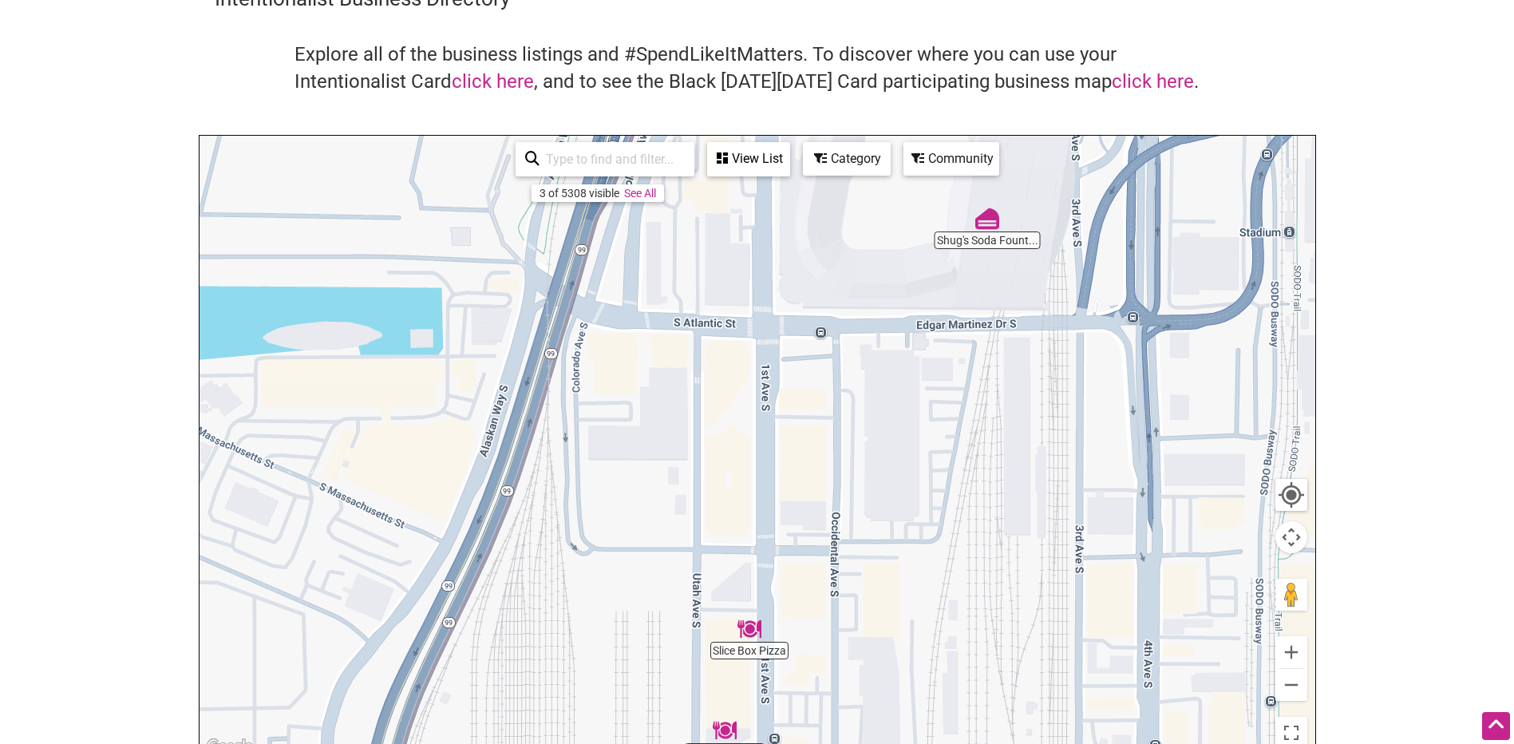
drag, startPoint x: 1005, startPoint y: 521, endPoint x: 973, endPoint y: 673, distance: 155.7
click at [974, 671] on div at bounding box center [757, 446] width 1116 height 621
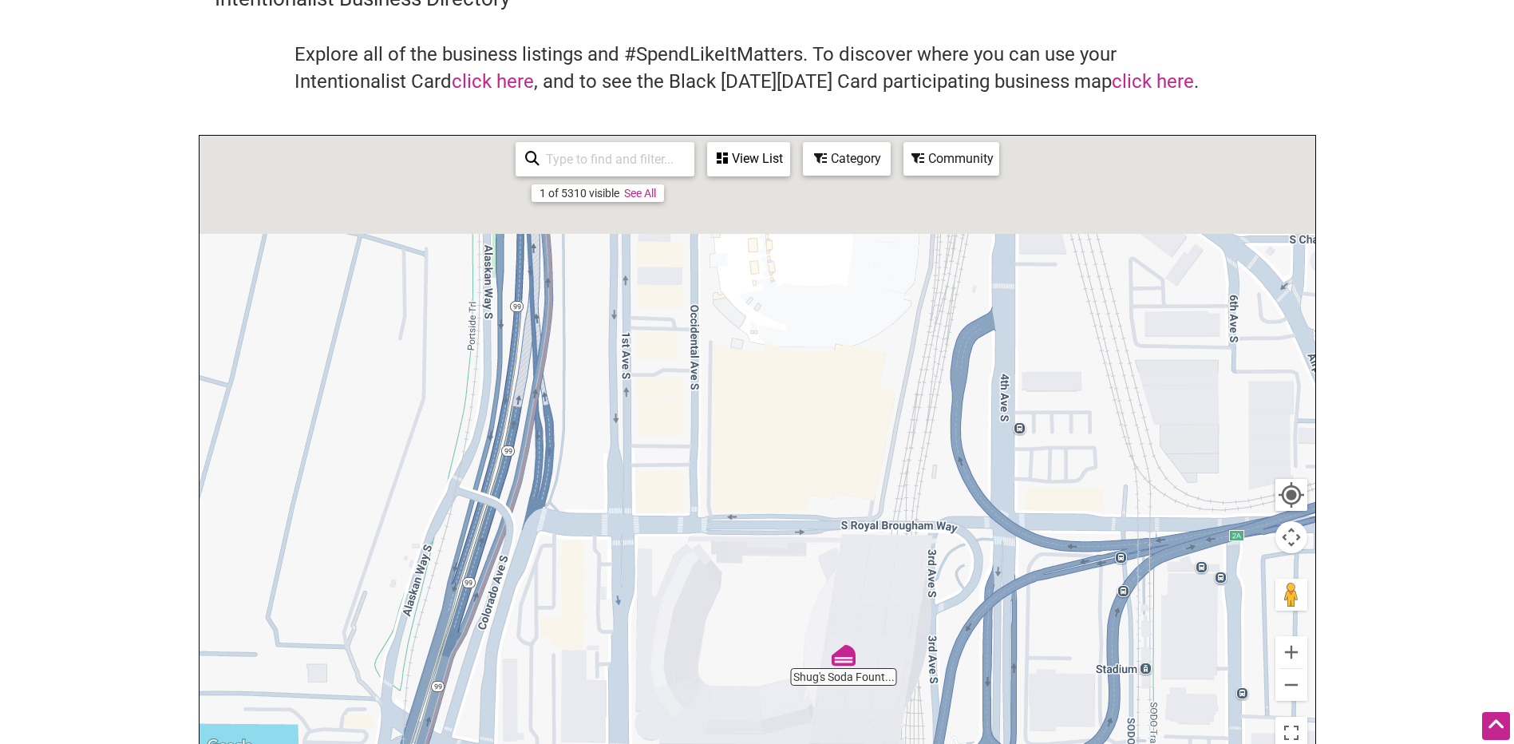
drag, startPoint x: 1019, startPoint y: 477, endPoint x: 935, endPoint y: 661, distance: 202.5
click at [936, 661] on div at bounding box center [757, 446] width 1116 height 621
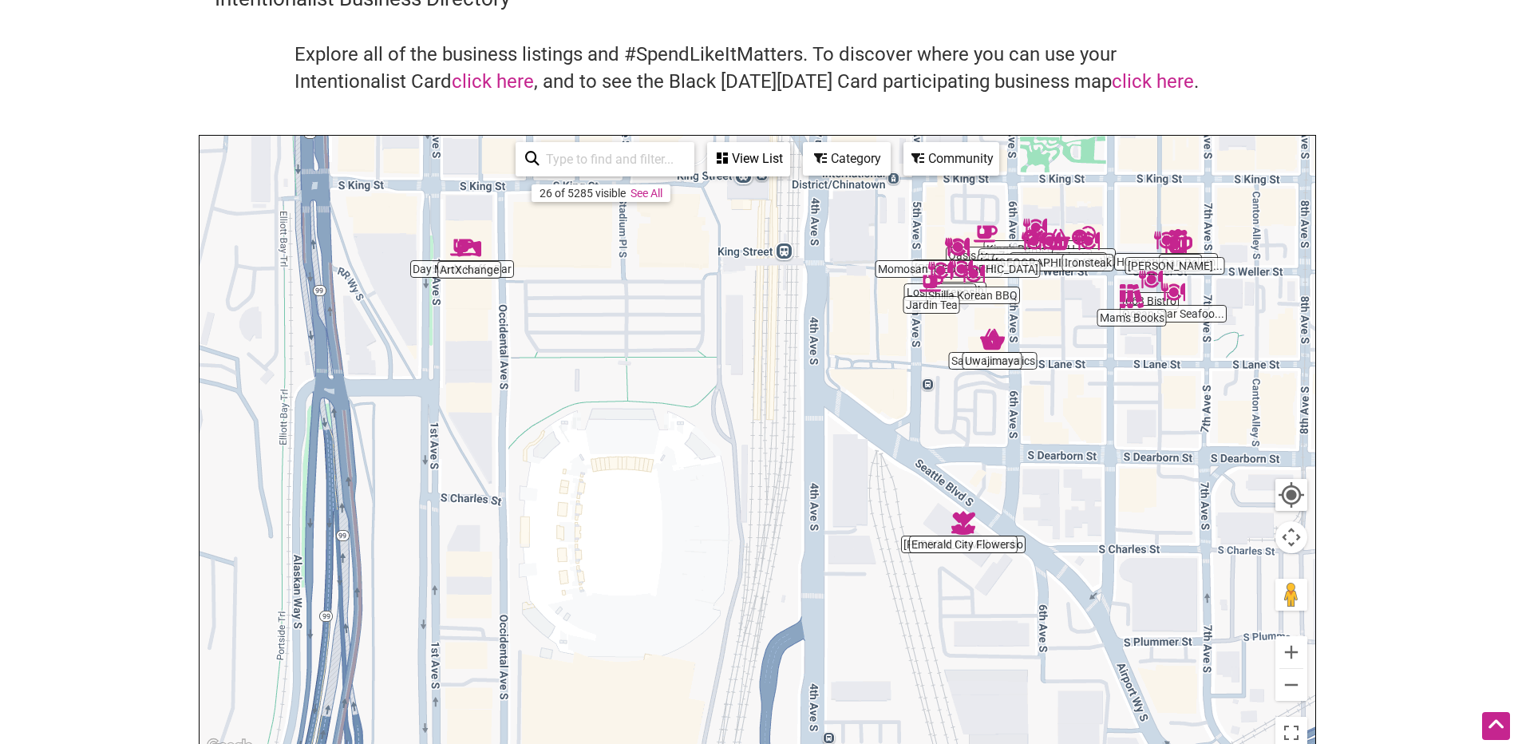
drag, startPoint x: 867, startPoint y: 622, endPoint x: 835, endPoint y: 646, distance: 39.9
click at [838, 646] on div at bounding box center [757, 446] width 1116 height 621
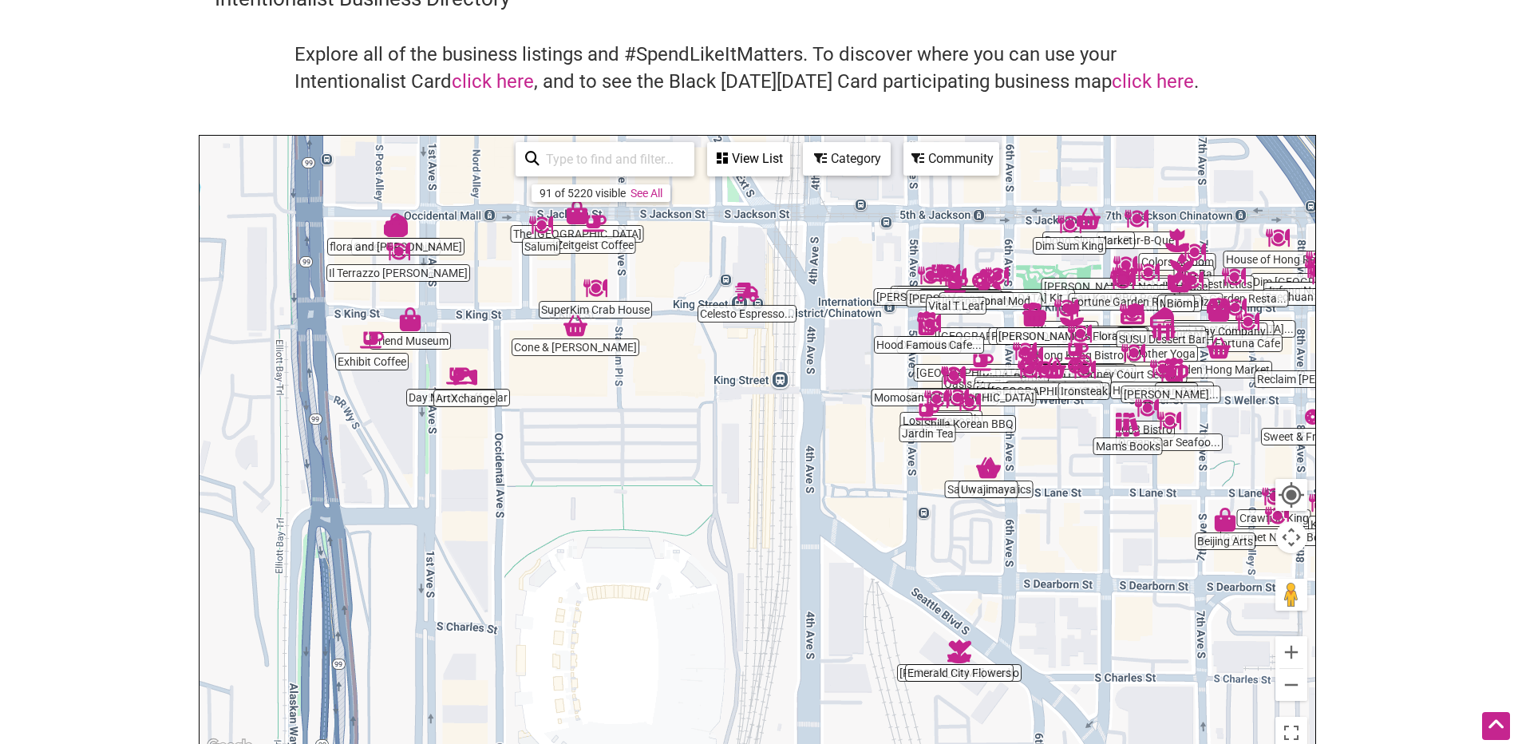
drag, startPoint x: 899, startPoint y: 492, endPoint x: 977, endPoint y: 611, distance: 142.5
click at [977, 611] on div at bounding box center [757, 446] width 1116 height 621
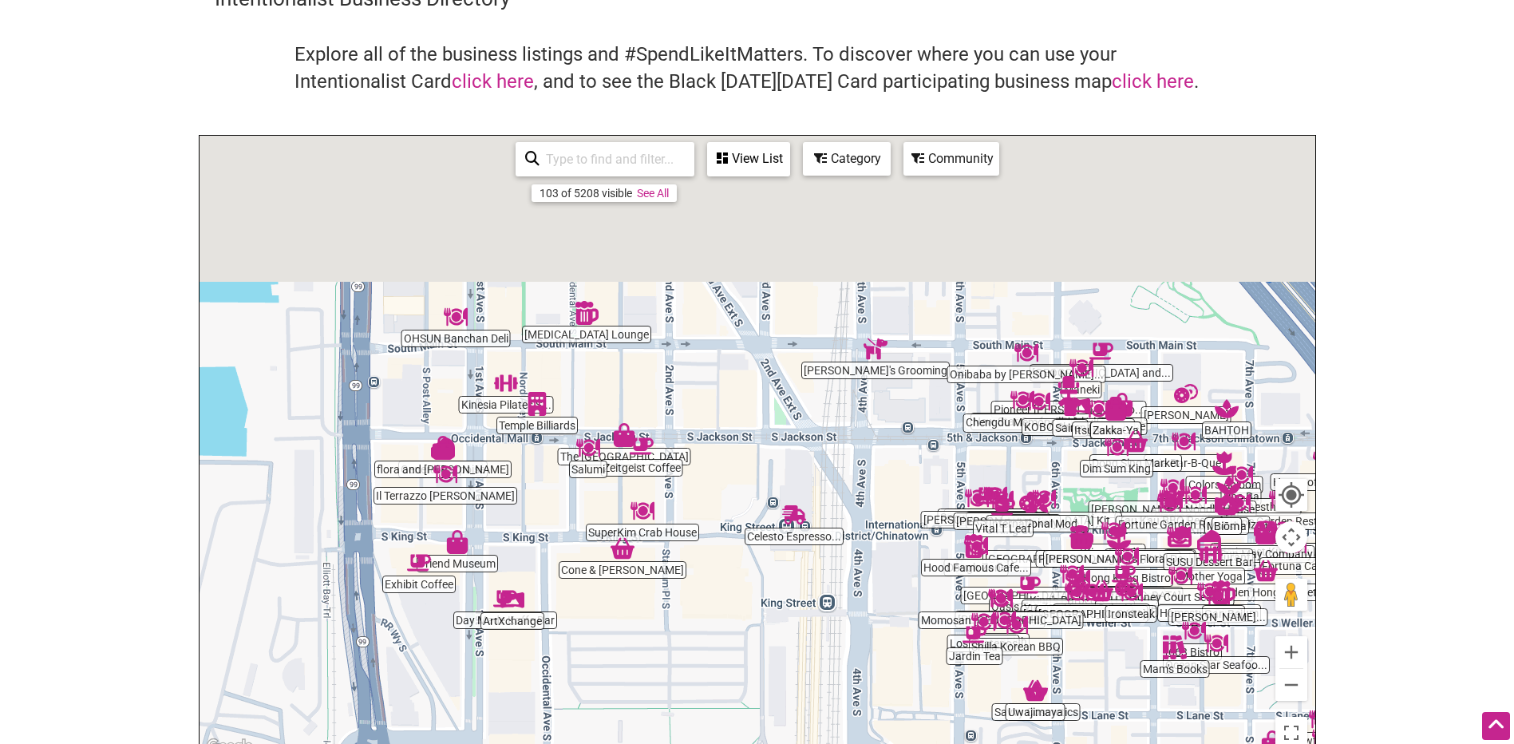
drag, startPoint x: 880, startPoint y: 411, endPoint x: 918, endPoint y: 657, distance: 248.6
click at [918, 655] on div at bounding box center [757, 446] width 1116 height 621
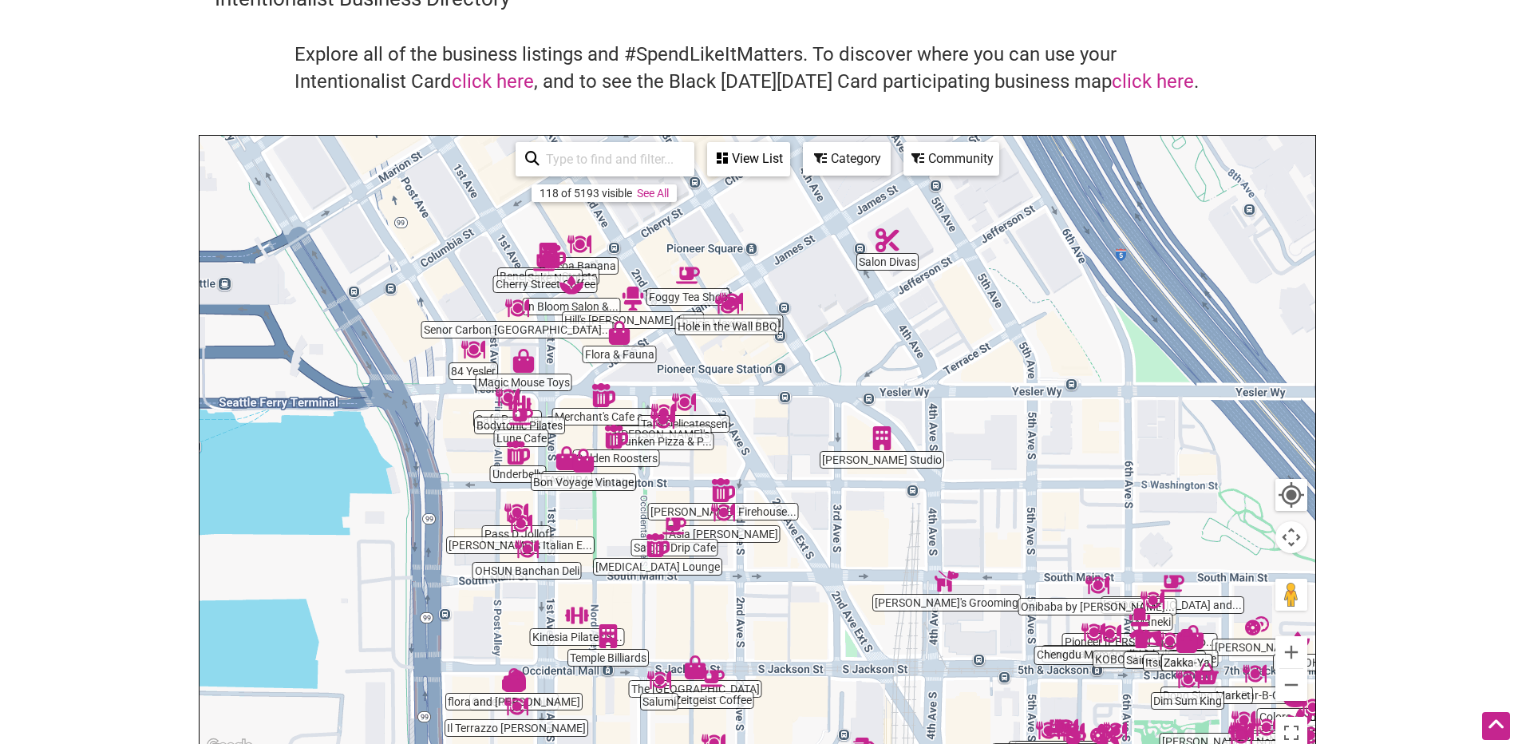
drag, startPoint x: 843, startPoint y: 565, endPoint x: 879, endPoint y: 634, distance: 77.1
click at [878, 627] on div at bounding box center [757, 446] width 1116 height 621
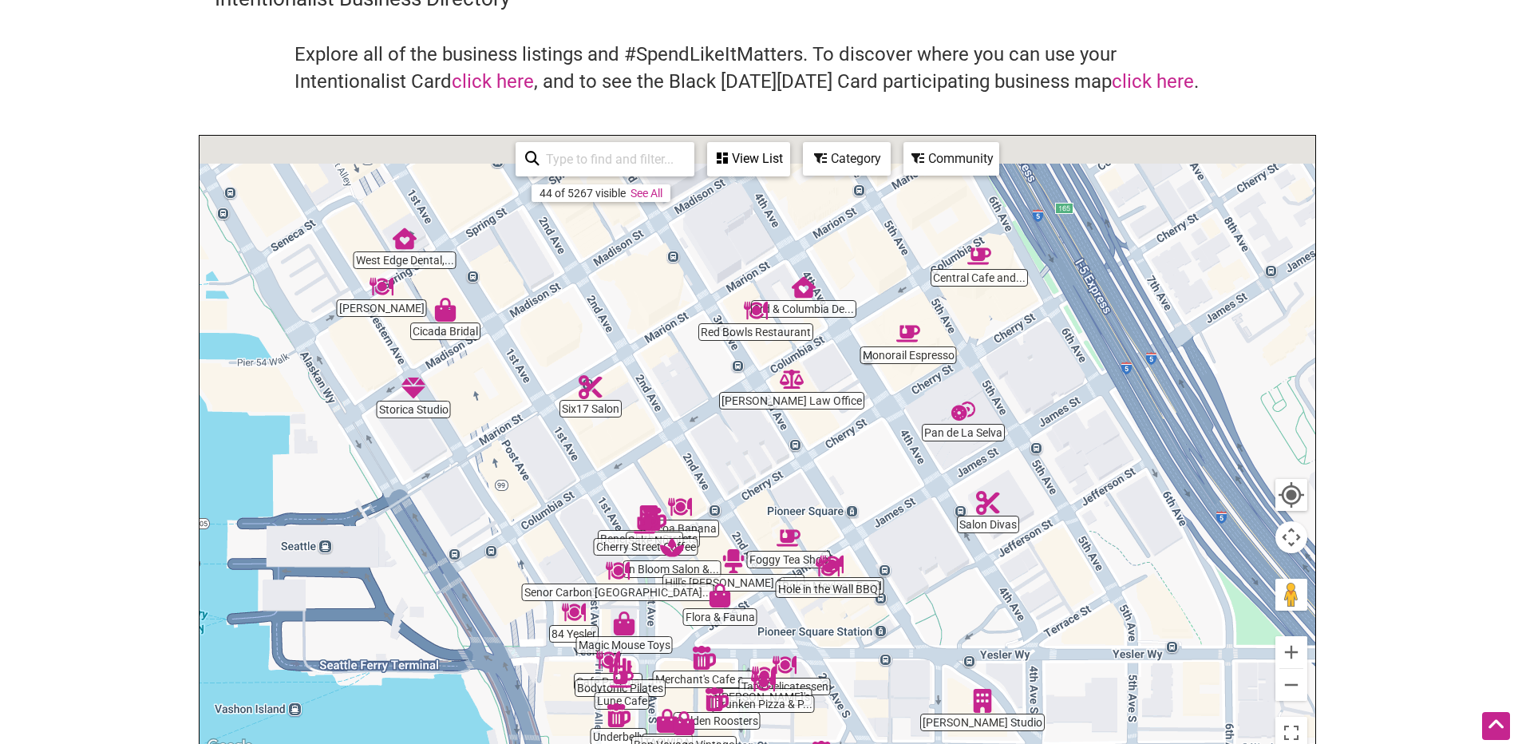
drag, startPoint x: 748, startPoint y: 448, endPoint x: 748, endPoint y: 535, distance: 87.0
click at [748, 535] on div at bounding box center [757, 446] width 1116 height 621
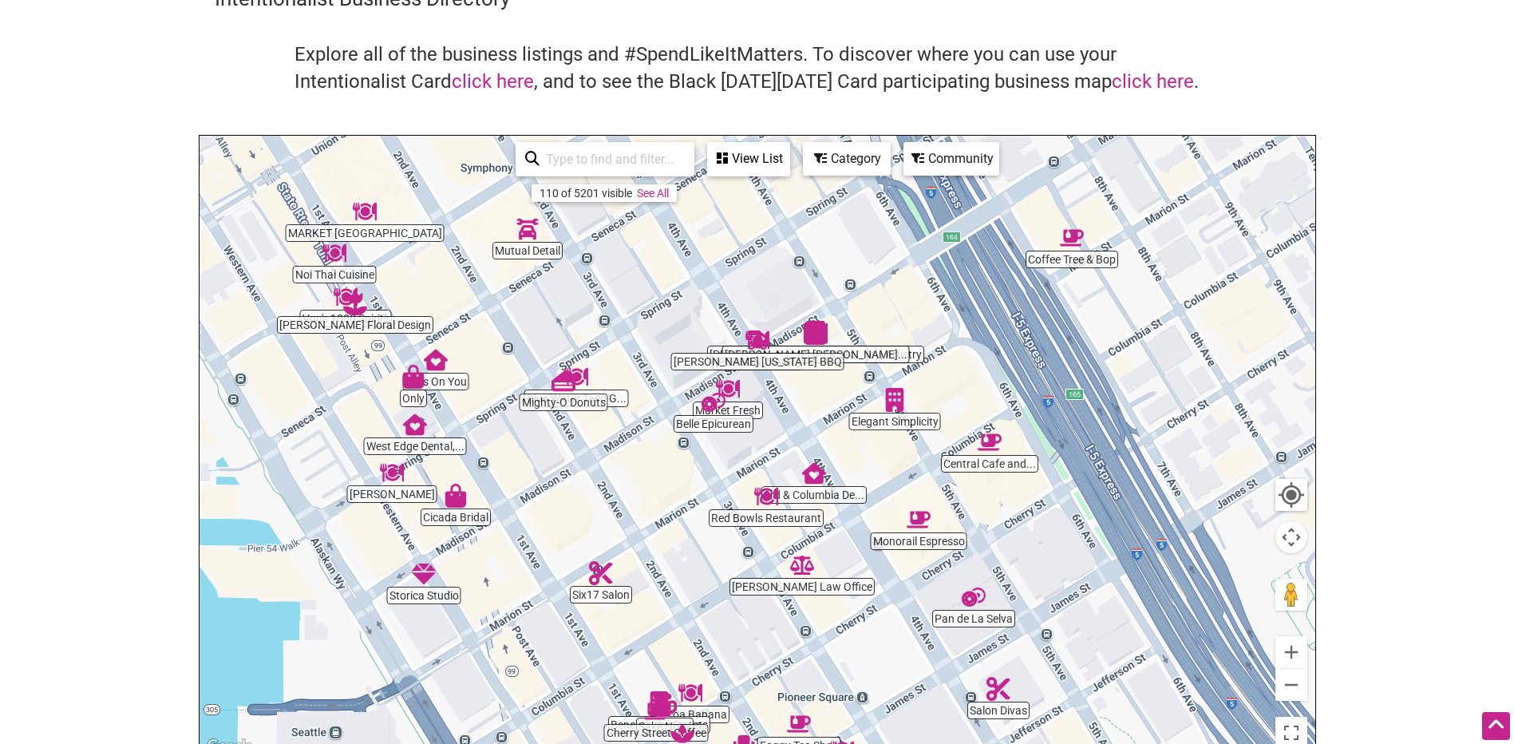
drag, startPoint x: 637, startPoint y: 417, endPoint x: 641, endPoint y: 509, distance: 92.6
click at [641, 509] on div at bounding box center [757, 446] width 1116 height 621
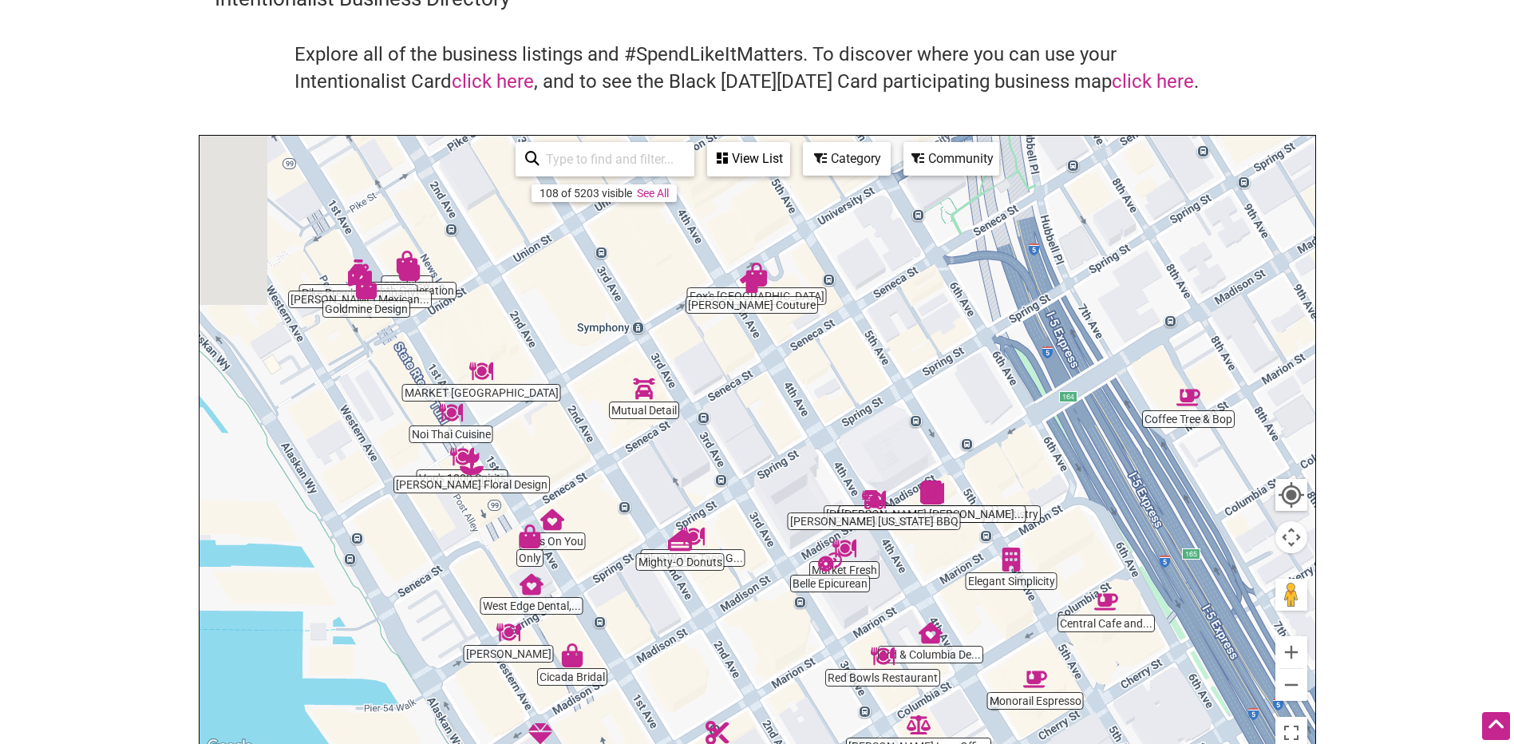
drag, startPoint x: 686, startPoint y: 331, endPoint x: 808, endPoint y: 456, distance: 174.4
click at [804, 454] on div at bounding box center [757, 446] width 1116 height 621
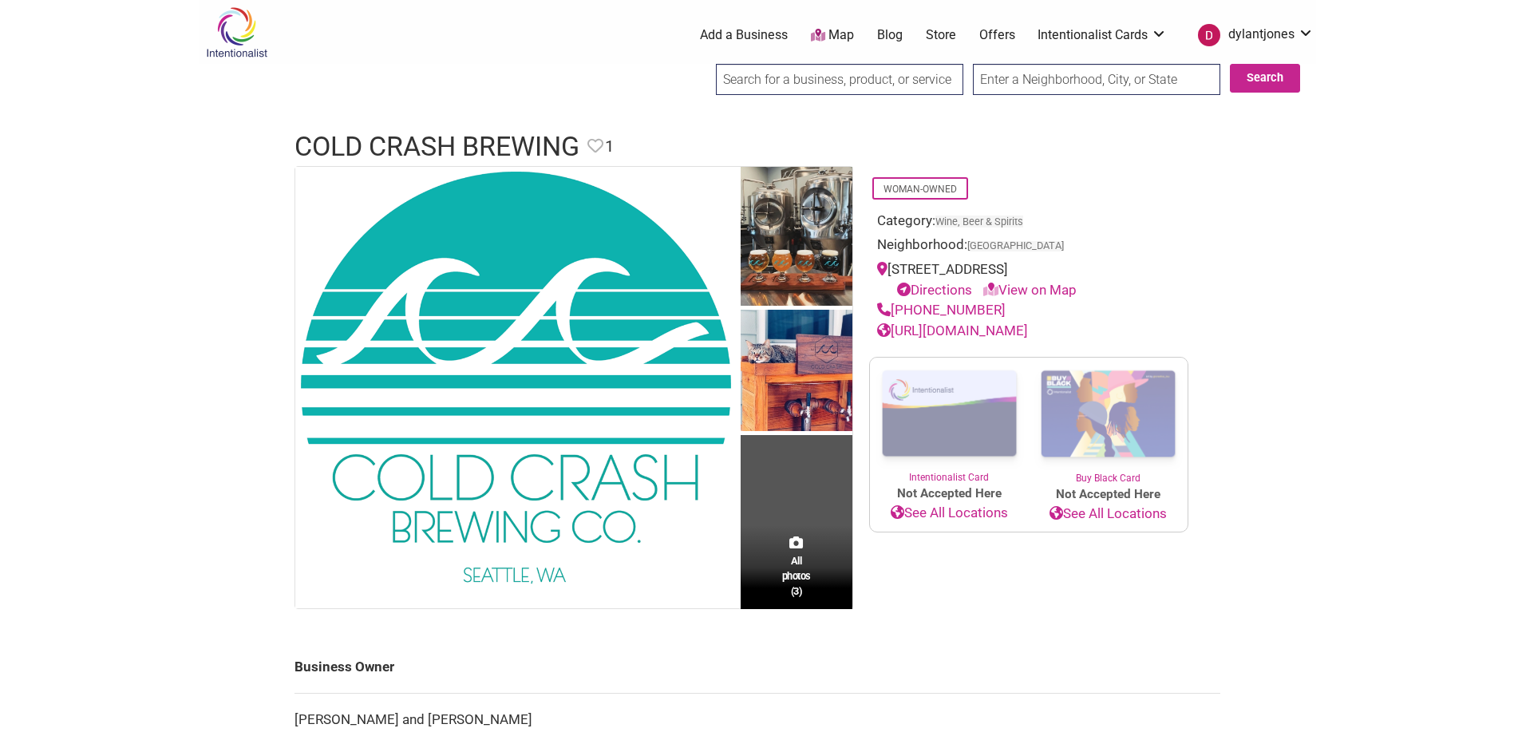
click at [1012, 331] on link "[URL][DOMAIN_NAME]" at bounding box center [952, 330] width 151 height 16
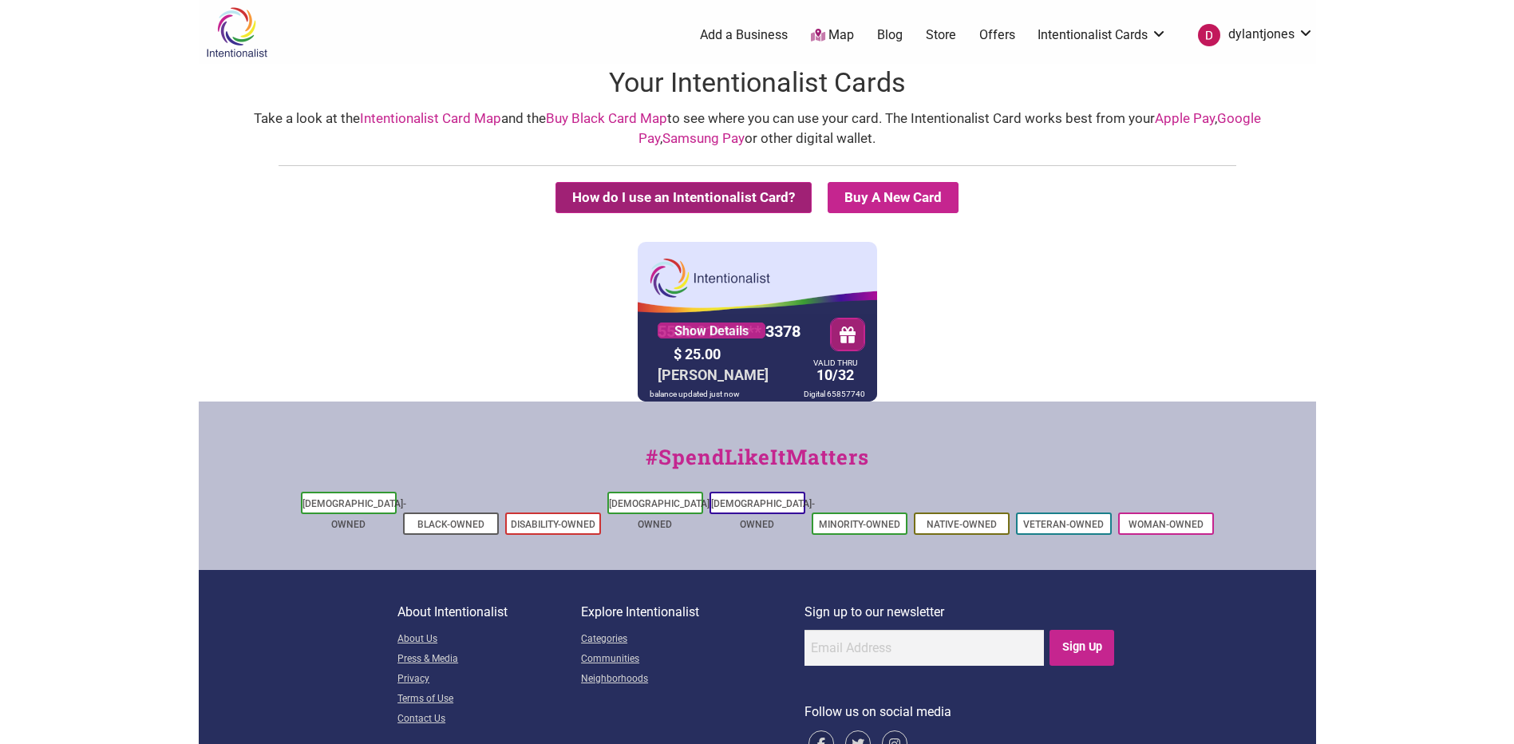
click at [679, 194] on button "How do I use an Intentionalist Card?" at bounding box center [683, 197] width 256 height 31
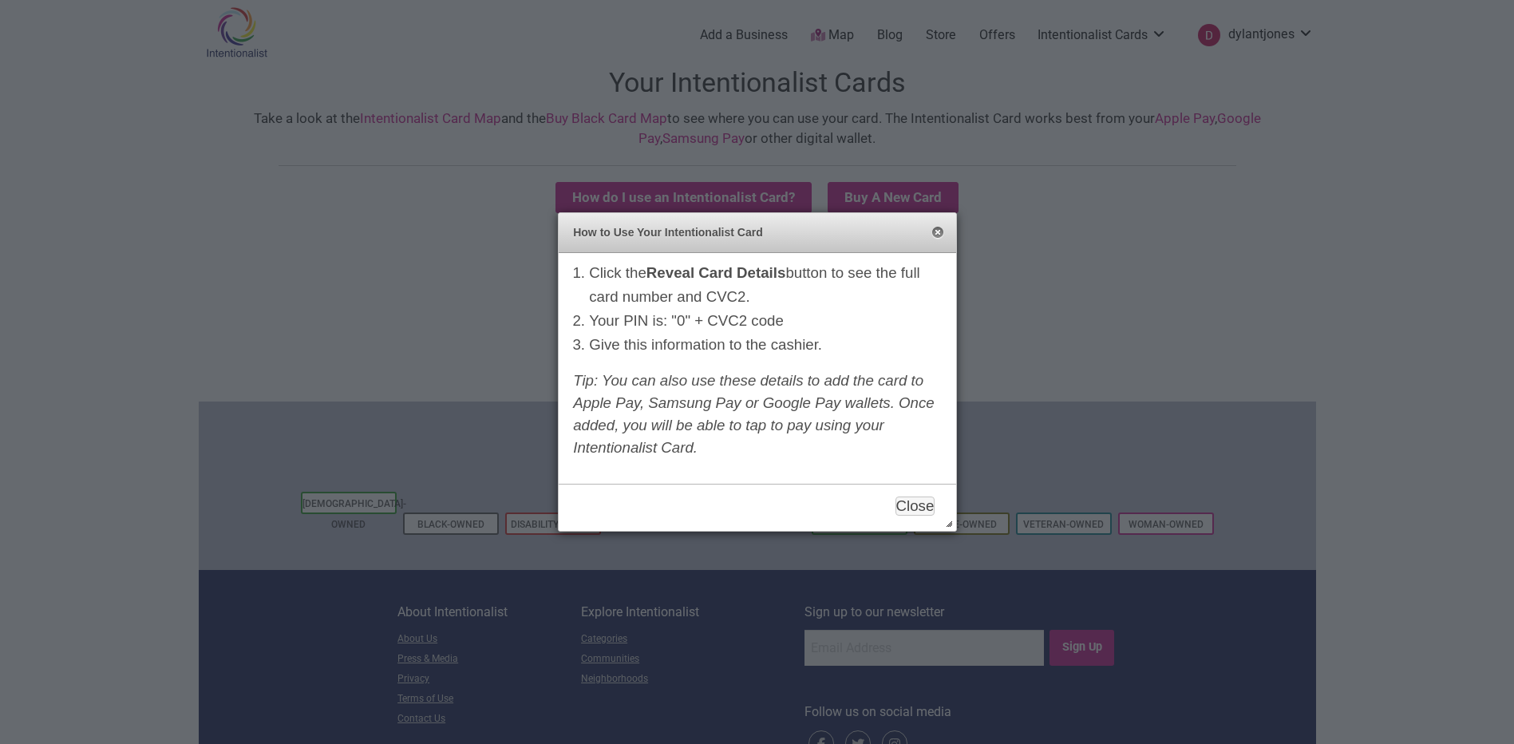
click at [938, 237] on button "Close" at bounding box center [937, 233] width 13 height 13
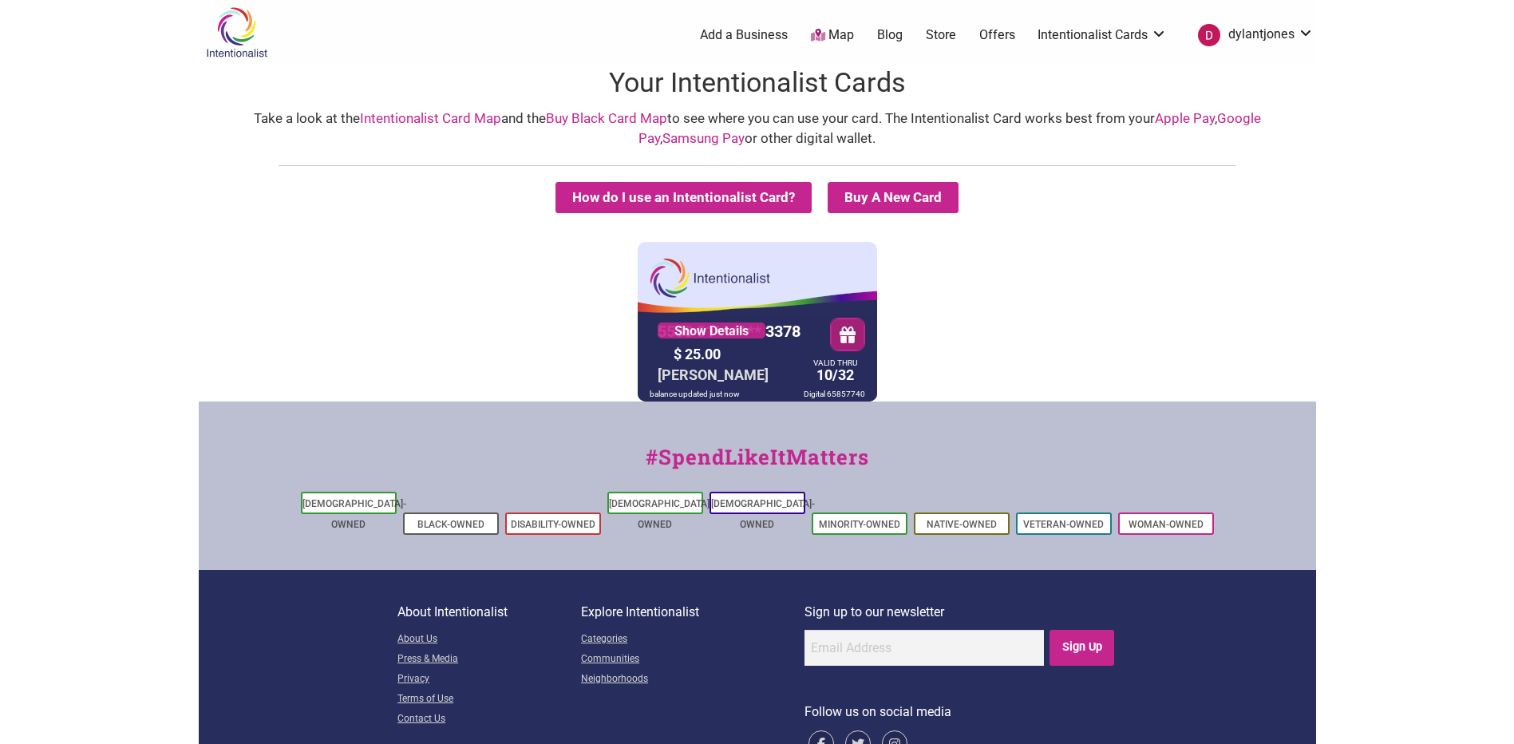
click at [890, 34] on link "Blog" at bounding box center [890, 35] width 26 height 18
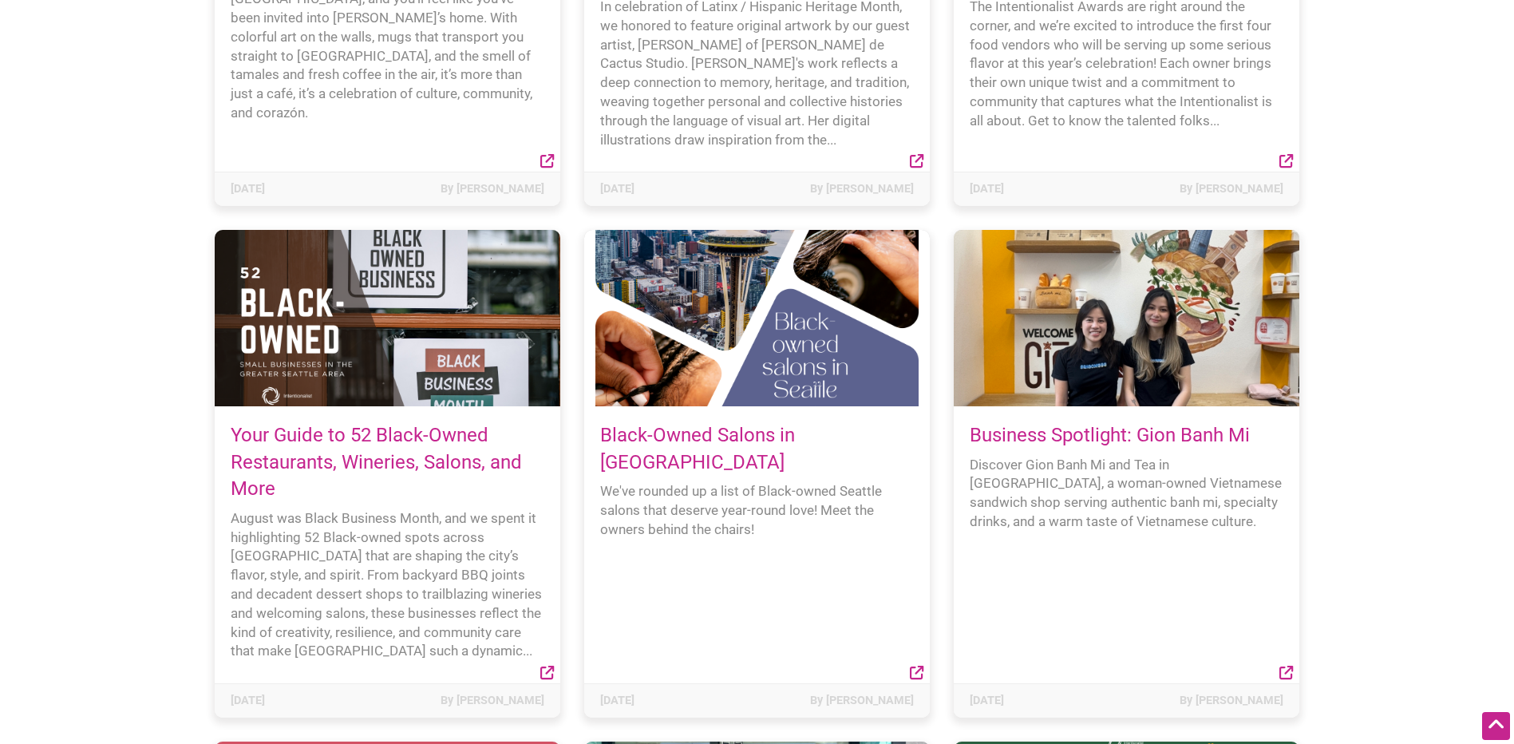
scroll to position [1516, 0]
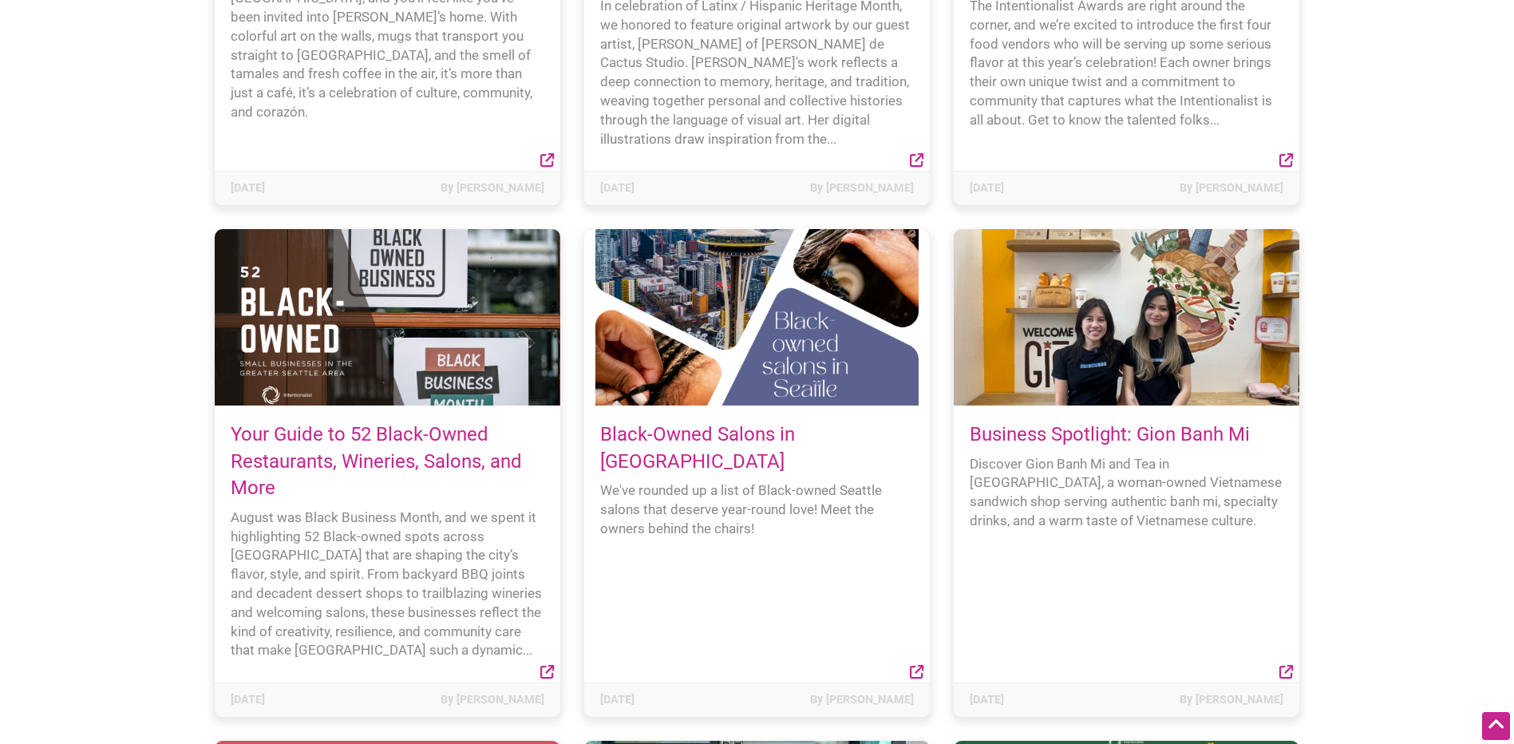
click at [1063, 423] on link "Business Spotlight: Gion Banh Mi" at bounding box center [1109, 434] width 280 height 22
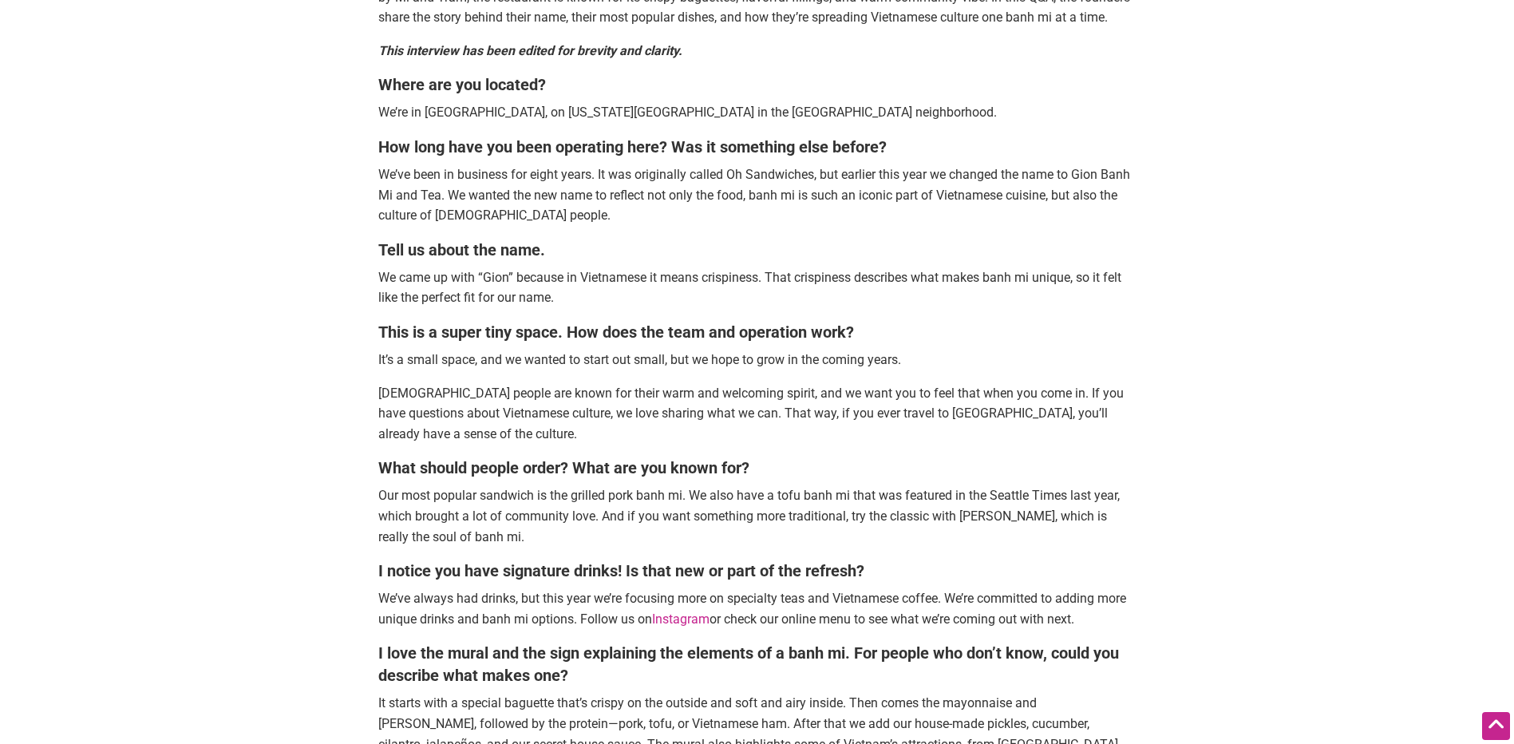
scroll to position [638, 0]
